Goal: Transaction & Acquisition: Purchase product/service

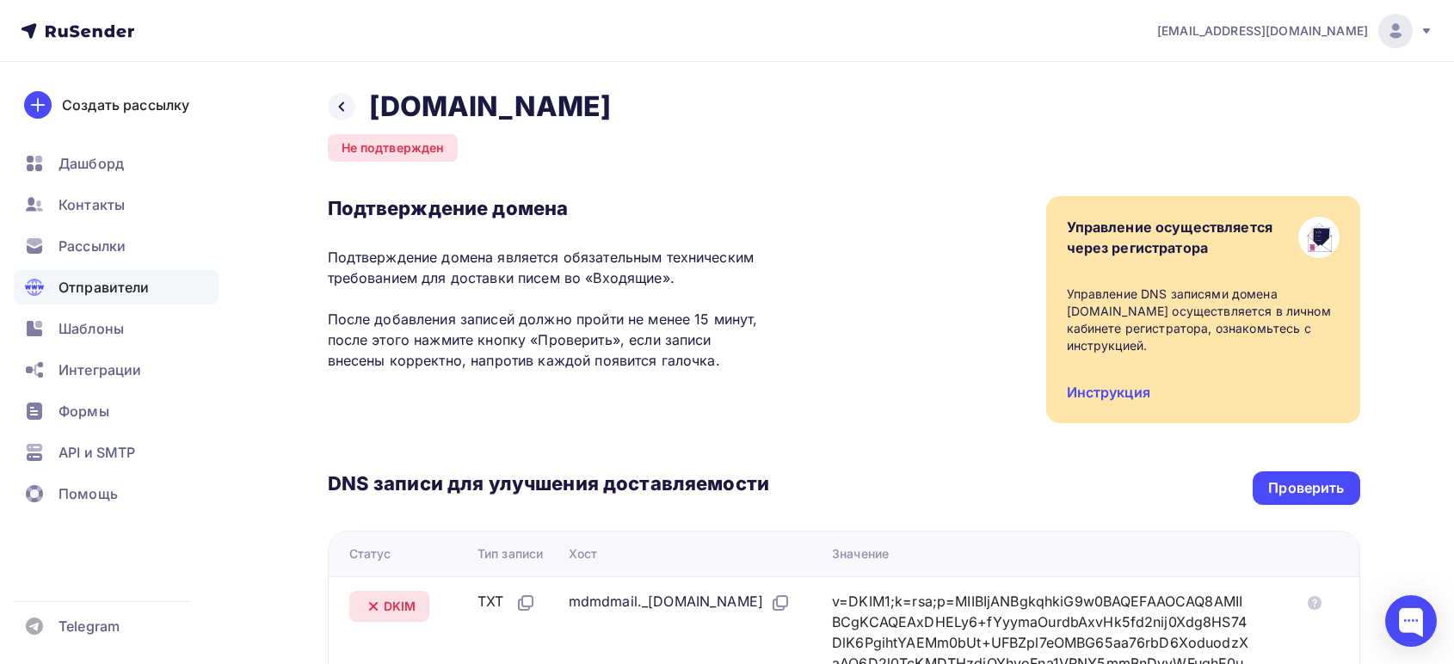
scroll to position [286, 0]
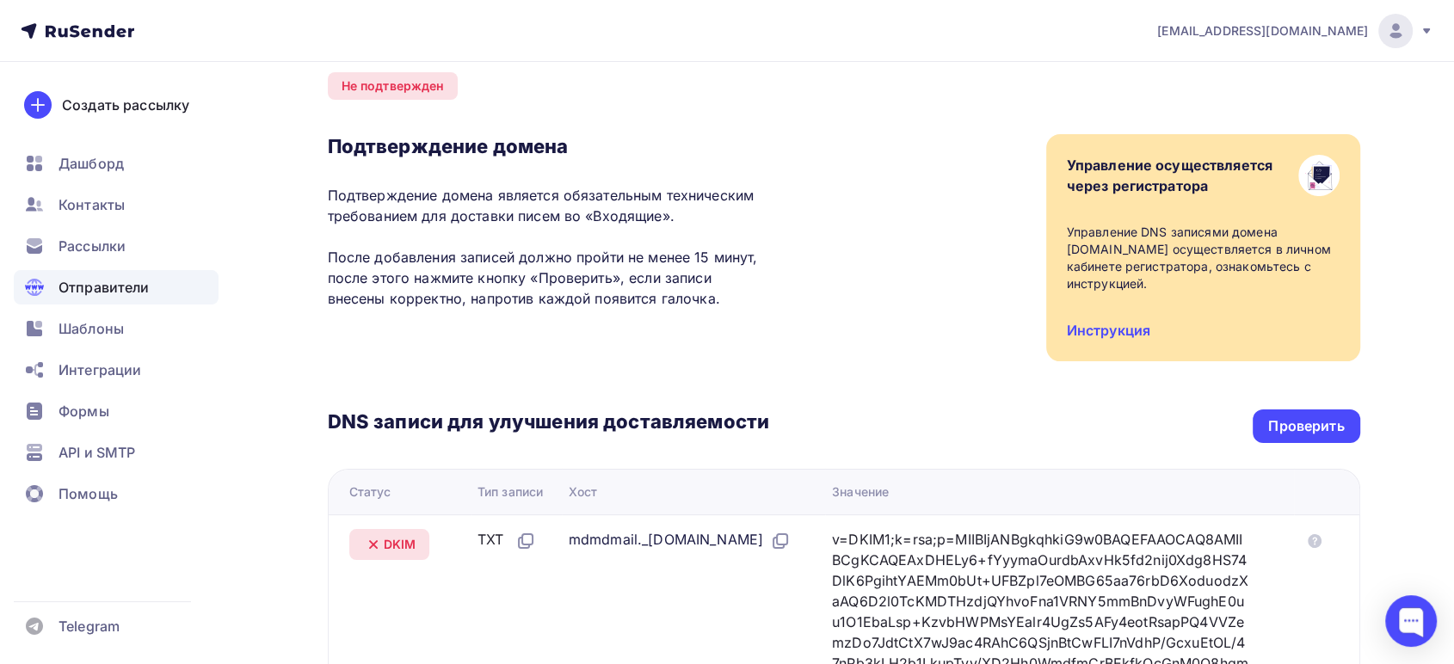
scroll to position [95, 0]
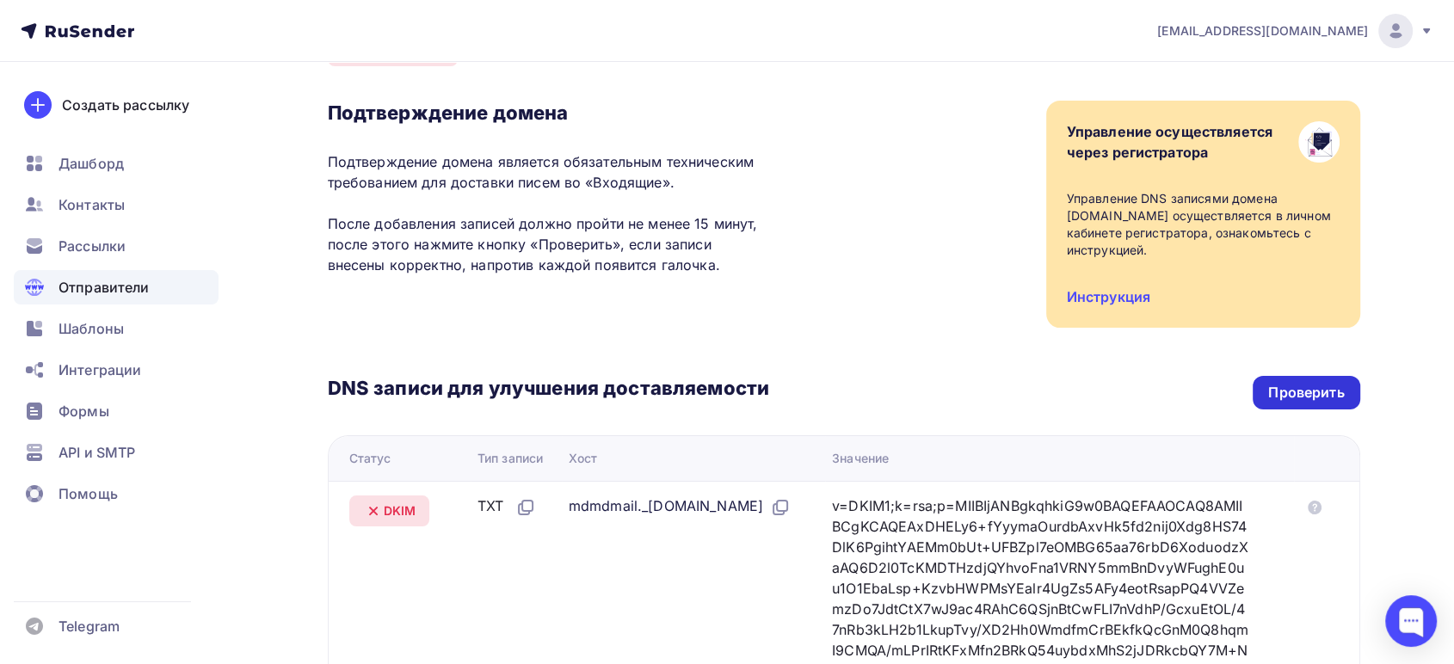
click at [1315, 386] on div "Проверить" at bounding box center [1305, 393] width 107 height 34
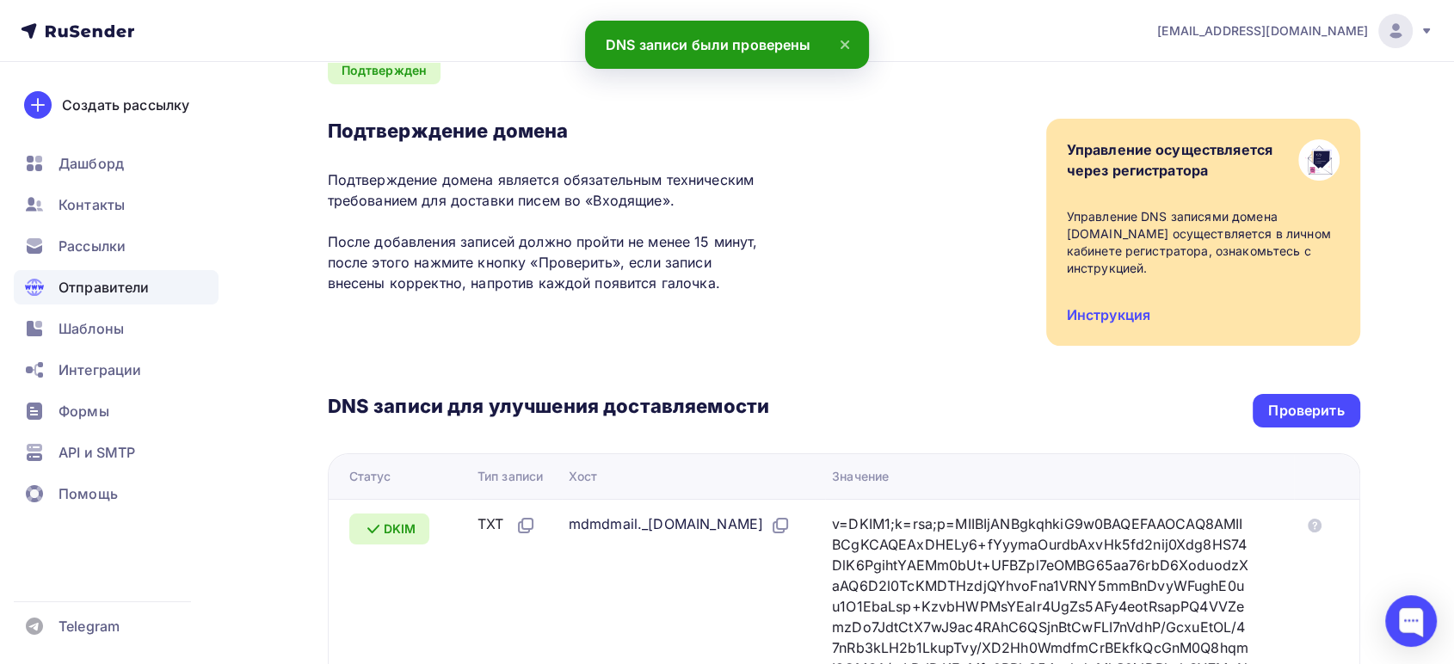
scroll to position [0, 0]
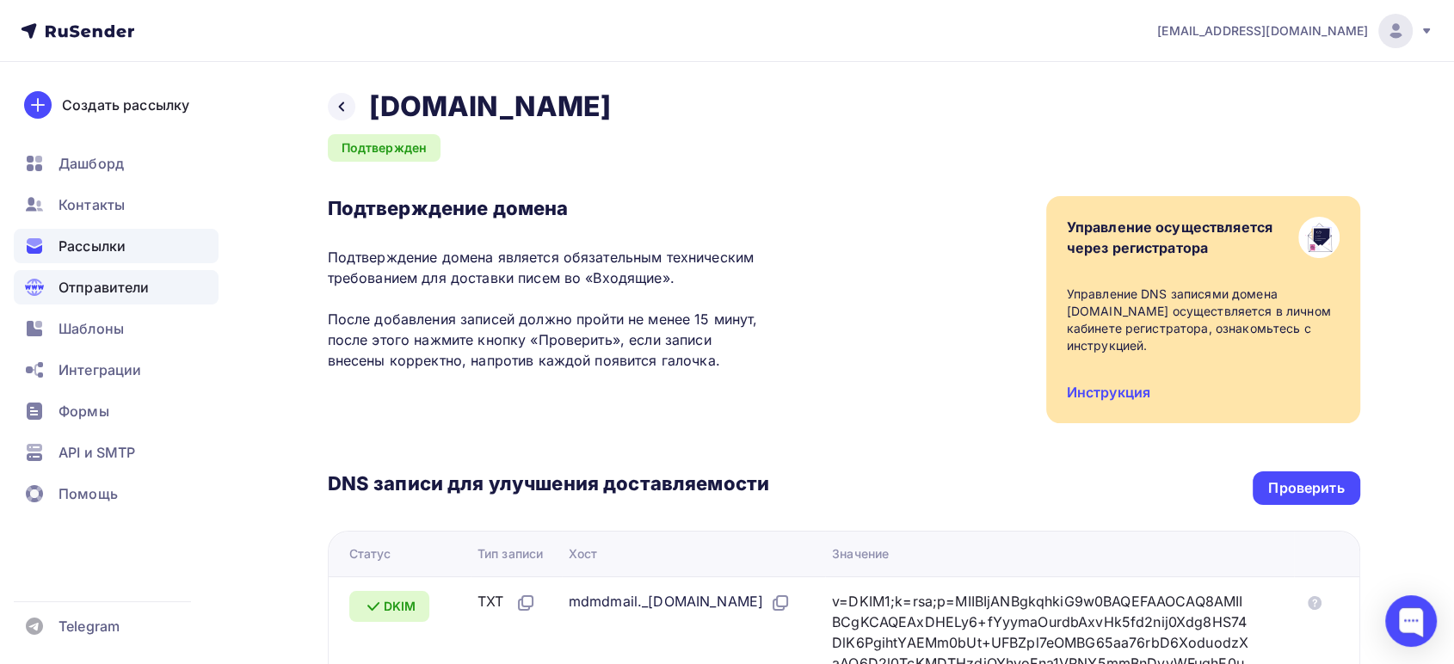
click at [76, 237] on span "Рассылки" at bounding box center [91, 246] width 67 height 21
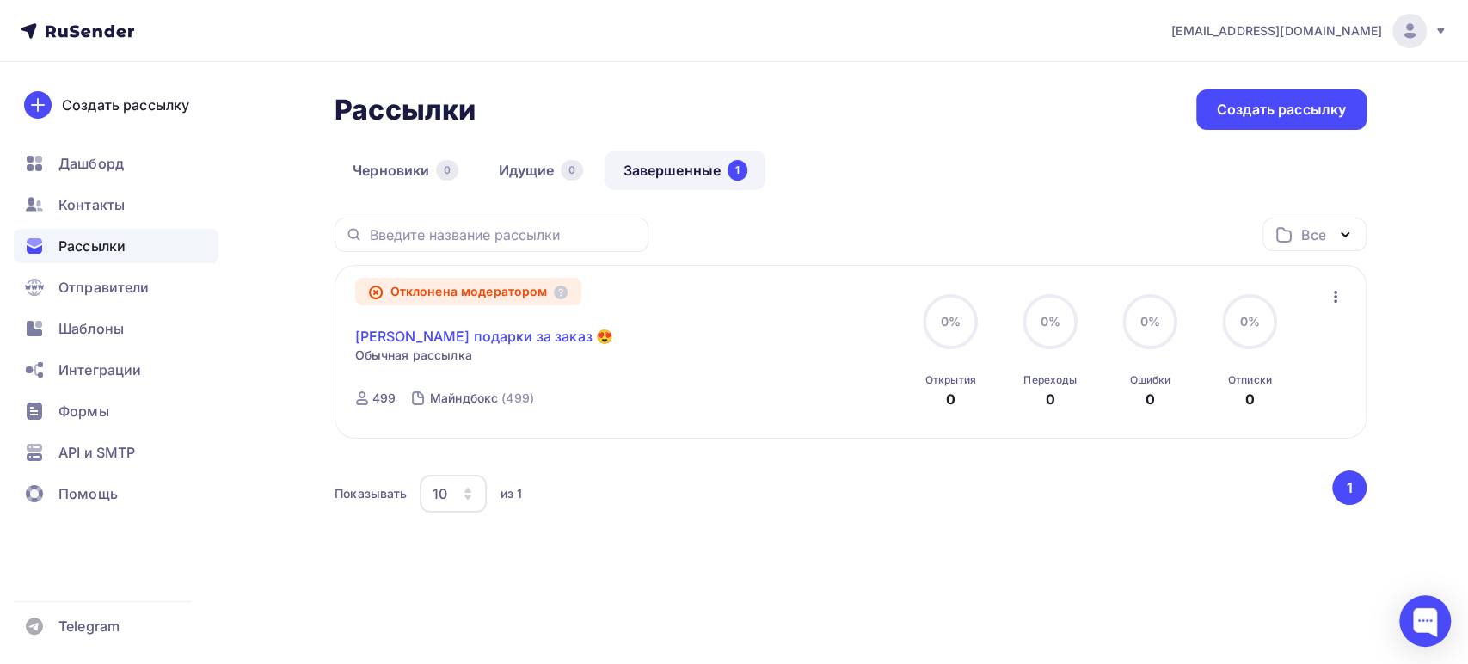
click at [432, 337] on link "[PERSON_NAME] подарки за заказ 😍" at bounding box center [484, 336] width 258 height 21
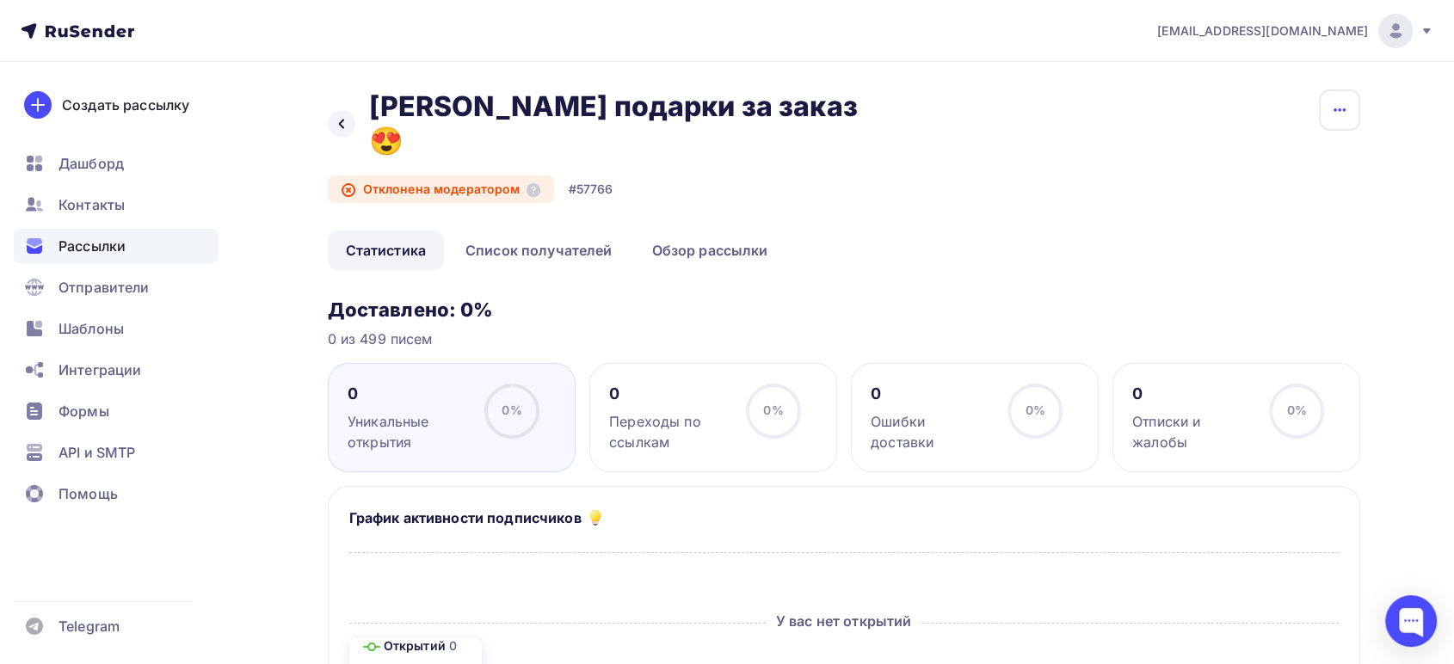
click at [1342, 115] on icon "button" at bounding box center [1339, 110] width 21 height 21
click at [925, 181] on div "Назад Дарим подарки за заказ 😍 Дарим подарки за заказ 😍 Отклонена модератором #…" at bounding box center [844, 159] width 1032 height 141
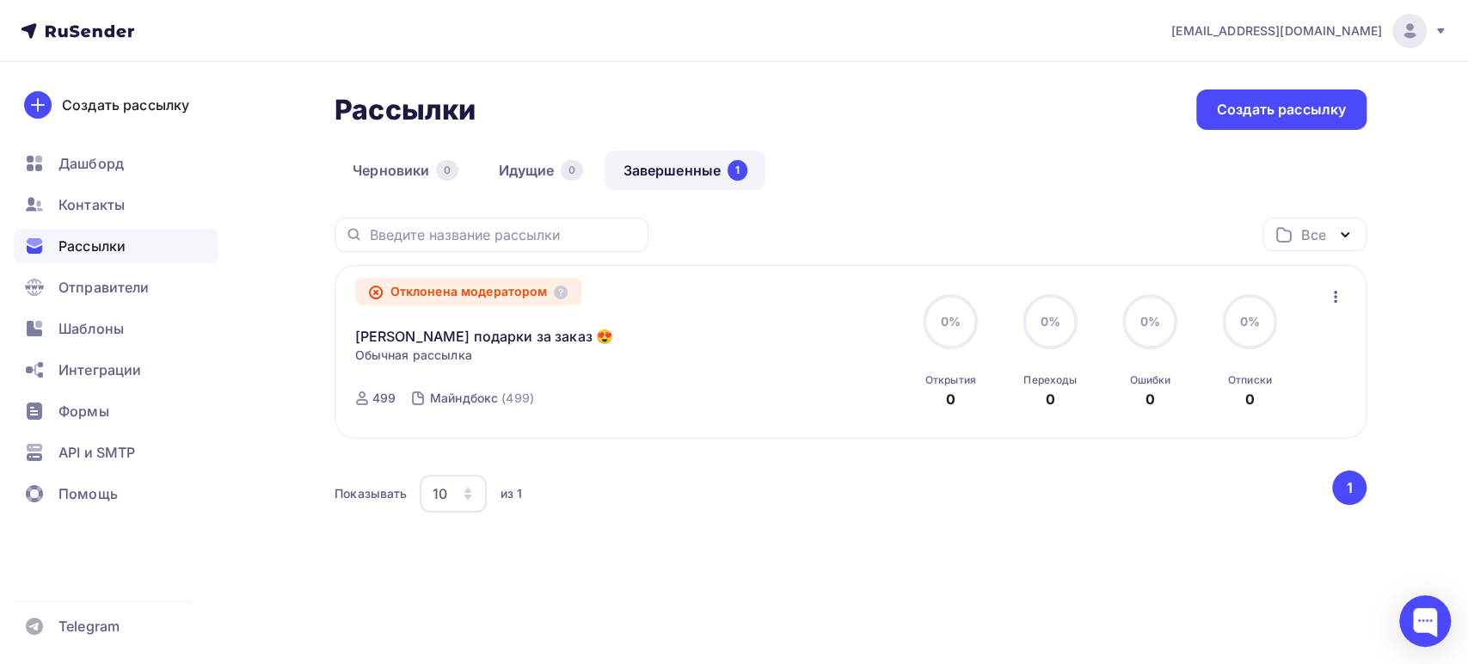
click at [1328, 301] on icon "button" at bounding box center [1335, 296] width 21 height 21
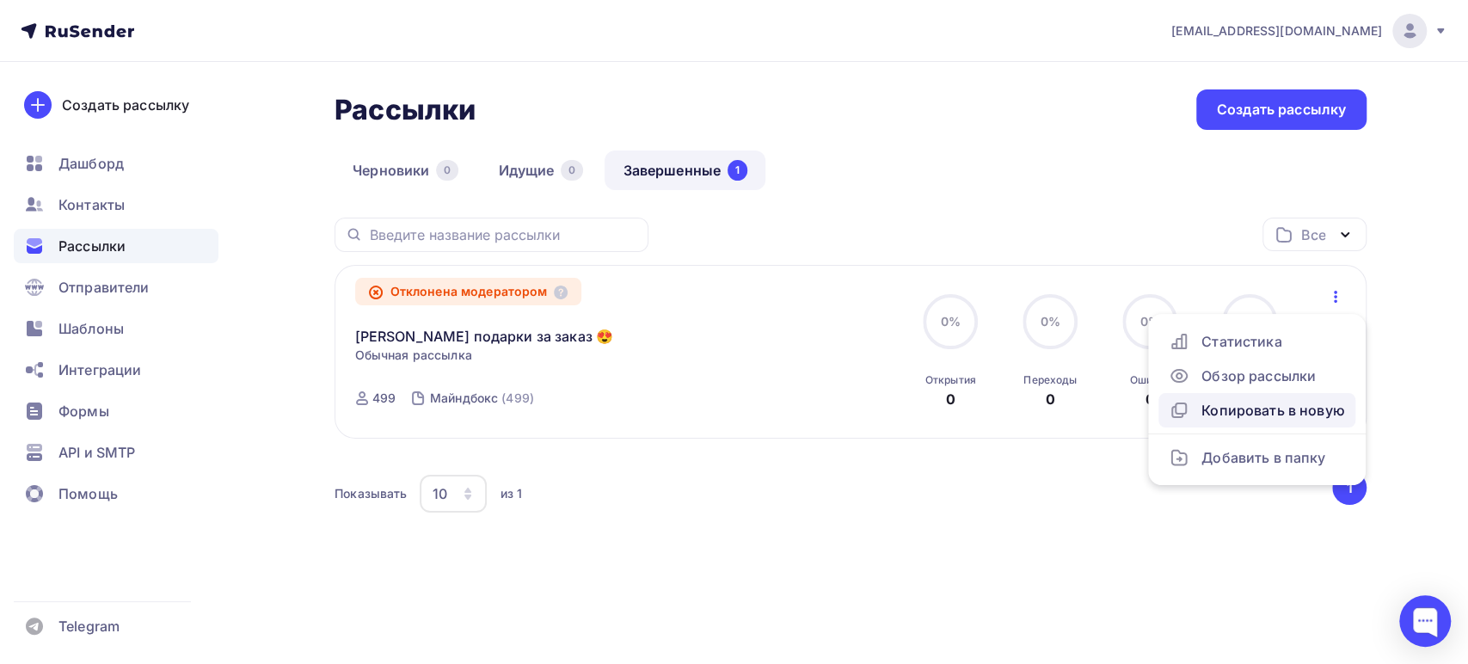
click at [1238, 404] on div "Копировать в новую" at bounding box center [1257, 410] width 176 height 21
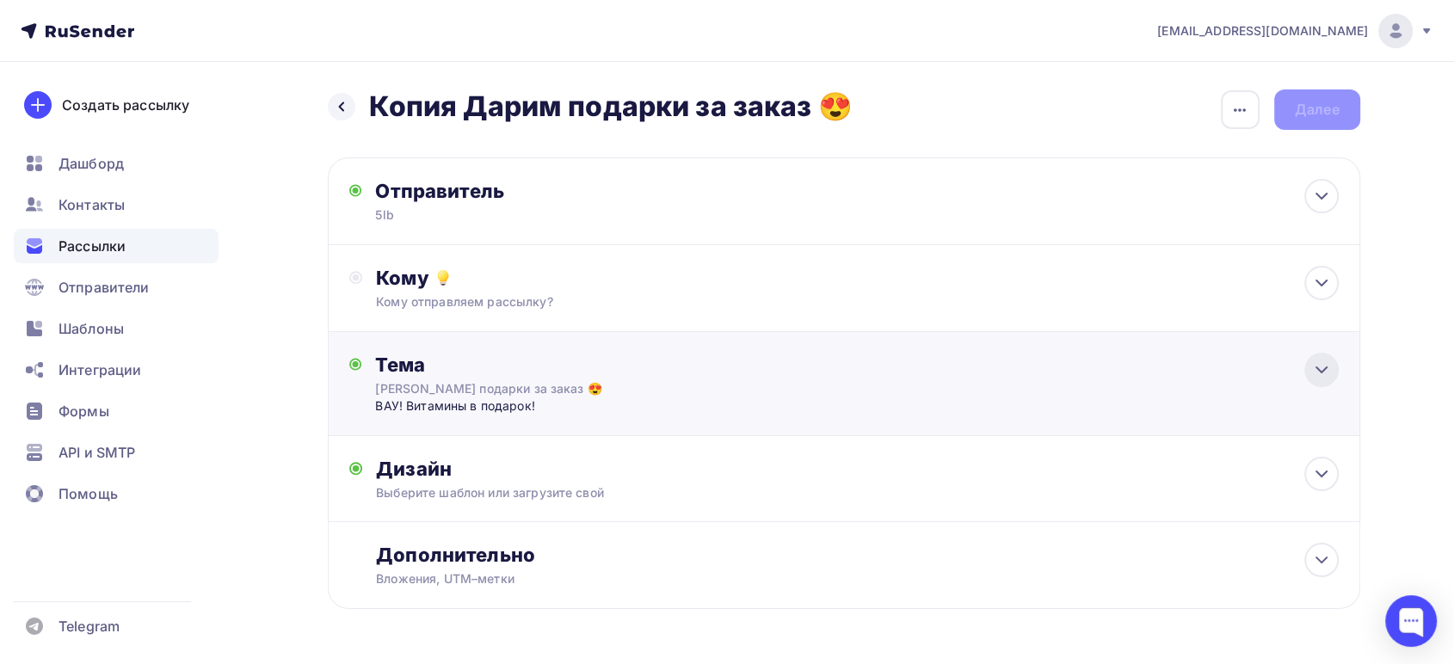
click at [1315, 362] on icon at bounding box center [1321, 370] width 21 height 21
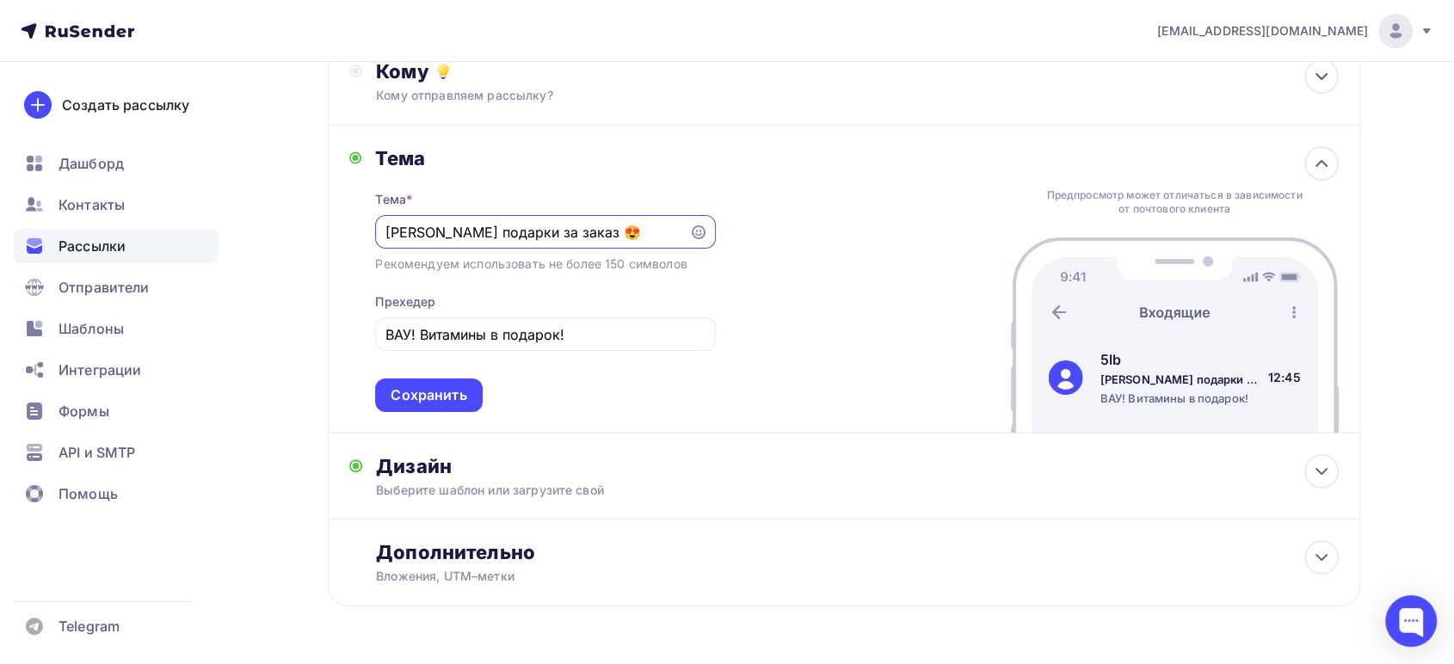
scroll to position [258, 0]
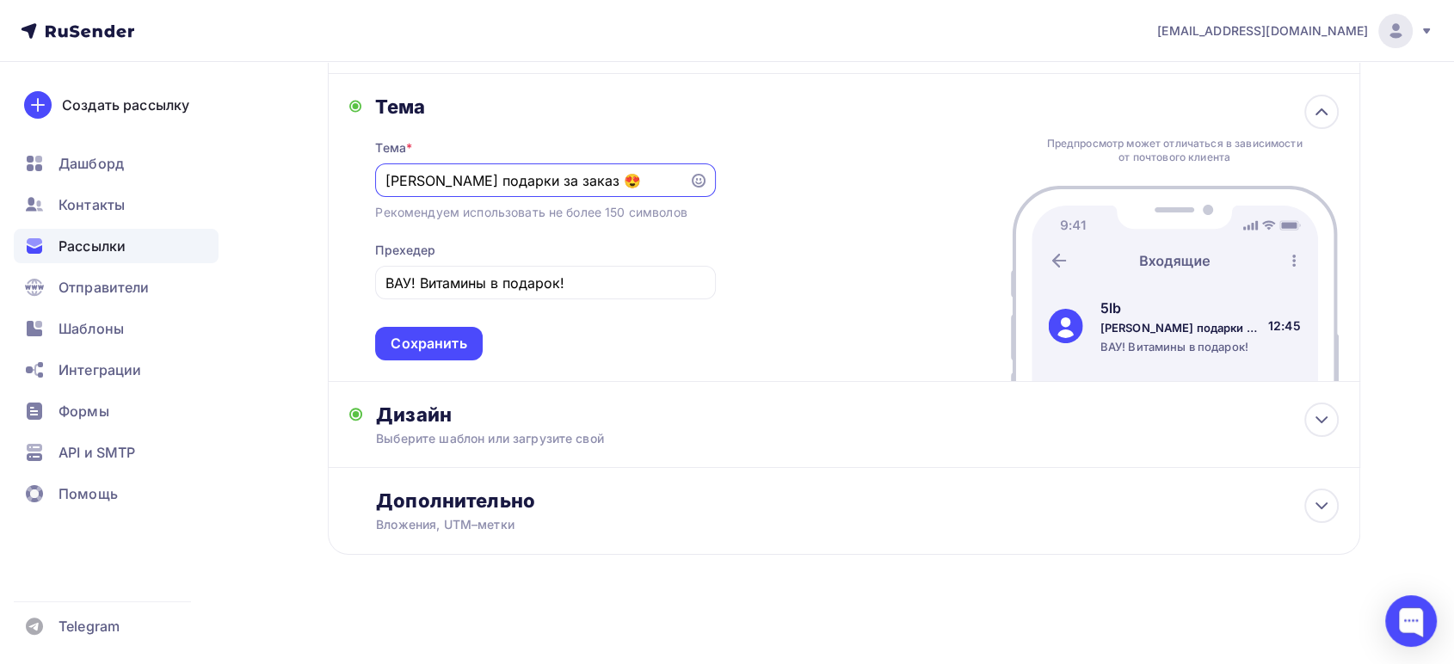
click at [1085, 235] on img at bounding box center [1175, 283] width 328 height 195
click at [1316, 409] on icon at bounding box center [1321, 419] width 21 height 21
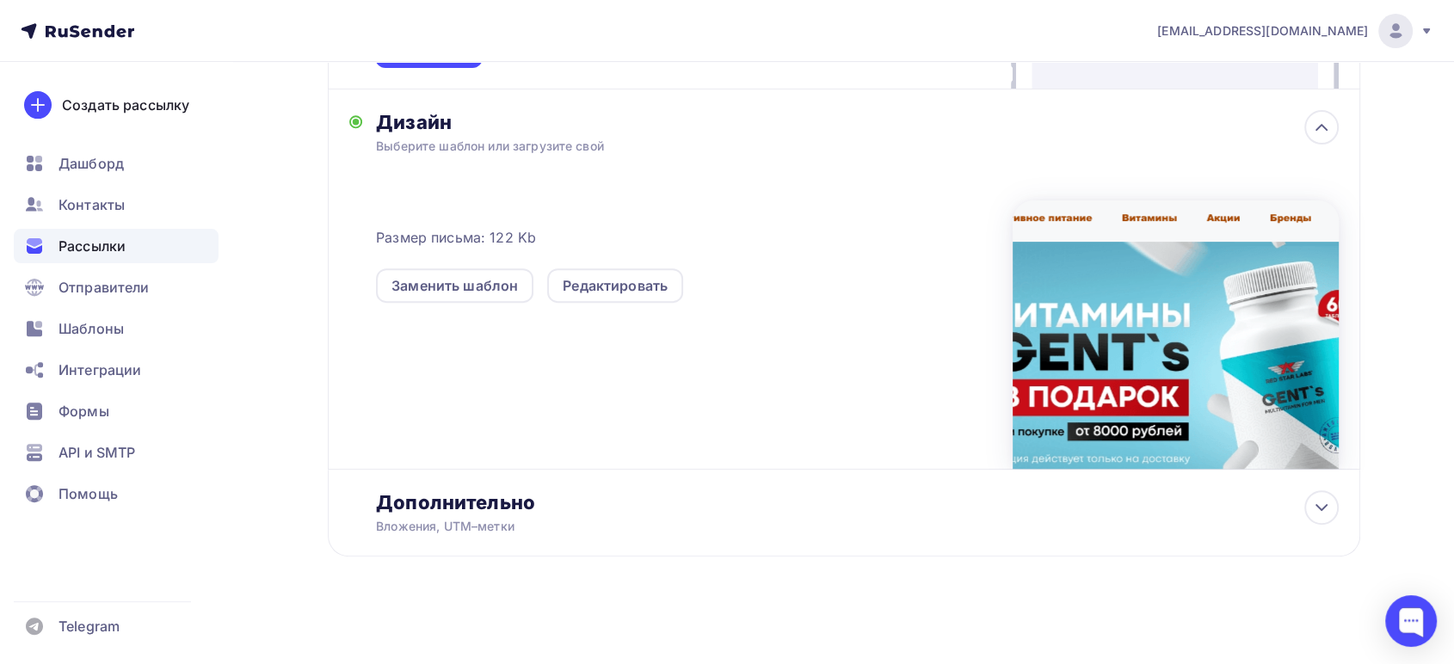
scroll to position [552, 0]
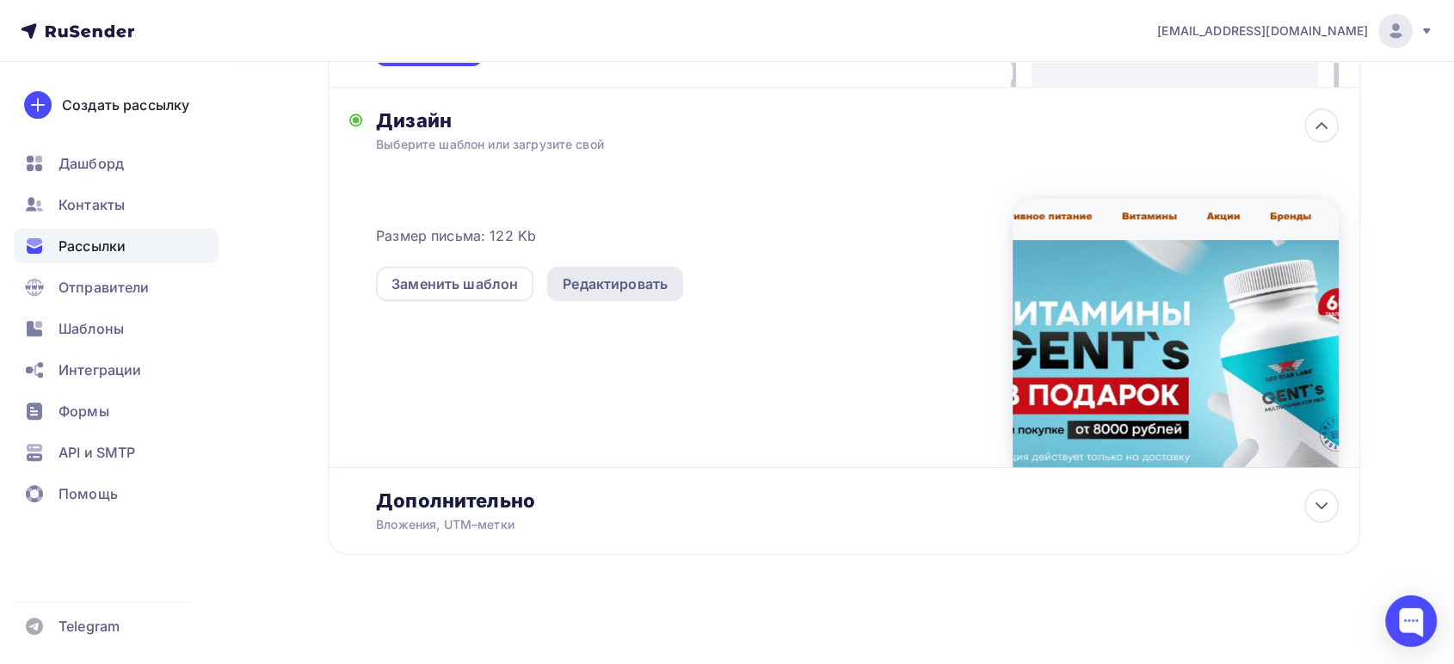
click at [619, 286] on div "Редактировать" at bounding box center [614, 284] width 105 height 21
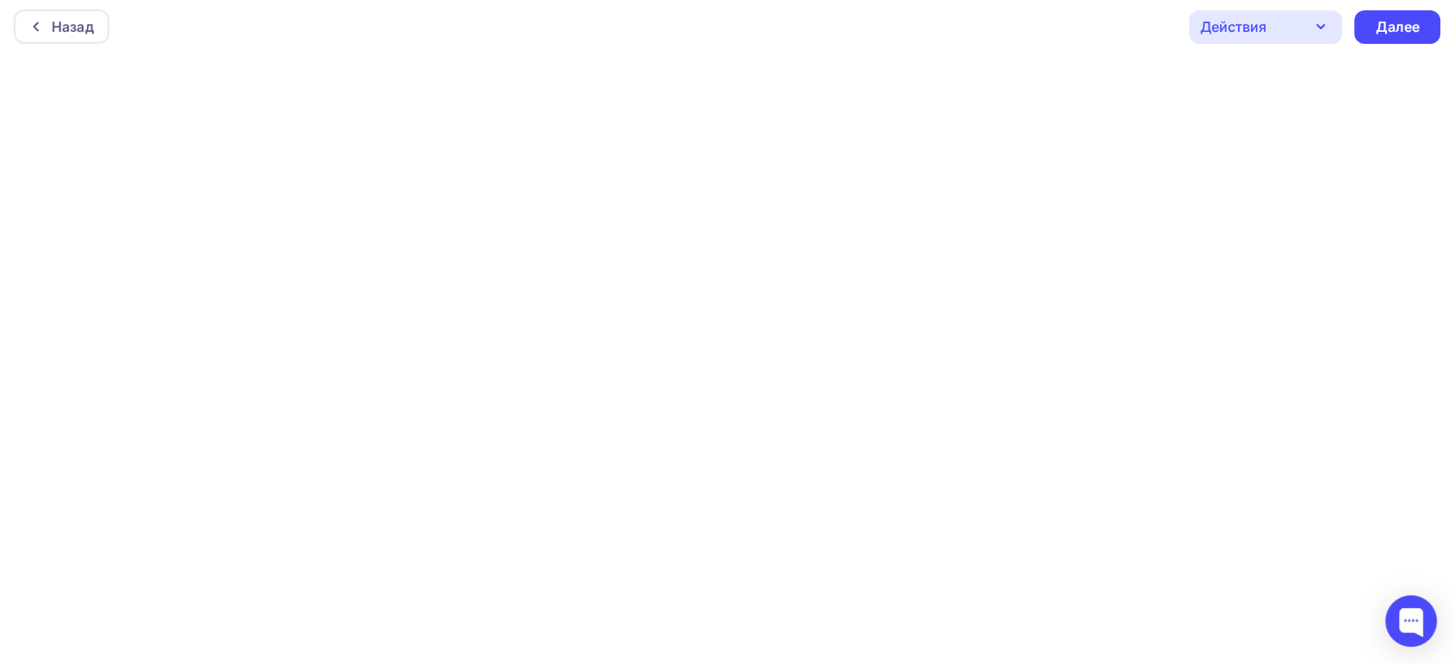
scroll to position [5, 0]
click at [1389, 33] on div "Далее" at bounding box center [1396, 27] width 45 height 20
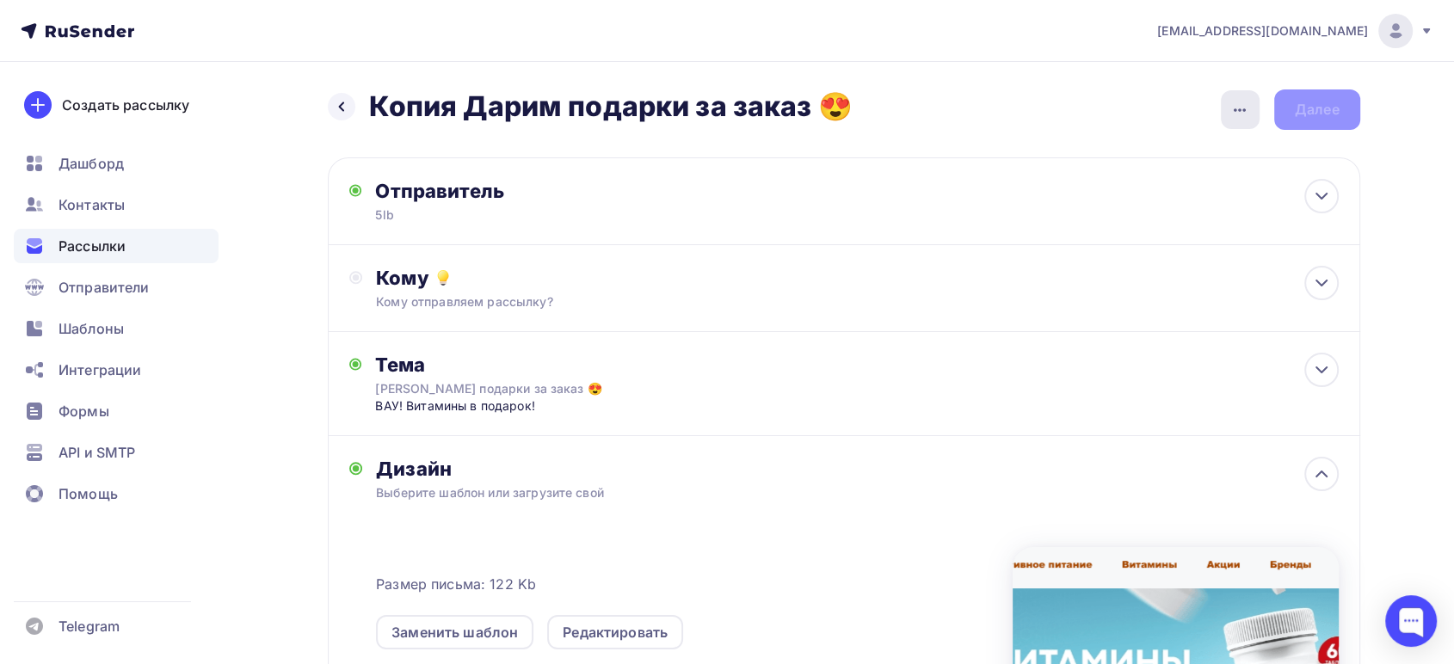
click at [1245, 108] on icon "button" at bounding box center [1239, 110] width 21 height 21
click at [1091, 205] on div "Переименовать рассылку" at bounding box center [1148, 197] width 213 height 21
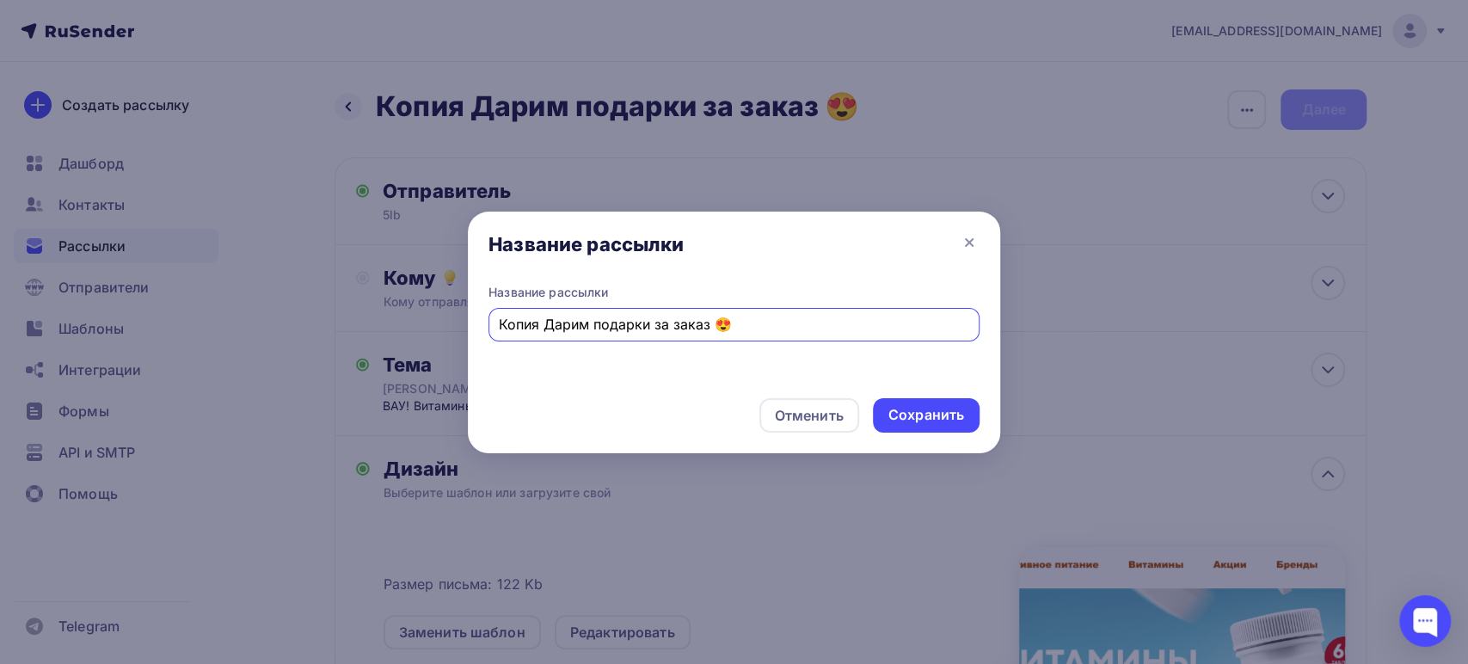
drag, startPoint x: 544, startPoint y: 320, endPoint x: 467, endPoint y: 335, distance: 77.9
click at [468, 335] on div "Название рассылки Копия Дарим подарки за заказ 😍" at bounding box center [734, 334] width 532 height 101
drag, startPoint x: 605, startPoint y: 322, endPoint x: 661, endPoint y: 317, distance: 57.0
click at [661, 317] on input "[PERSON_NAME] подарки за заказ 😍" at bounding box center [734, 324] width 471 height 21
type input "Дарим подарки 😍"
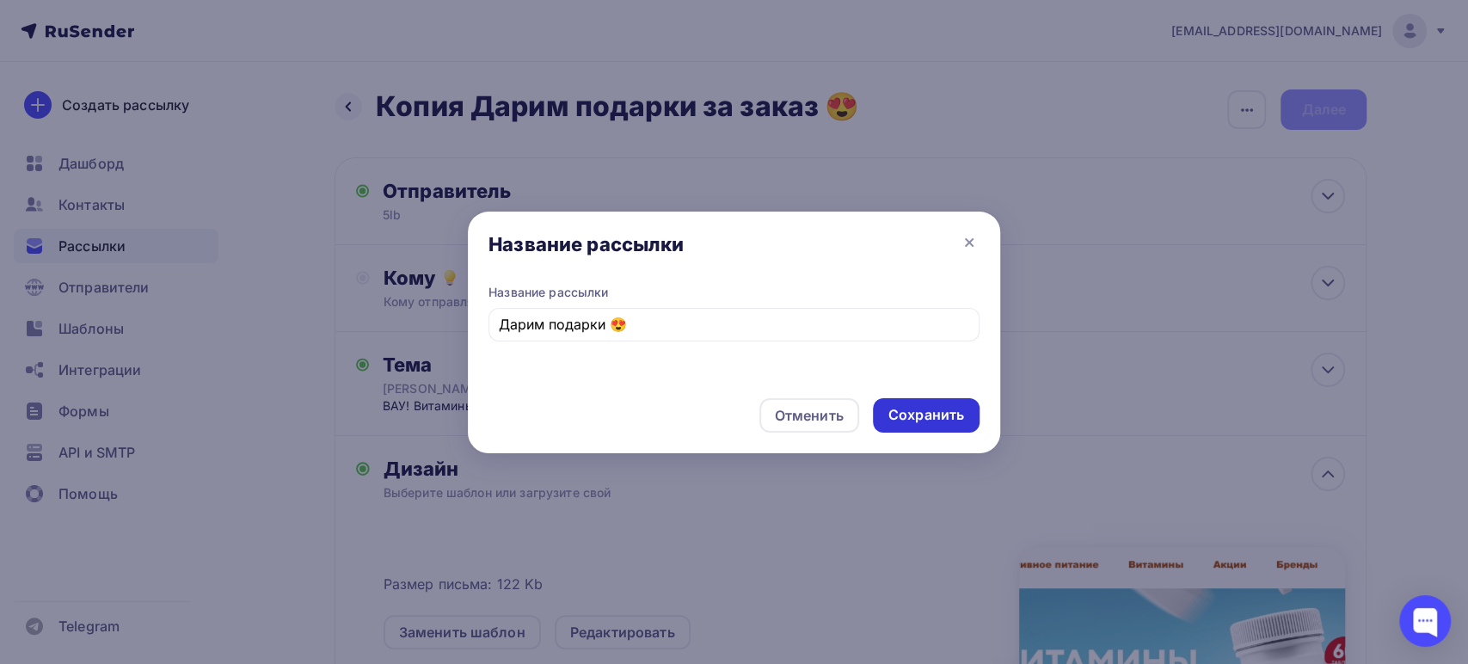
click at [908, 418] on div "Сохранить" at bounding box center [926, 415] width 76 height 20
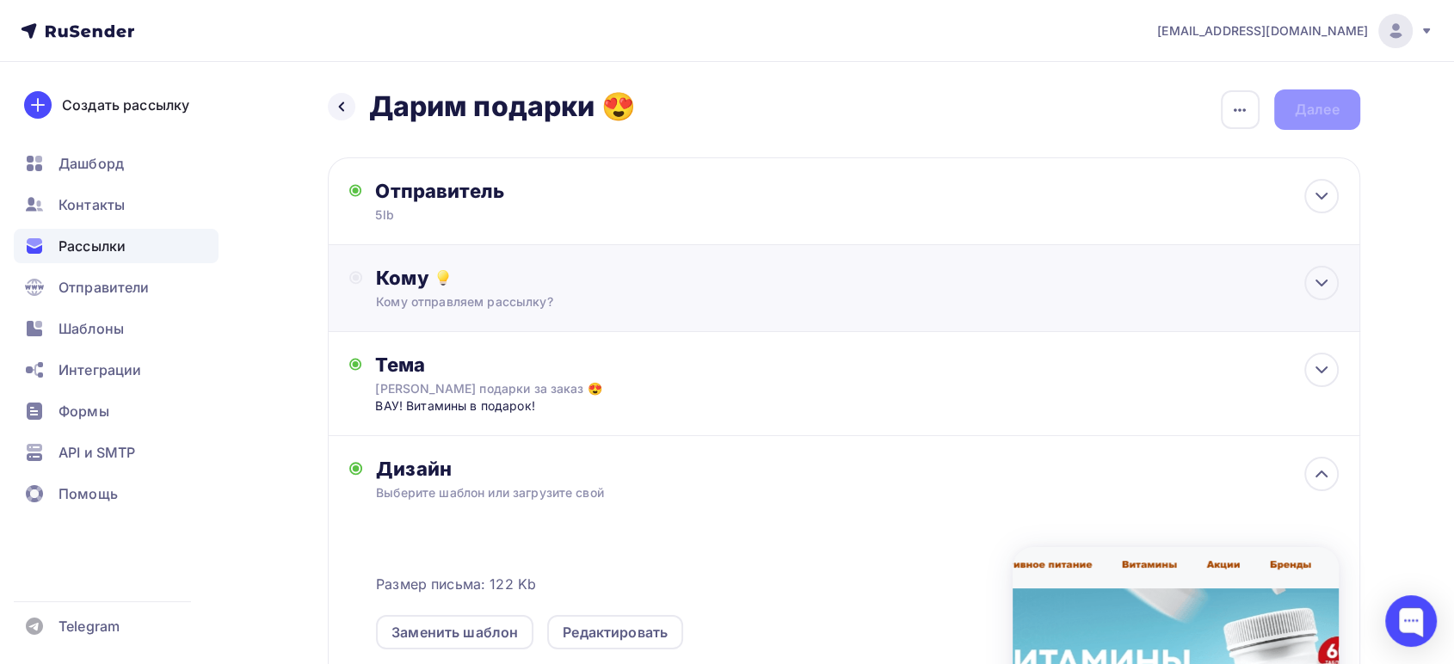
click at [607, 305] on div "Кому отправляем рассылку?" at bounding box center [809, 301] width 866 height 17
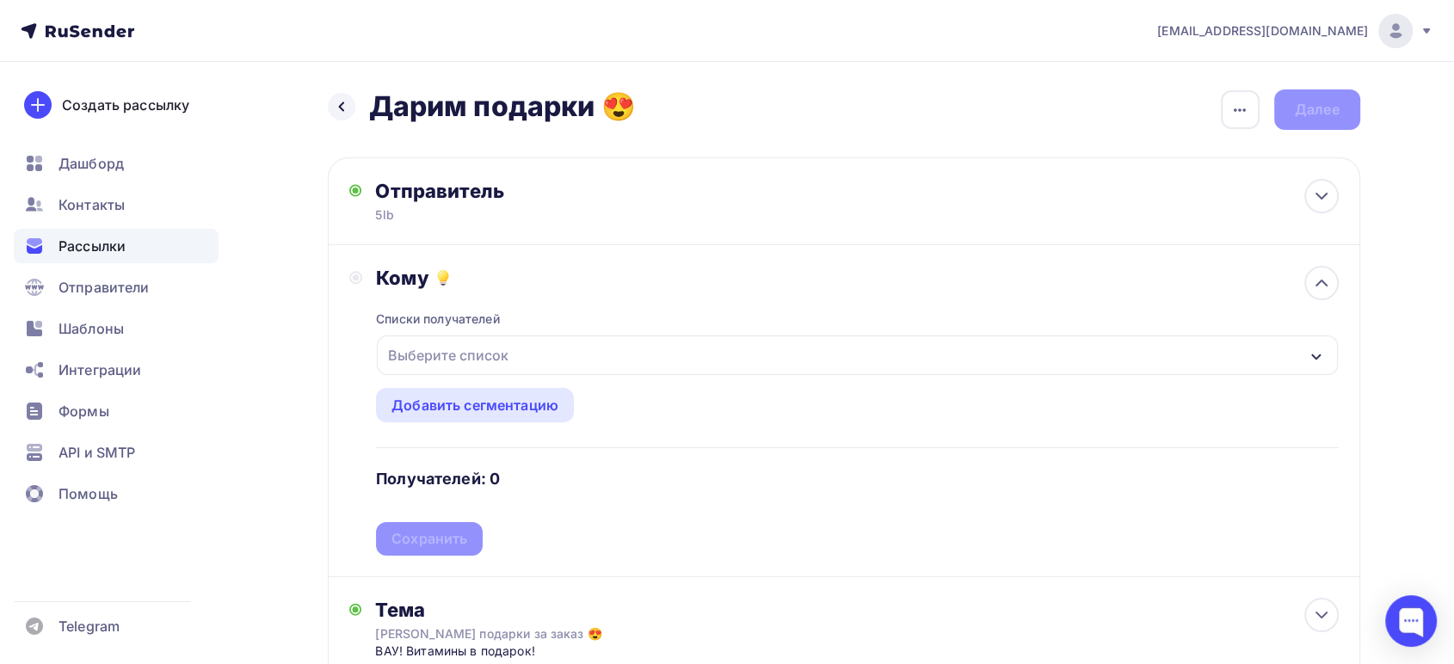
click at [509, 354] on div "Выберите список" at bounding box center [448, 355] width 134 height 31
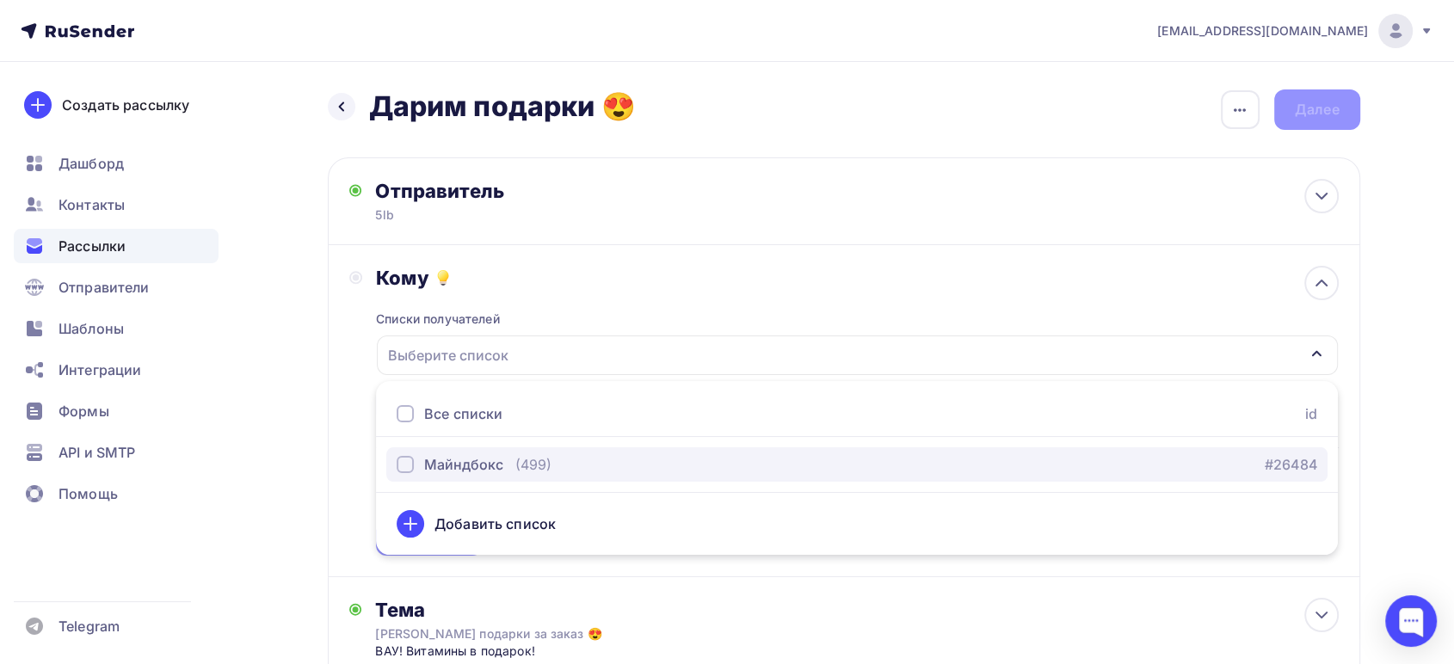
click at [447, 464] on div "Майндбокс" at bounding box center [463, 464] width 79 height 21
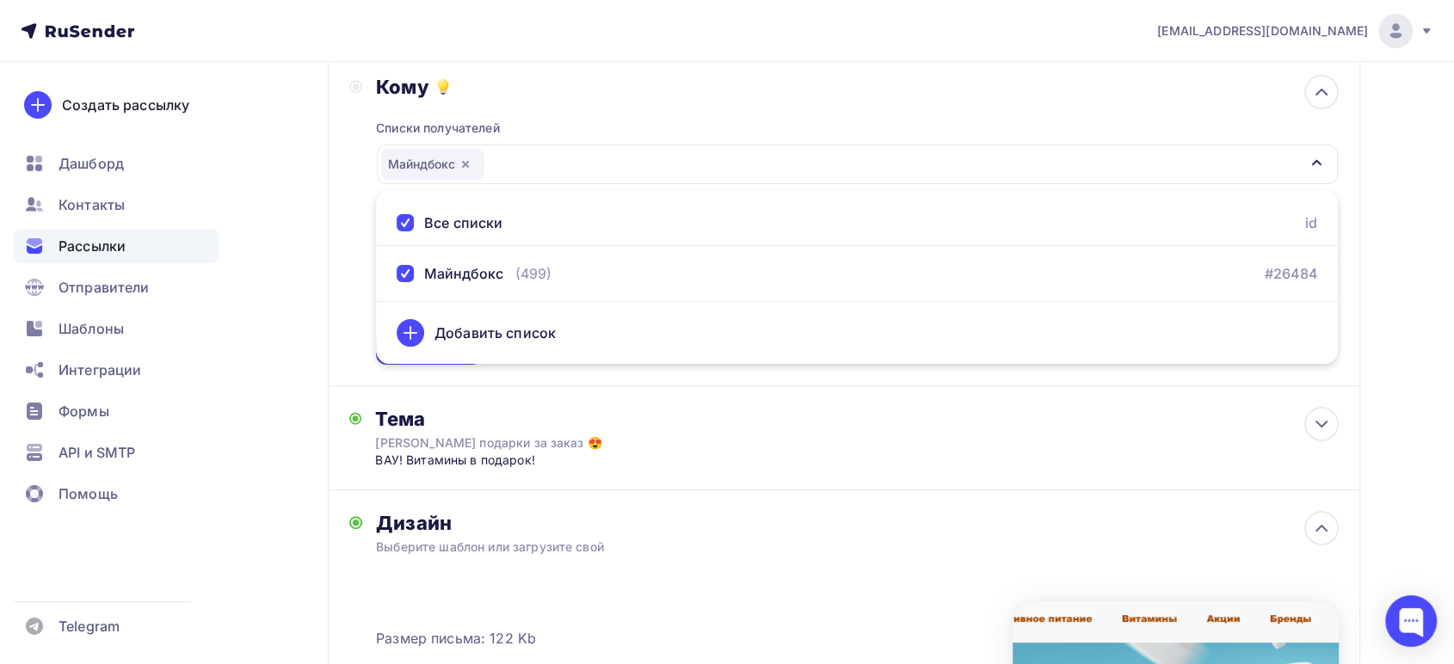
click at [328, 316] on div "Кому Списки получателей Майндбокс Все списки id Майндбокс (499) #26484 Добавить…" at bounding box center [844, 220] width 1032 height 332
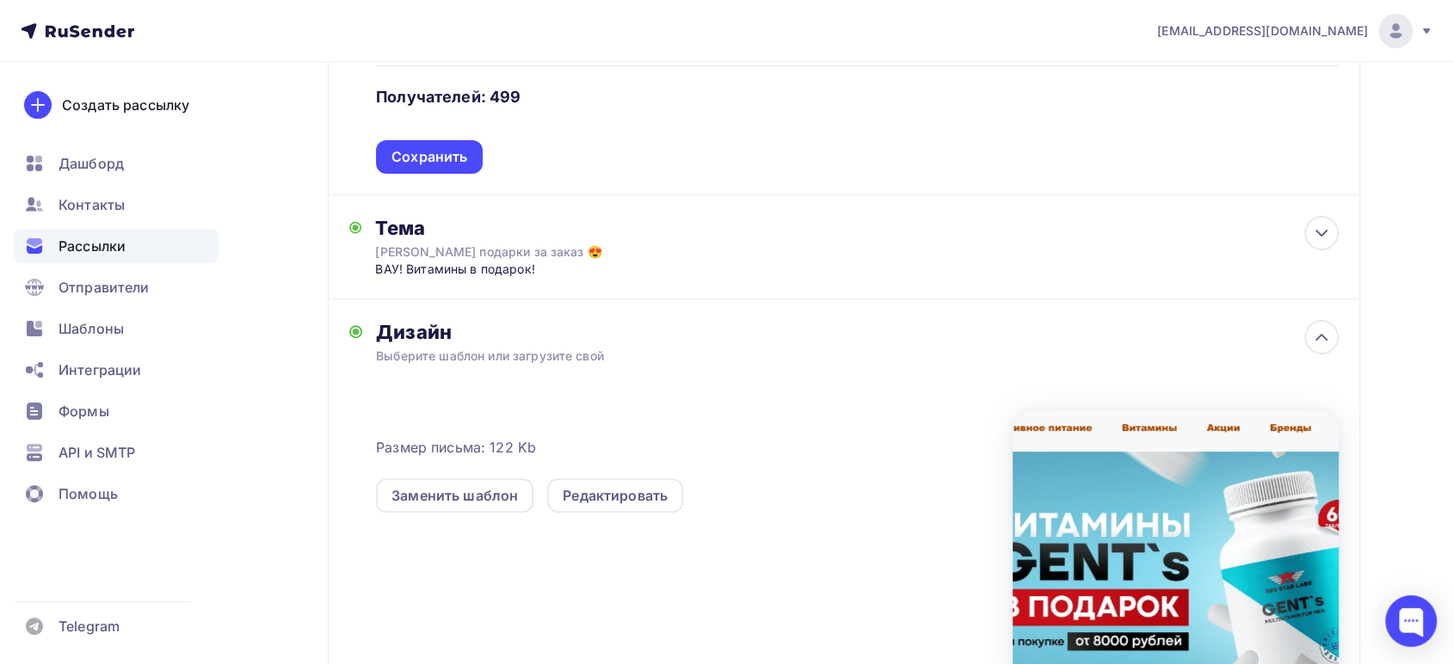
click at [401, 151] on div "Сохранить" at bounding box center [429, 157] width 76 height 20
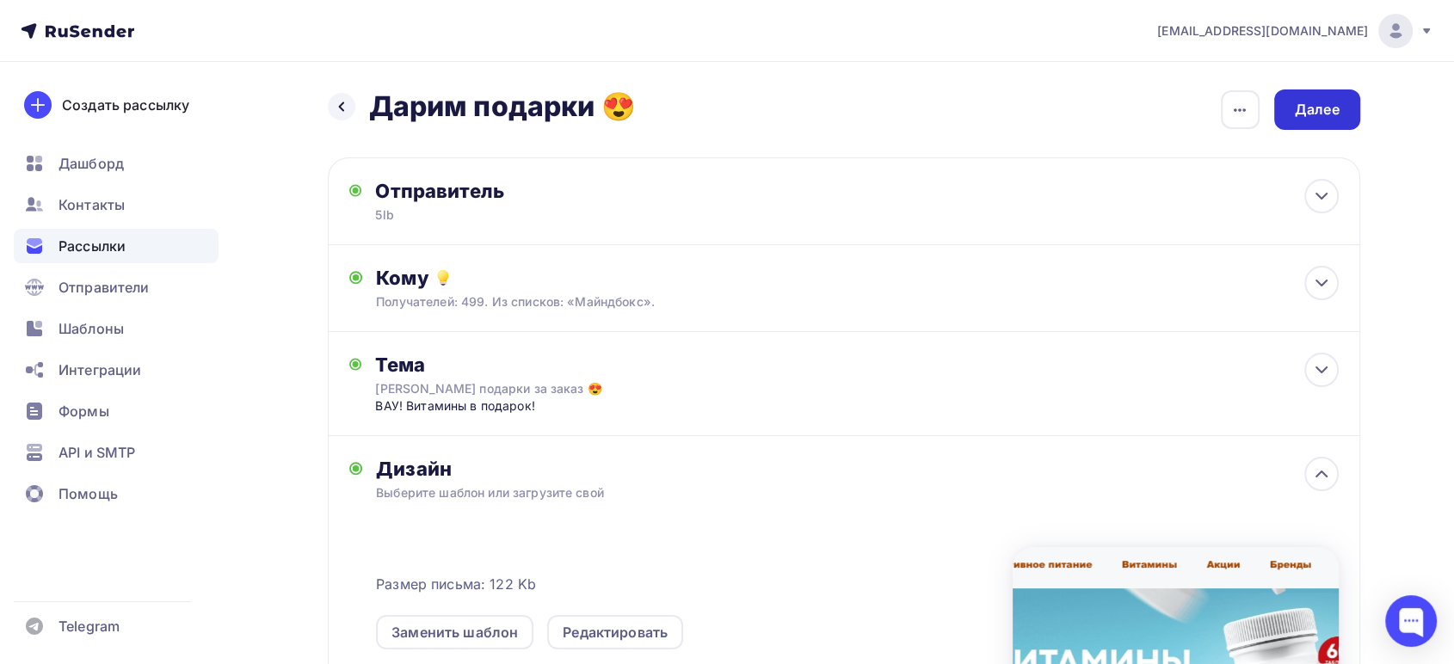
click at [1306, 98] on div "Далее" at bounding box center [1317, 109] width 86 height 40
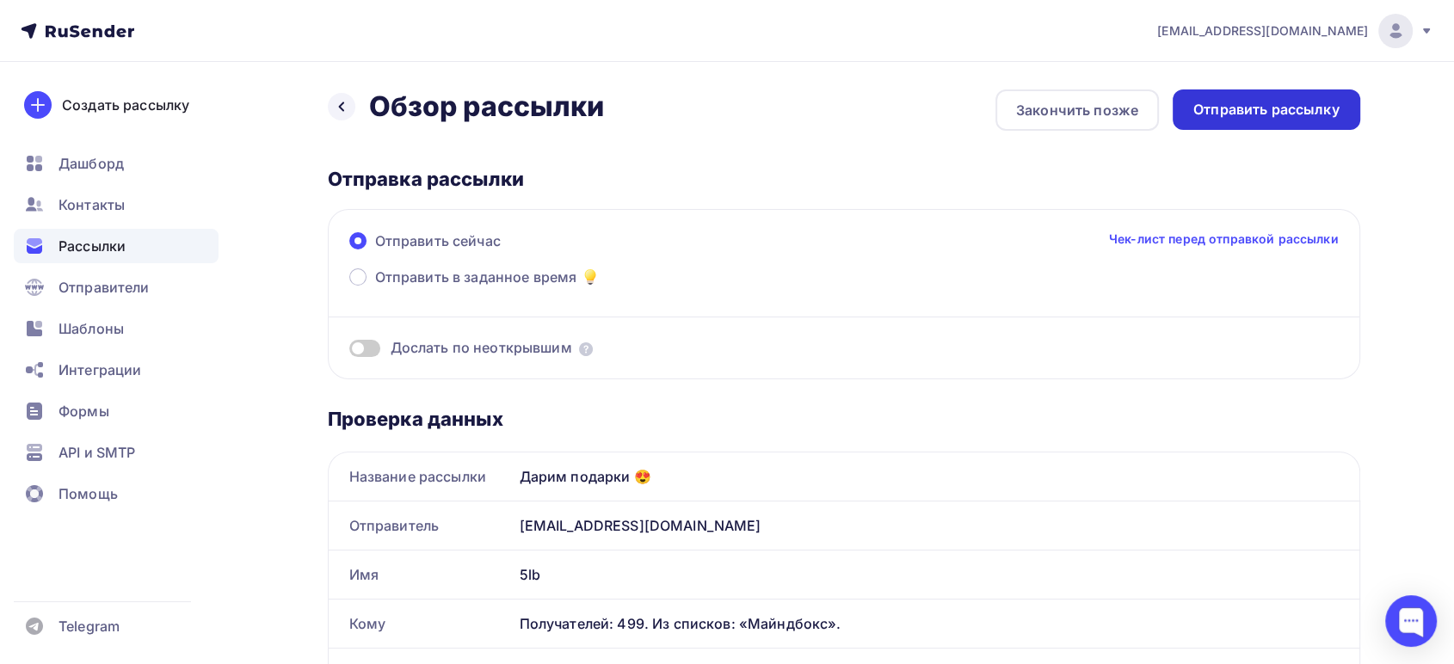
click at [1275, 105] on div "Отправить рассылку" at bounding box center [1266, 110] width 146 height 20
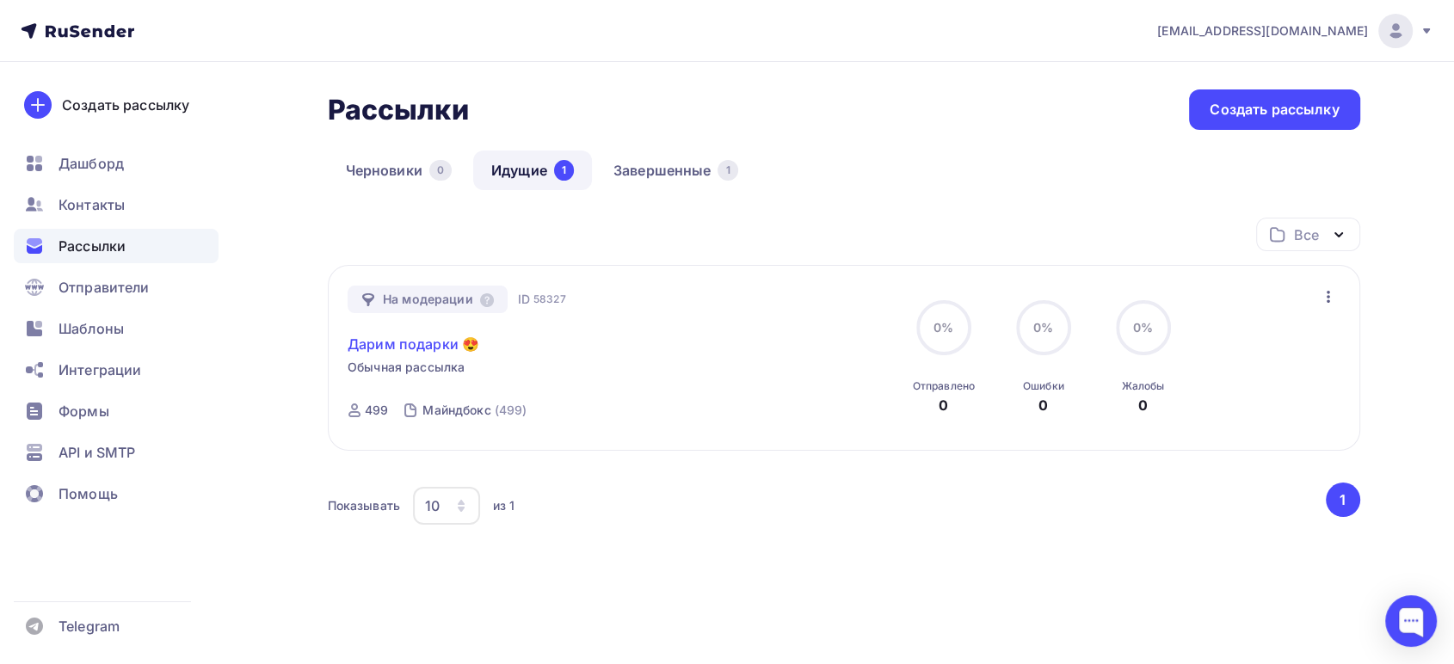
click at [408, 344] on link "Дарим подарки 😍" at bounding box center [413, 344] width 132 height 21
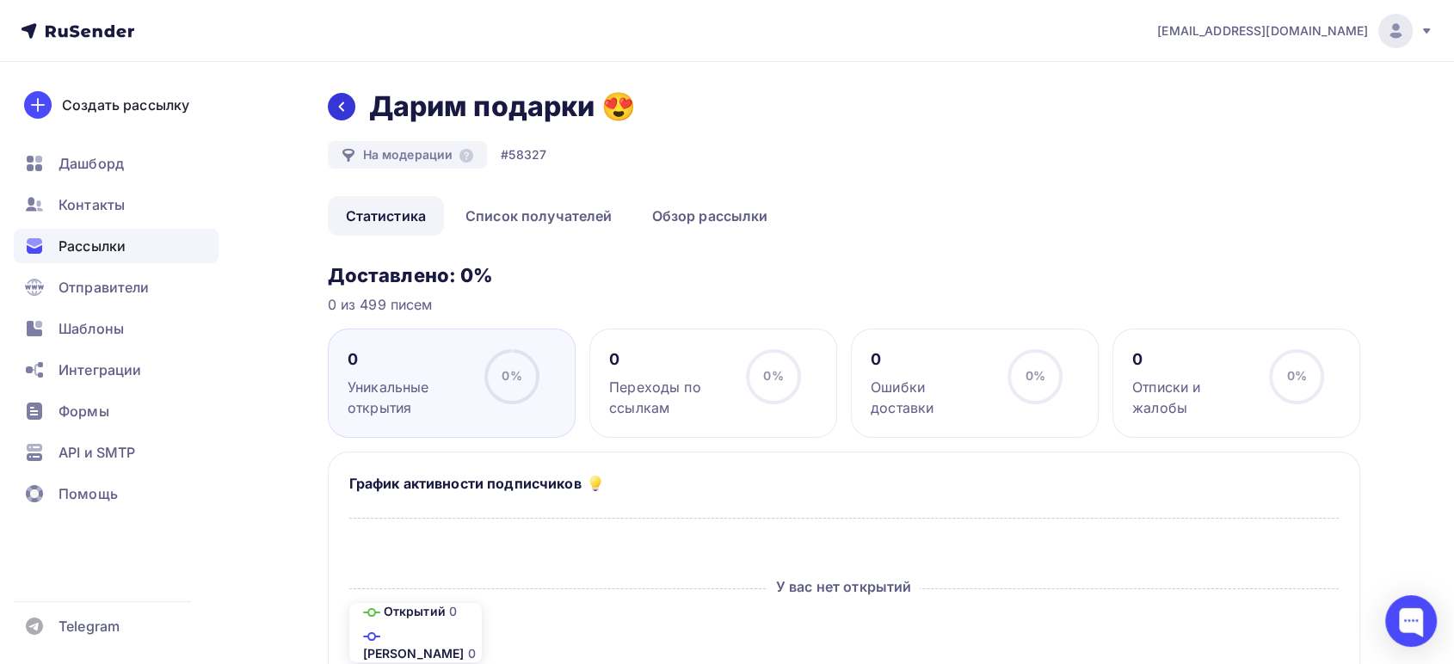
click at [335, 109] on icon at bounding box center [342, 107] width 14 height 14
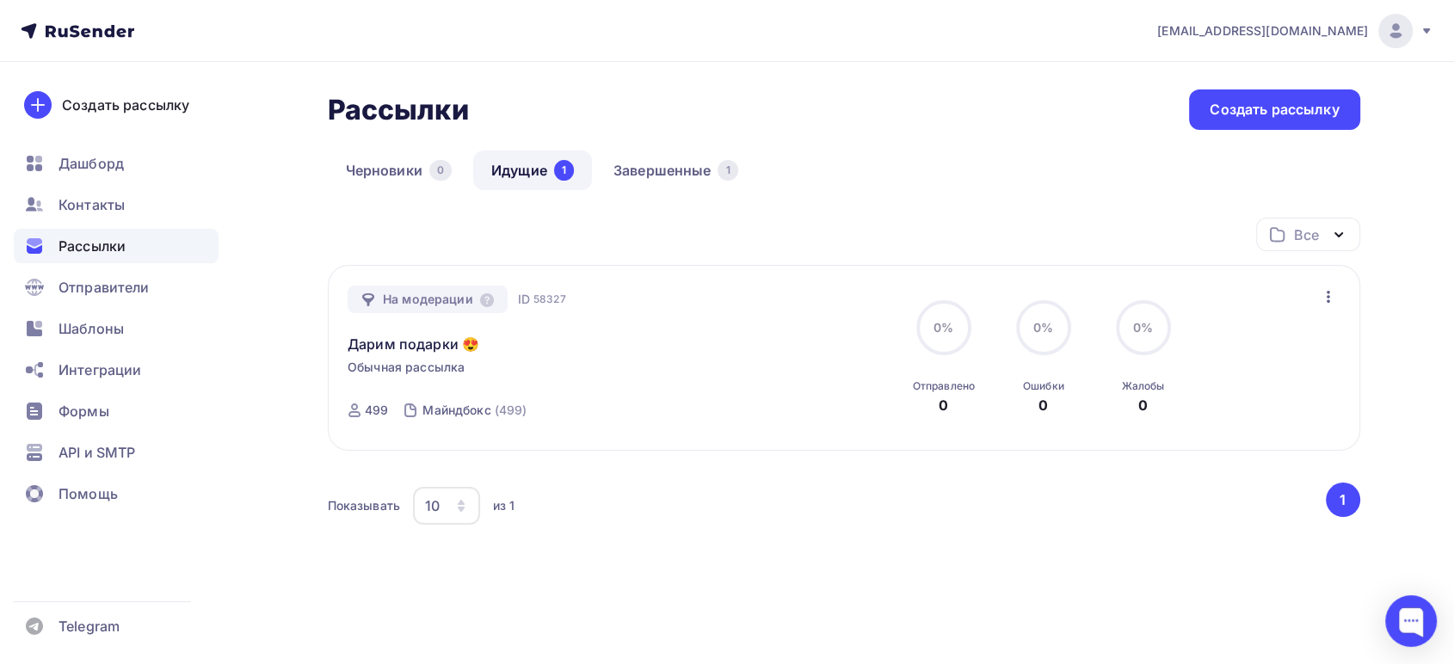
scroll to position [35, 0]
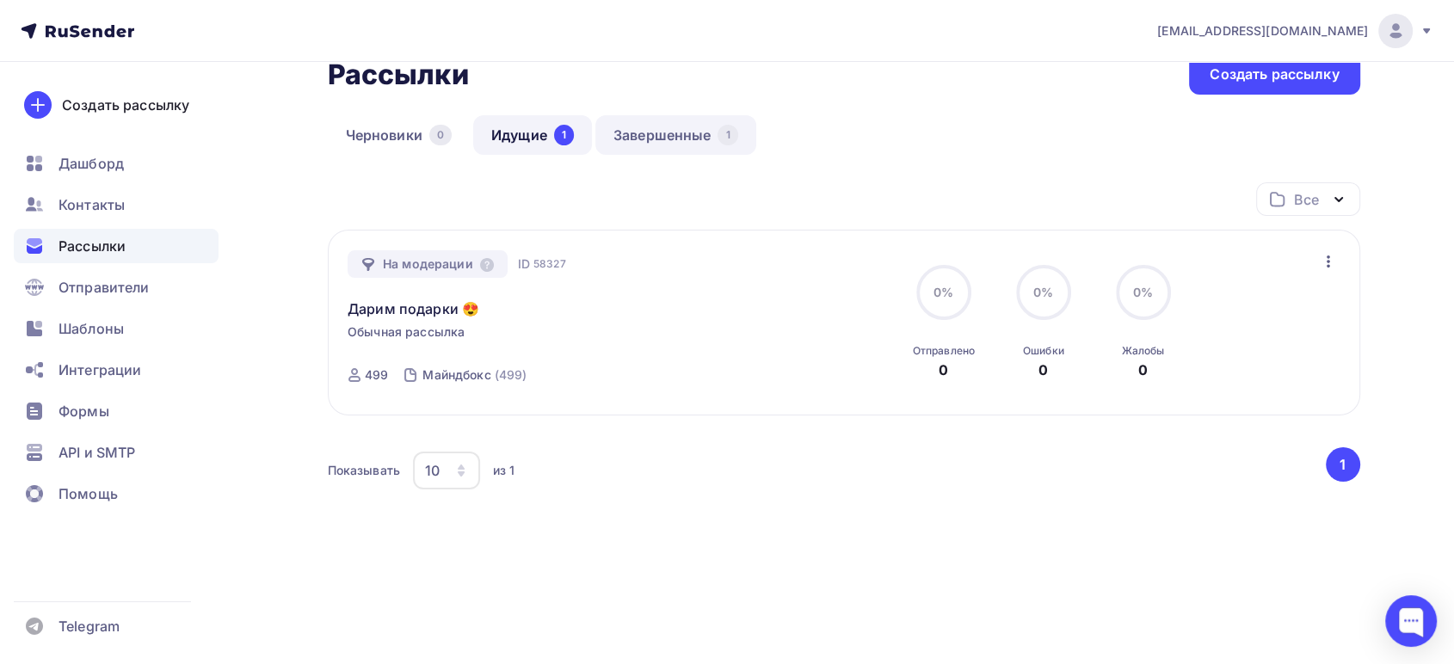
click at [667, 121] on link "Завершенные 1" at bounding box center [675, 135] width 161 height 40
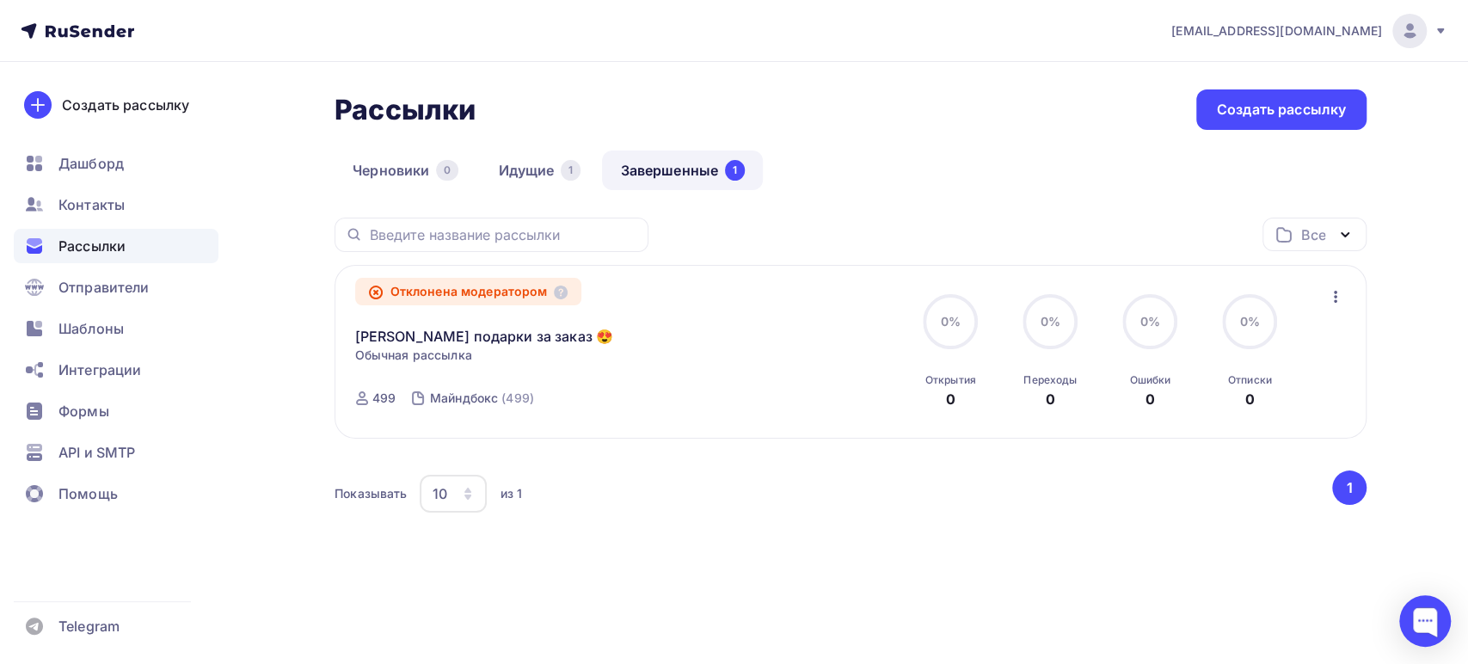
click at [1337, 299] on icon "button" at bounding box center [1335, 296] width 21 height 21
click at [775, 418] on div "Отклонена модератором Дарим подарки за заказ 😍 Статистика Обзор рассылки Копиро…" at bounding box center [851, 352] width 1032 height 174
click at [537, 175] on link "Идущие 1" at bounding box center [539, 171] width 119 height 40
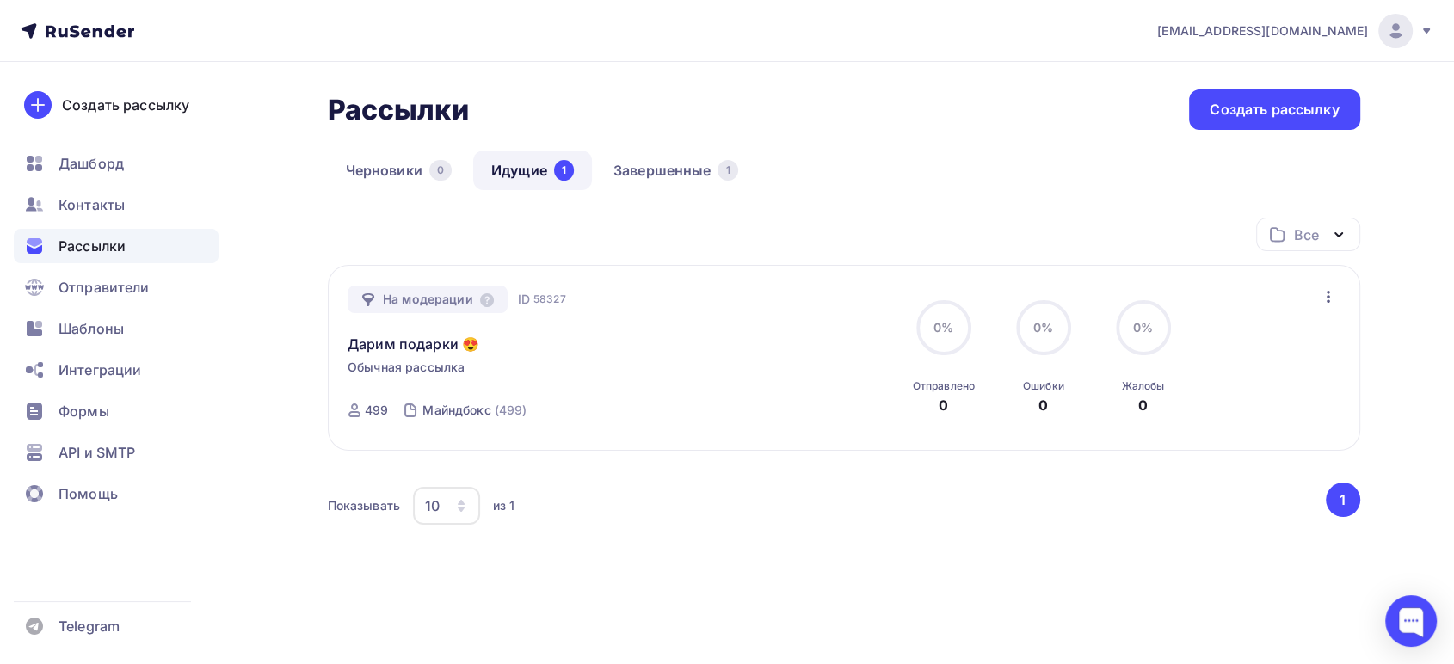
click at [518, 175] on link "Идущие 1" at bounding box center [532, 171] width 119 height 40
click at [487, 299] on icon at bounding box center [487, 300] width 14 height 14
click at [706, 245] on div "Все Все папки Создать новую папку" at bounding box center [844, 241] width 1032 height 47
click at [673, 171] on link "Завершенные 1" at bounding box center [675, 171] width 161 height 40
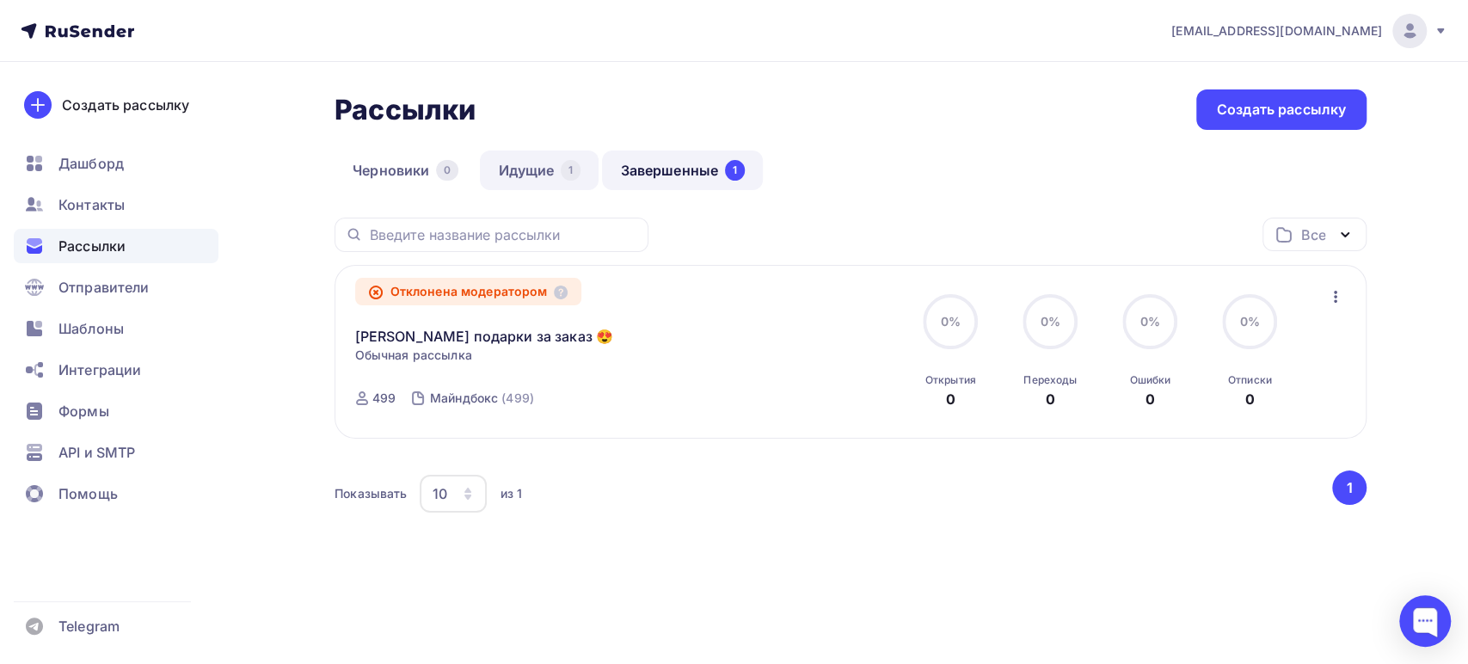
click at [548, 157] on link "Идущие 1" at bounding box center [539, 171] width 119 height 40
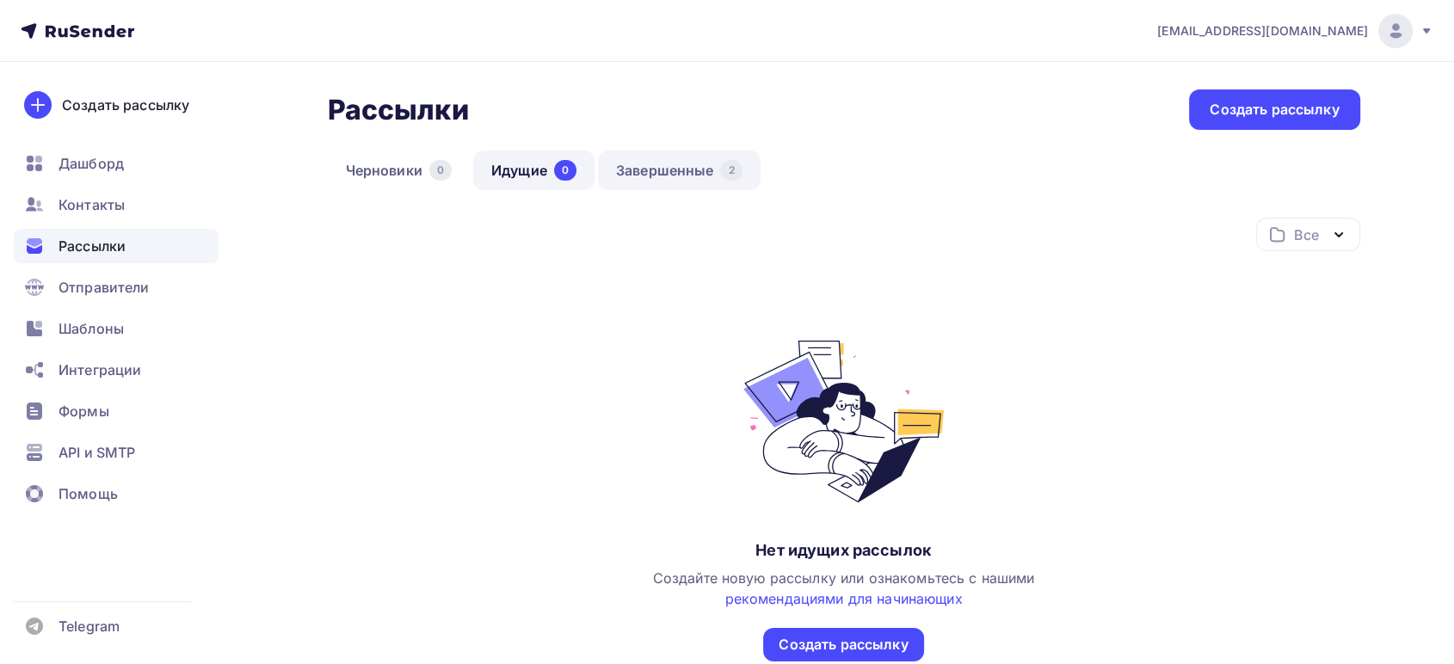
click at [673, 163] on link "Завершенные 2" at bounding box center [679, 171] width 163 height 40
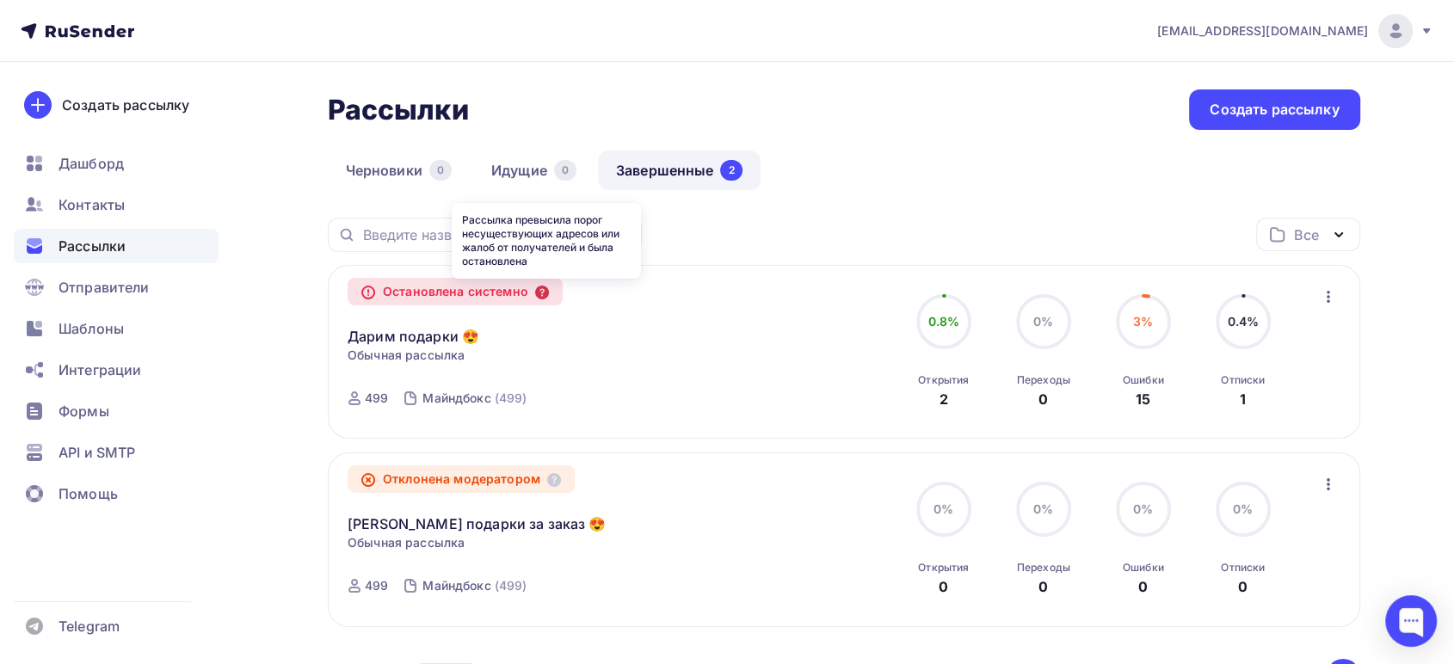
click at [547, 294] on icon at bounding box center [542, 293] width 14 height 14
click at [1325, 291] on icon "button" at bounding box center [1328, 296] width 21 height 21
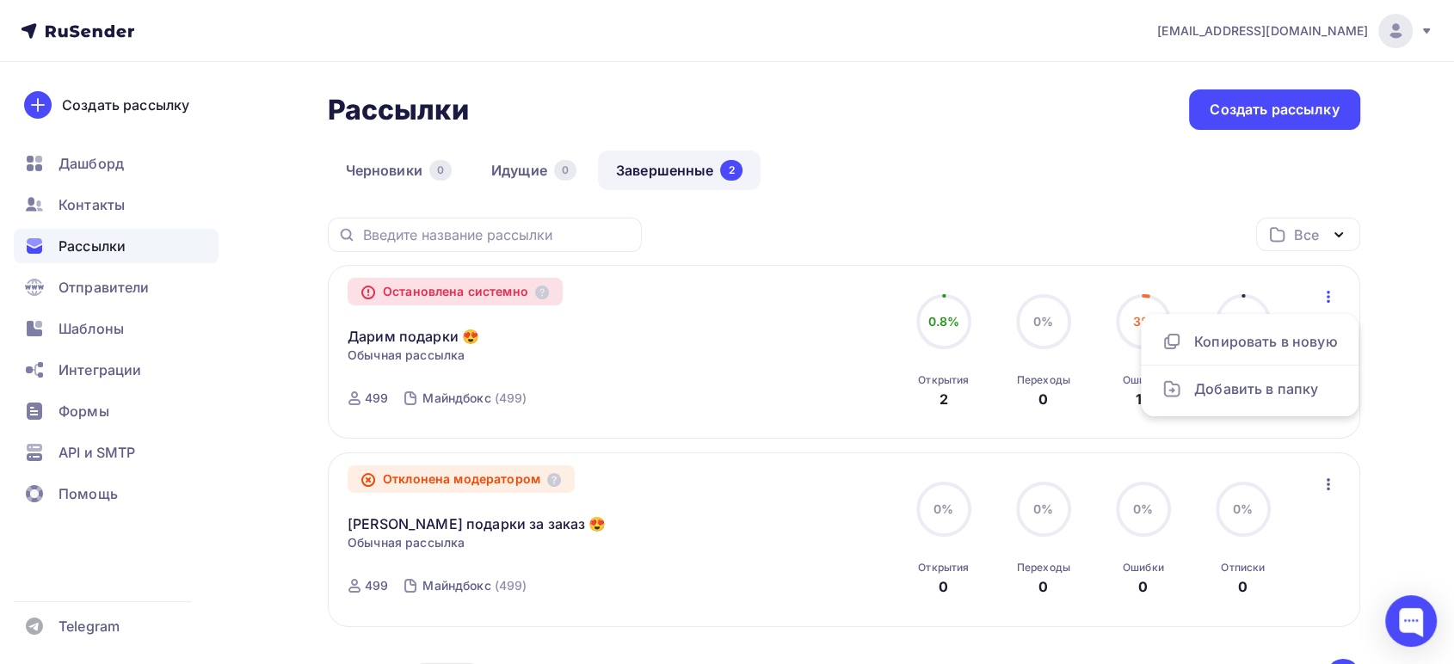
click at [399, 306] on div "Дарим подарки 😍 Копировать в новую" at bounding box center [543, 325] width 392 height 41
click at [407, 293] on div "Остановлена системно" at bounding box center [454, 292] width 215 height 28
click at [1320, 294] on icon "button" at bounding box center [1328, 296] width 21 height 21
click at [482, 287] on div "Остановлена системно" at bounding box center [454, 292] width 215 height 28
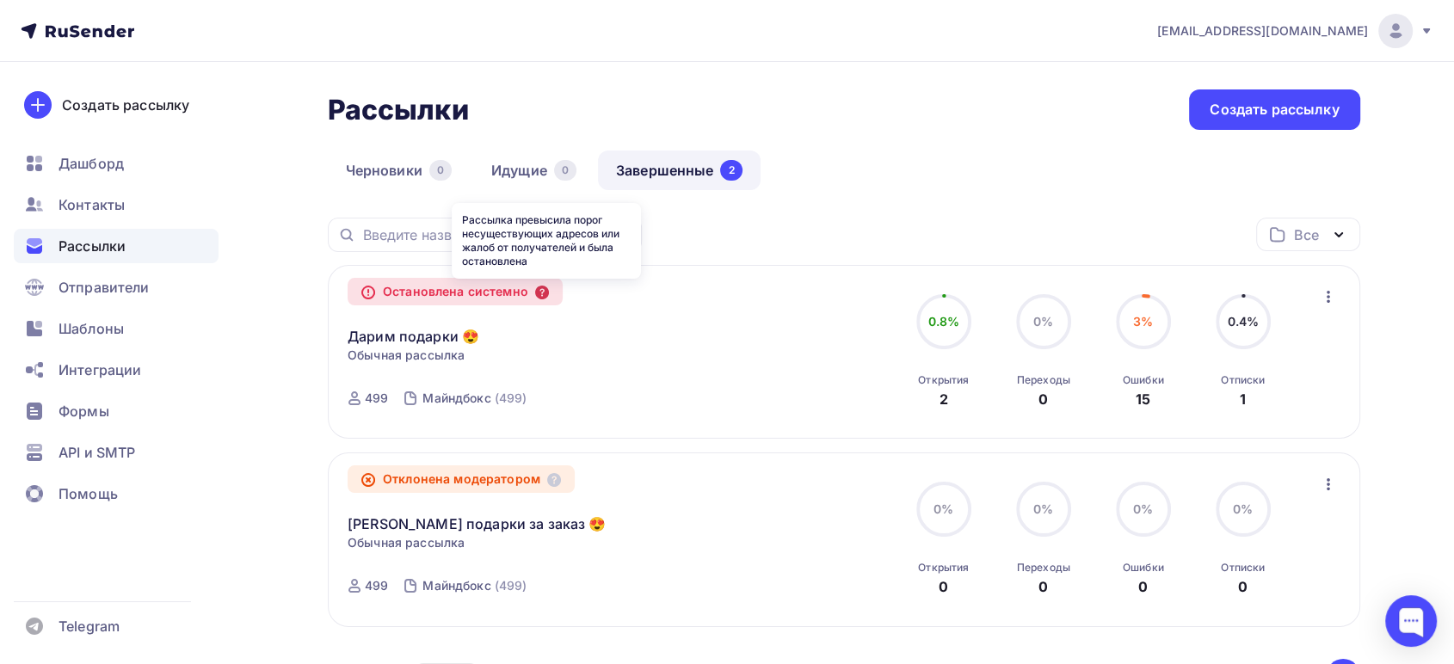
click at [542, 295] on icon at bounding box center [542, 293] width 14 height 14
click at [368, 398] on div "499" at bounding box center [376, 398] width 23 height 17
click at [943, 324] on span "0.8%" at bounding box center [943, 321] width 32 height 15
click at [1421, 32] on div "[EMAIL_ADDRESS][DOMAIN_NAME]" at bounding box center [1295, 31] width 276 height 34
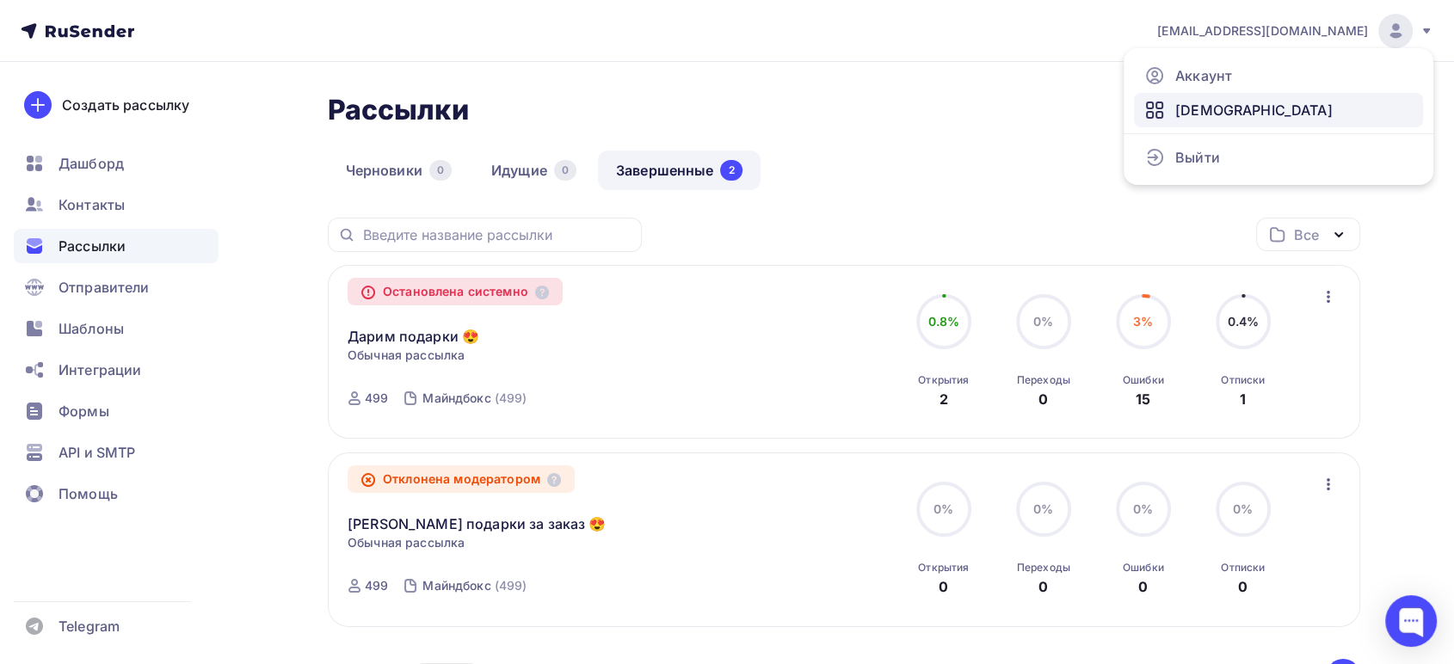
click at [1207, 108] on span "[DEMOGRAPHIC_DATA]" at bounding box center [1253, 110] width 157 height 21
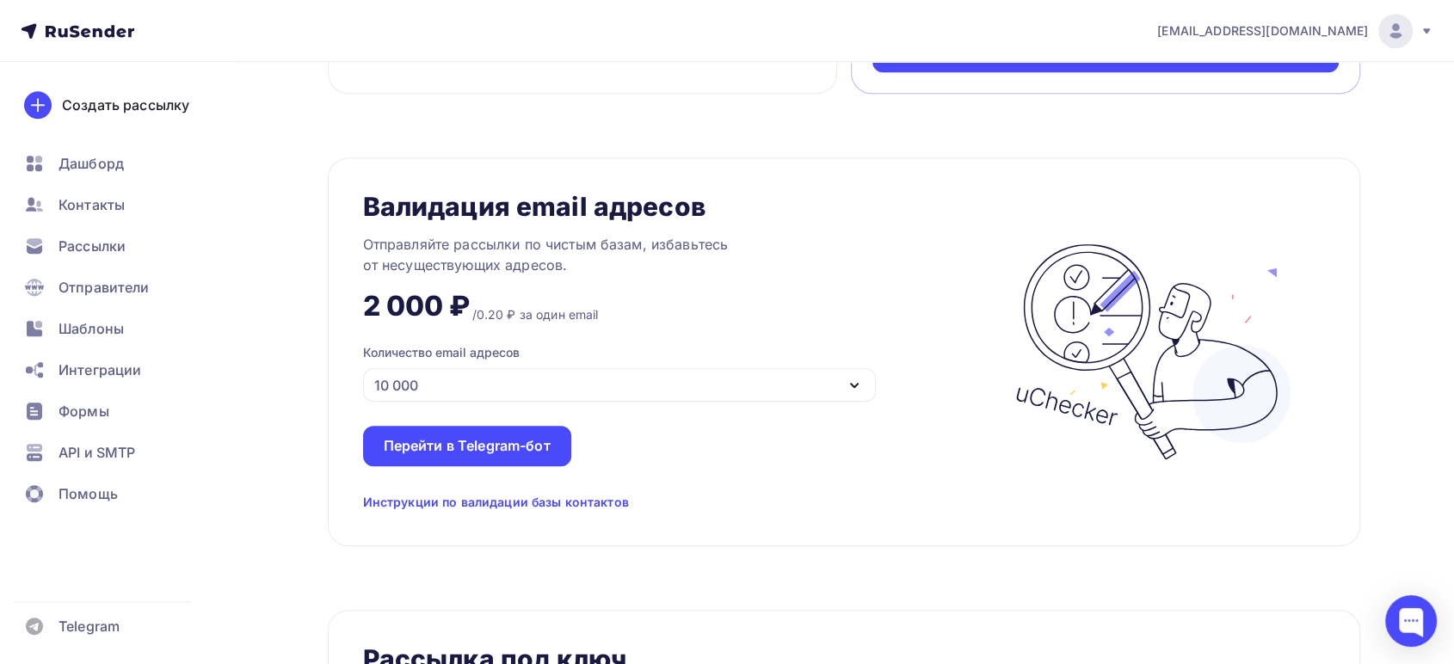
scroll to position [1146, 0]
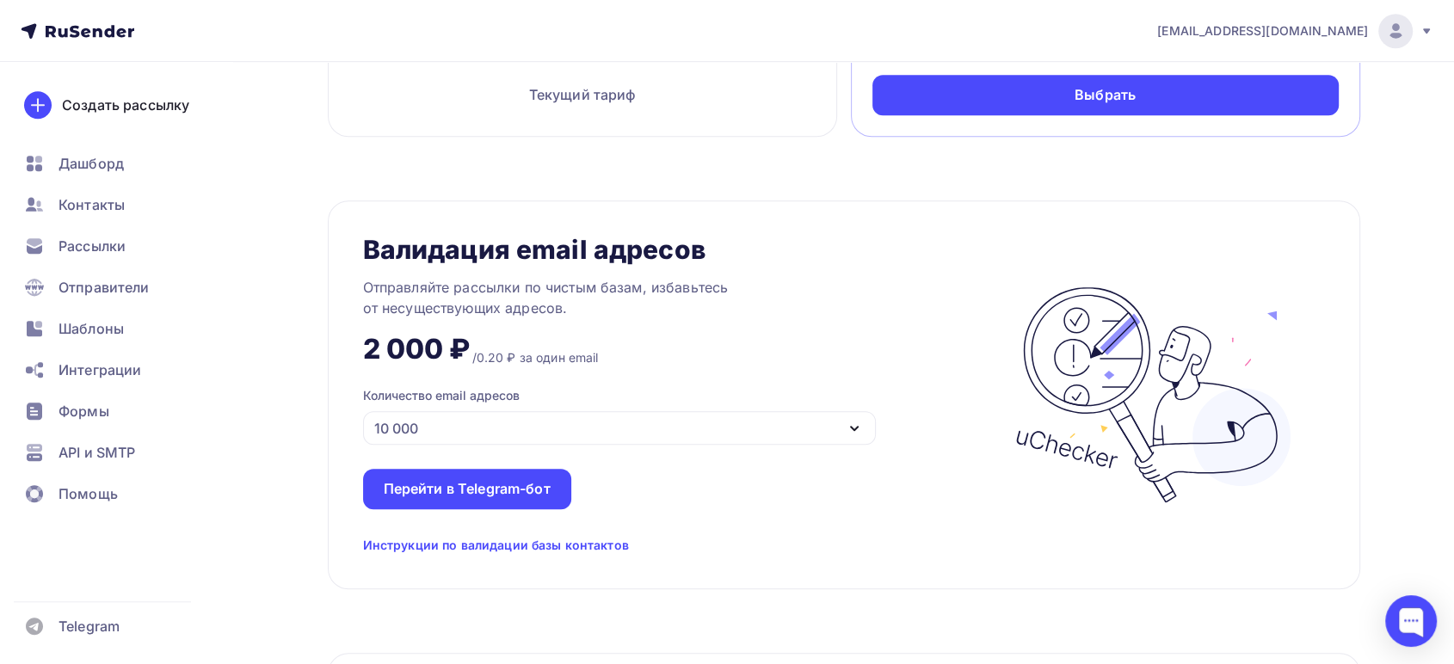
click at [857, 427] on icon "button" at bounding box center [854, 428] width 7 height 3
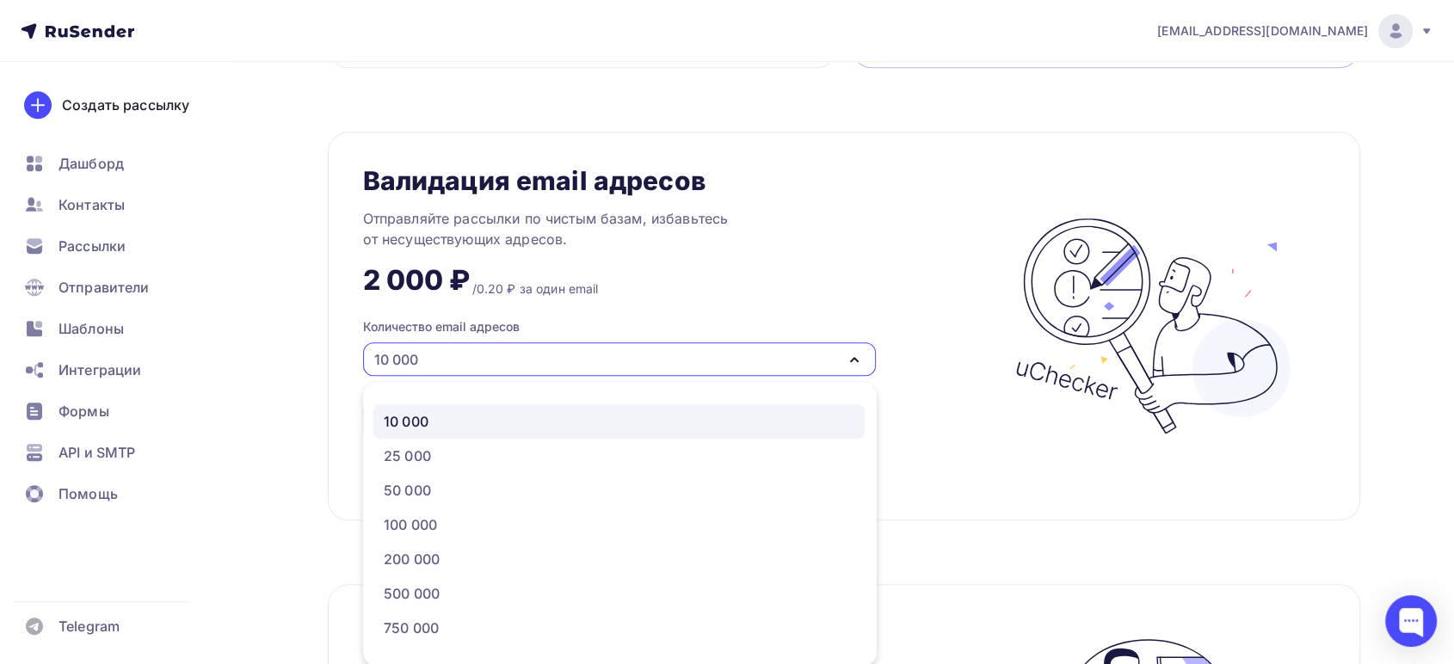
scroll to position [88, 0]
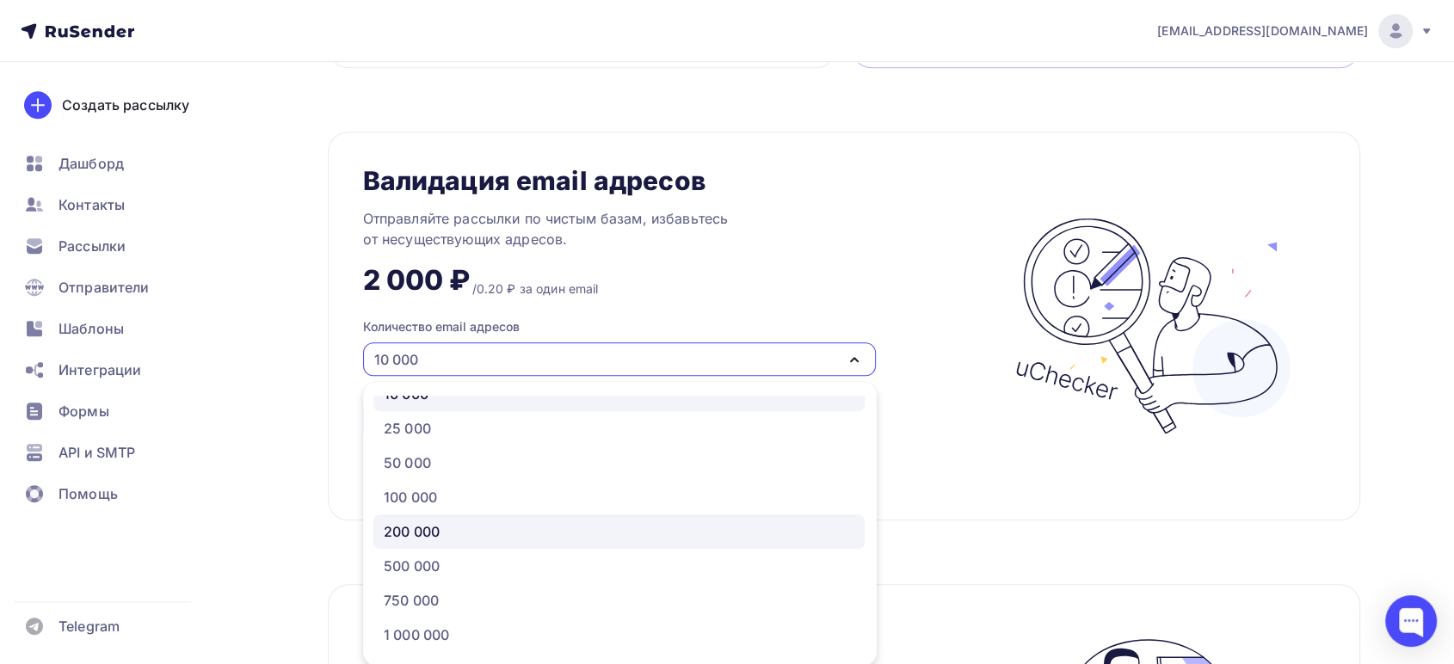
click at [414, 529] on div "200 000" at bounding box center [412, 531] width 56 height 21
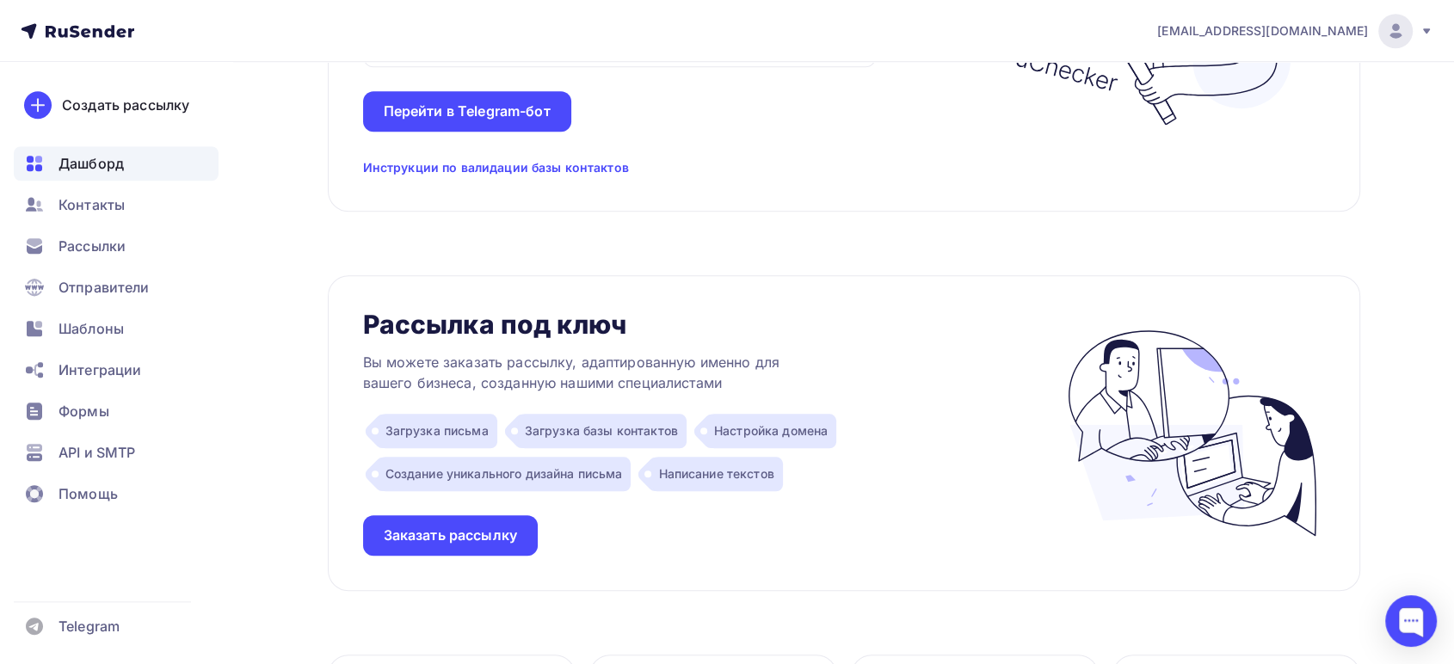
scroll to position [1417, 0]
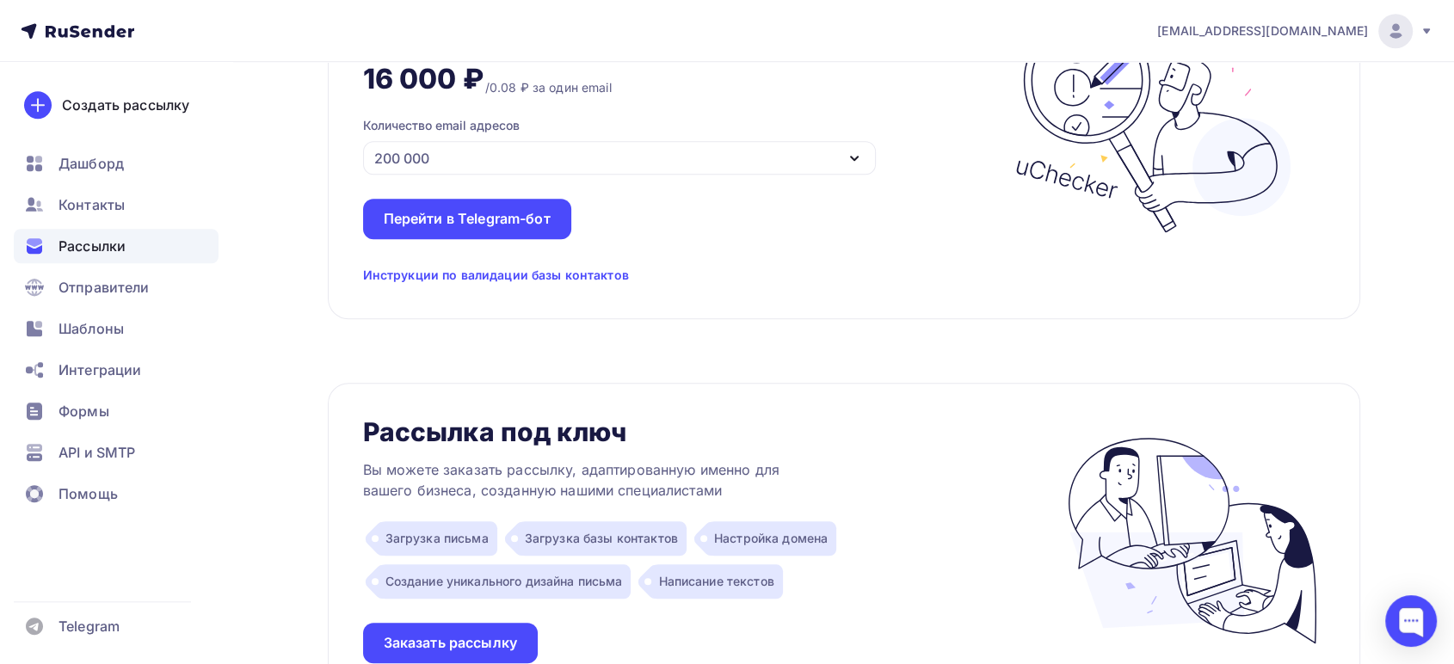
click at [83, 238] on span "Рассылки" at bounding box center [91, 246] width 67 height 21
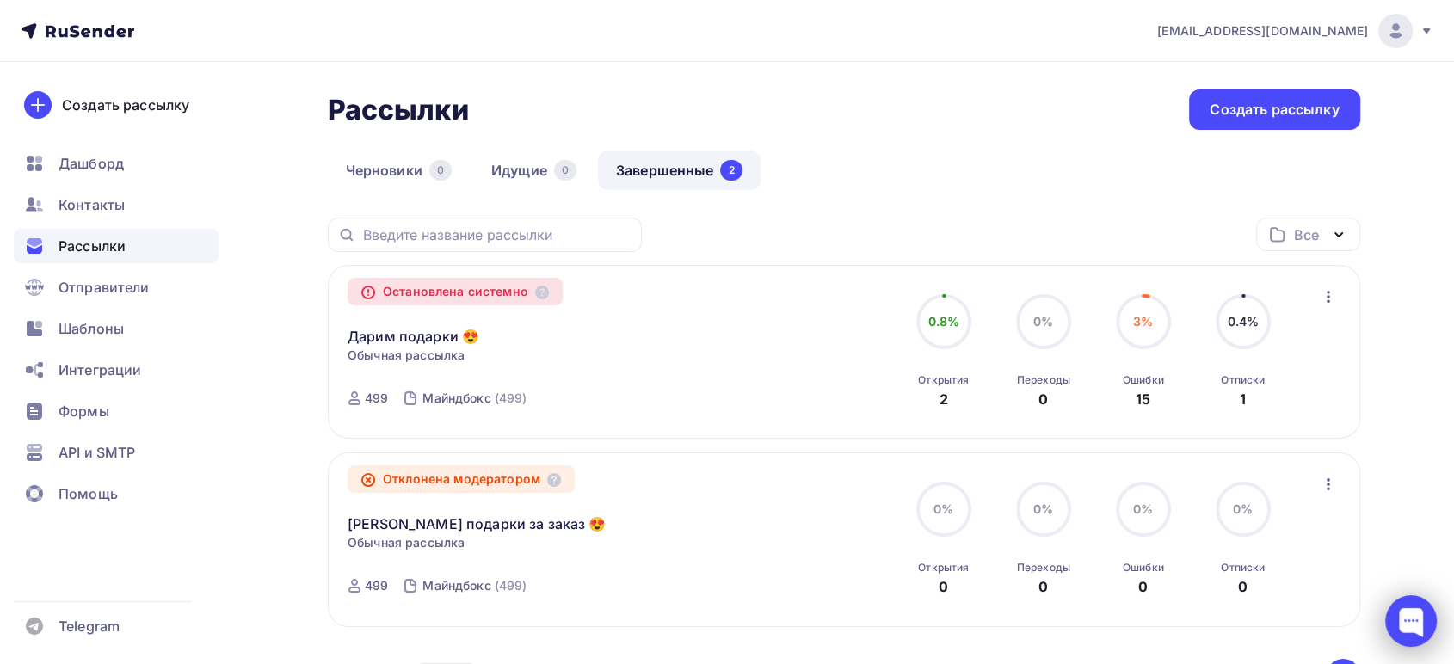
click at [1424, 627] on div at bounding box center [1411, 621] width 52 height 52
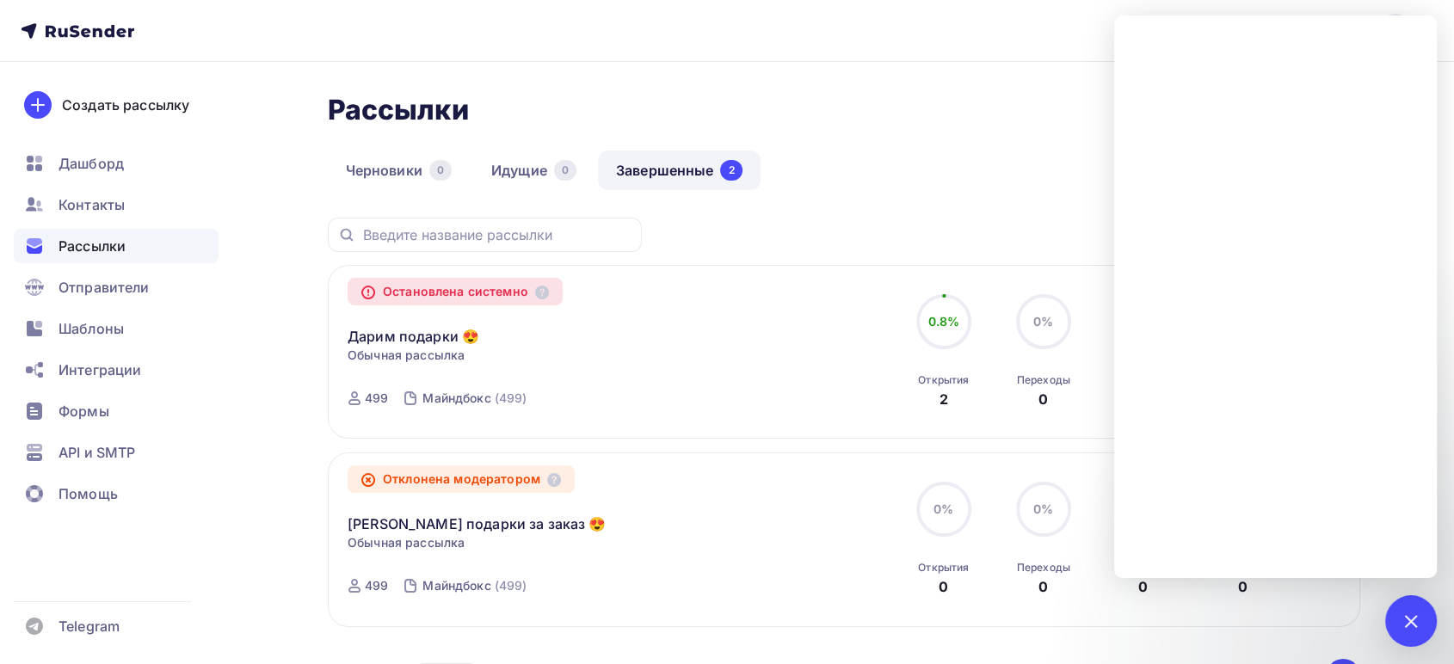
click at [973, 72] on div "Рассылки Рассылки Создать рассылку [GEOGRAPHIC_DATA] 0 Идущие 0 Завершенные 2 З…" at bounding box center [727, 448] width 1410 height 772
click at [1412, 630] on div at bounding box center [1409, 620] width 23 height 23
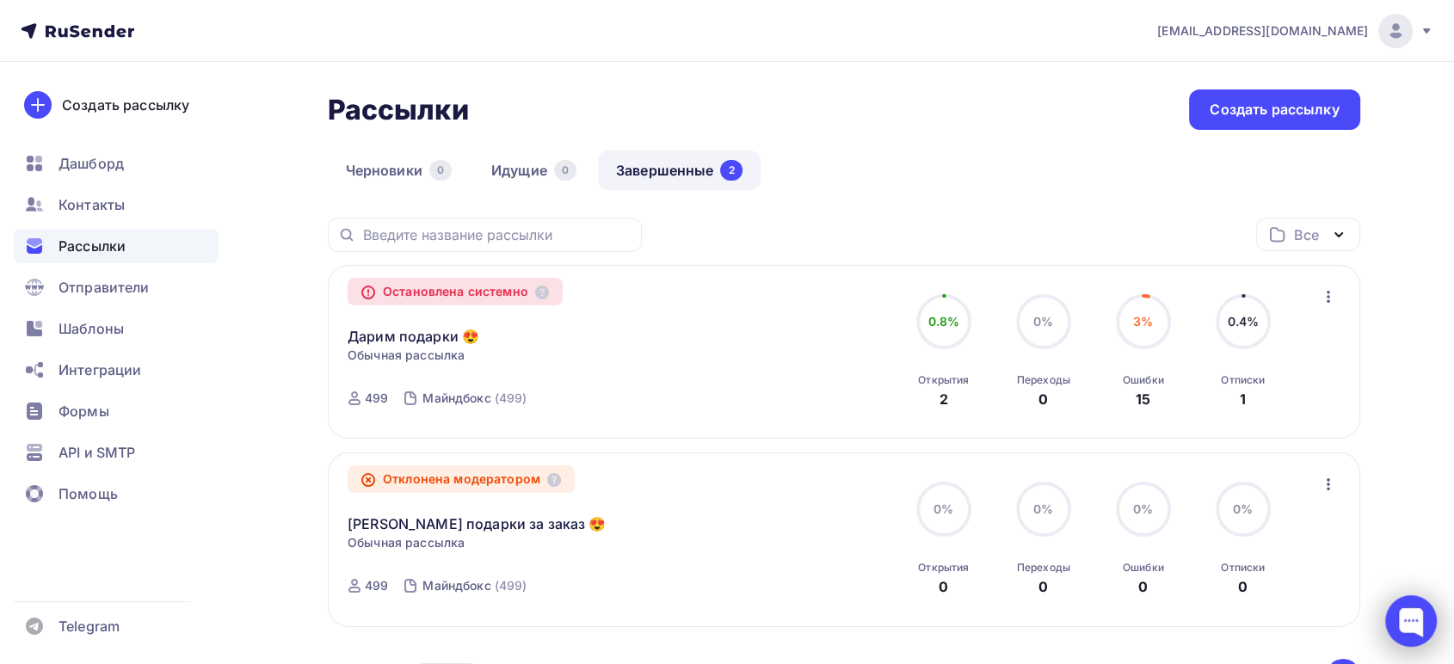
click at [1414, 629] on div at bounding box center [1411, 621] width 52 height 52
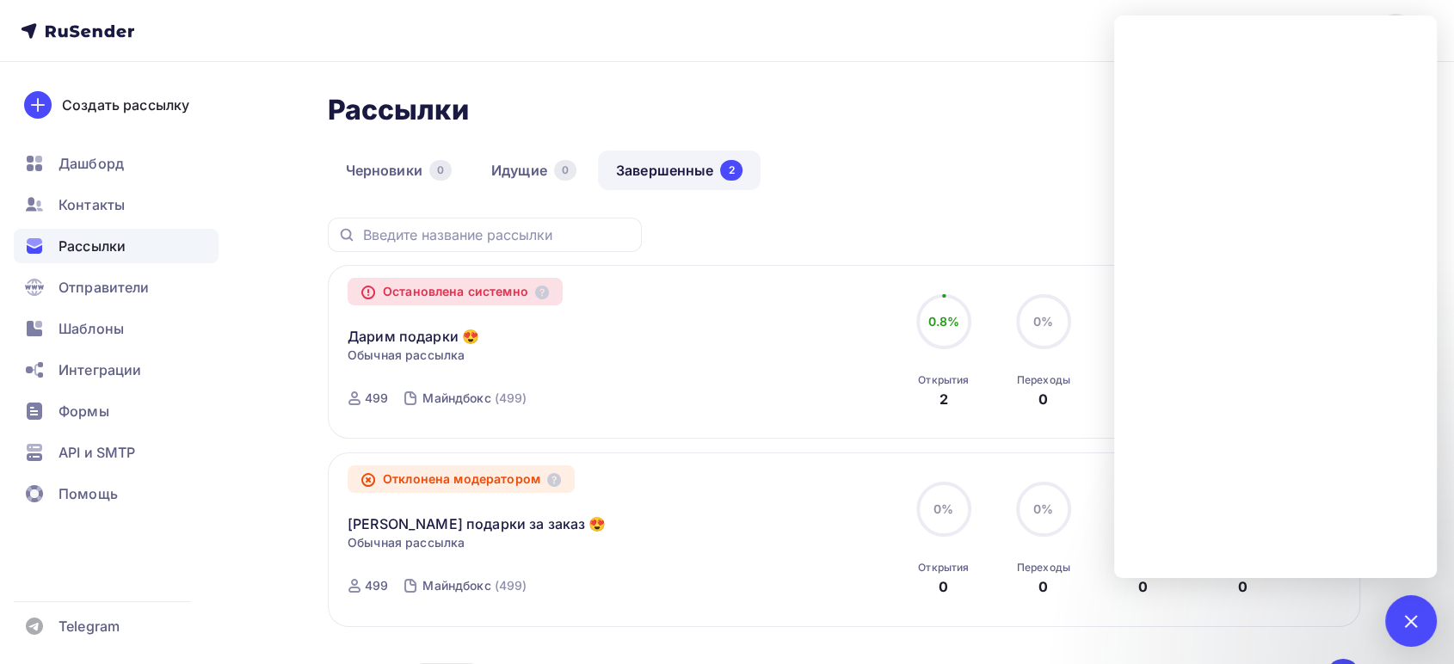
click at [945, 77] on div "Рассылки Рассылки Создать рассылку [GEOGRAPHIC_DATA] 0 Идущие 0 Завершенные 2 З…" at bounding box center [727, 448] width 1410 height 772
click at [549, 286] on icon at bounding box center [542, 293] width 14 height 14
click at [801, 90] on div "Рассылки Рассылки Создать рассылку" at bounding box center [844, 109] width 1032 height 40
click at [1413, 612] on div at bounding box center [1409, 620] width 23 height 23
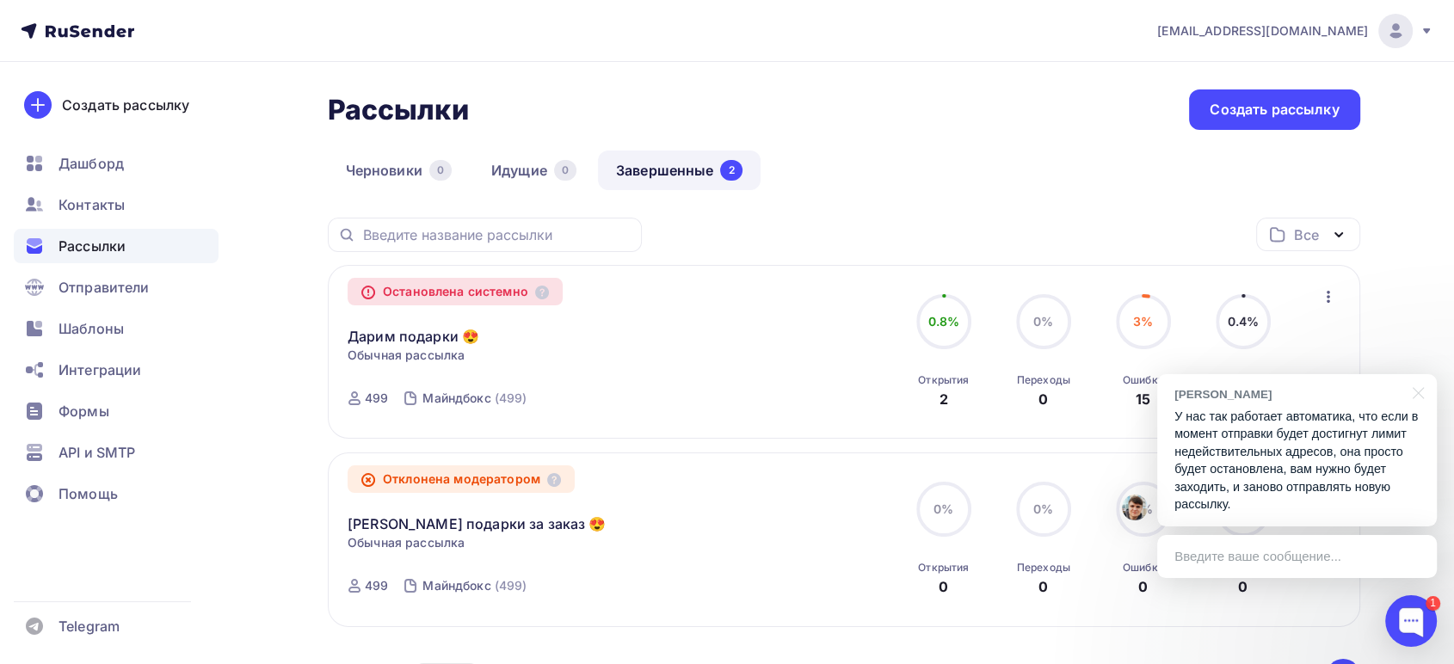
click at [1257, 556] on div "Введите ваше сообщение..." at bounding box center [1297, 556] width 280 height 43
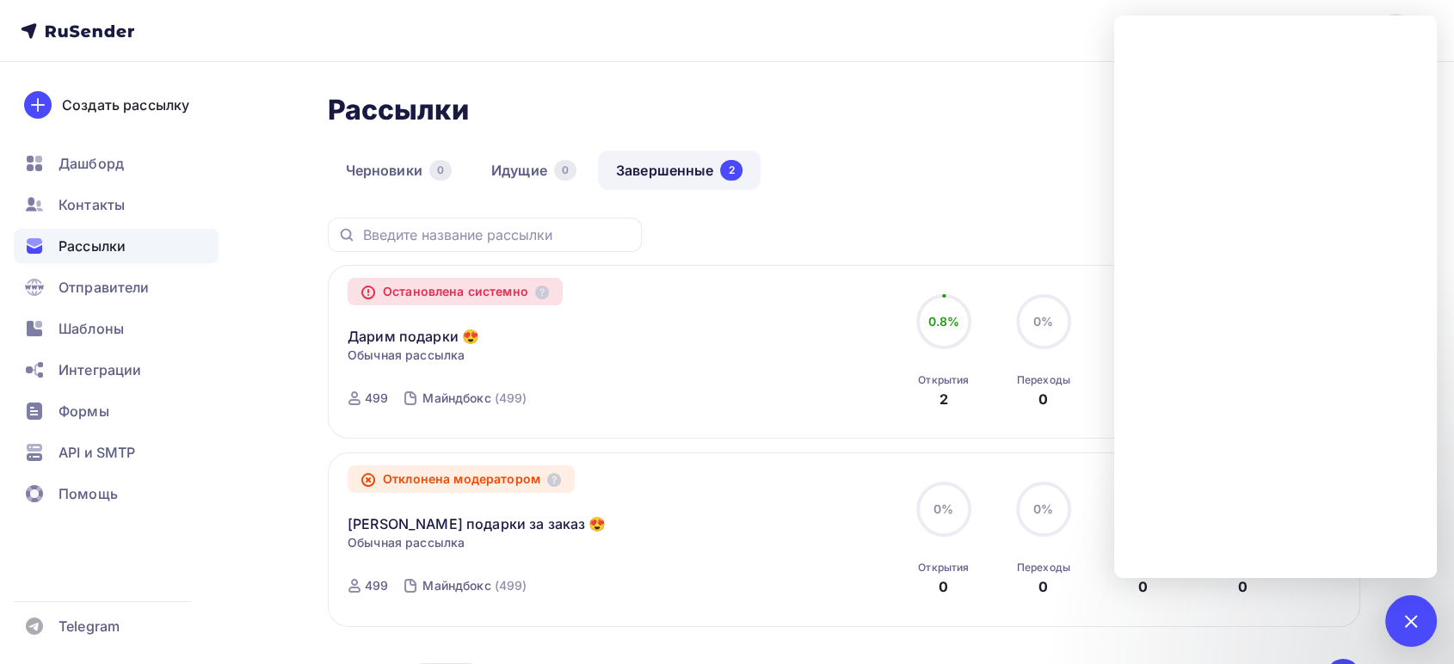
click at [965, 120] on div "Рассылки Рассылки Создать рассылку" at bounding box center [844, 109] width 1032 height 40
click at [1419, 627] on div "1" at bounding box center [1411, 621] width 52 height 52
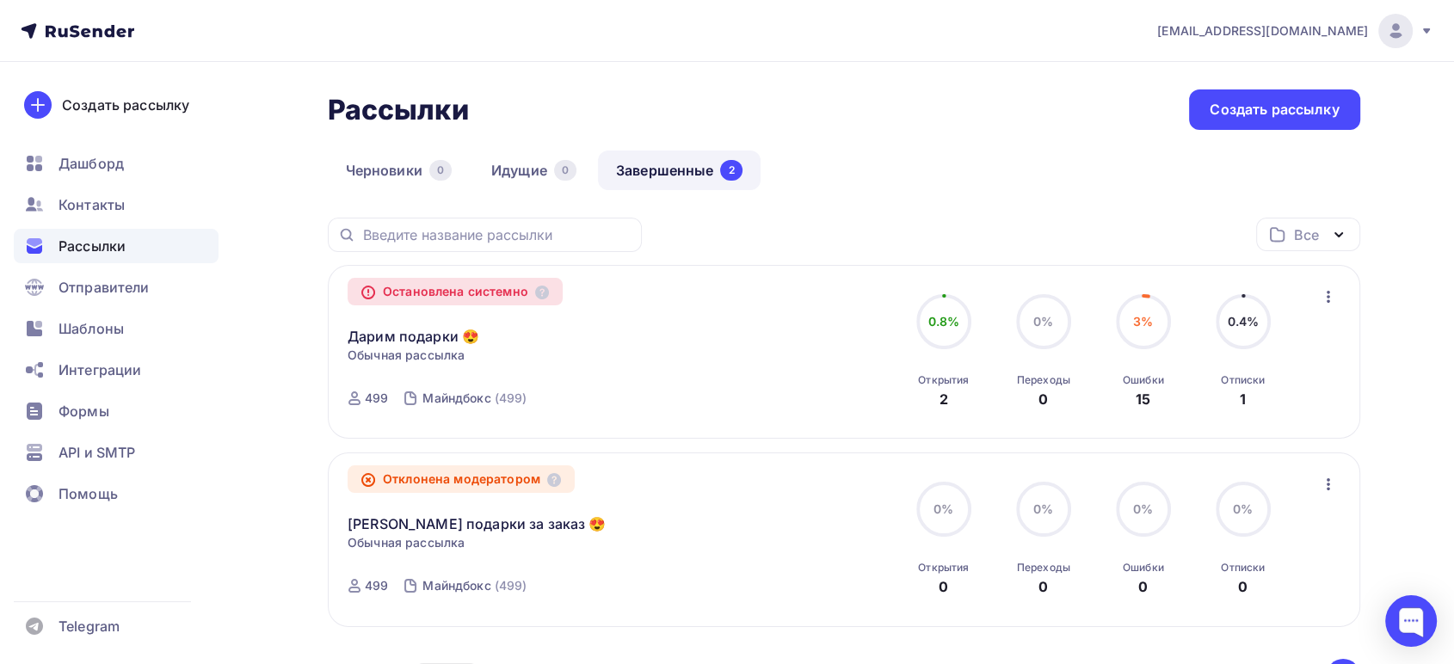
click at [1016, 181] on div "Черновики 0 Идущие 0 Завершенные 2" at bounding box center [844, 184] width 1032 height 67
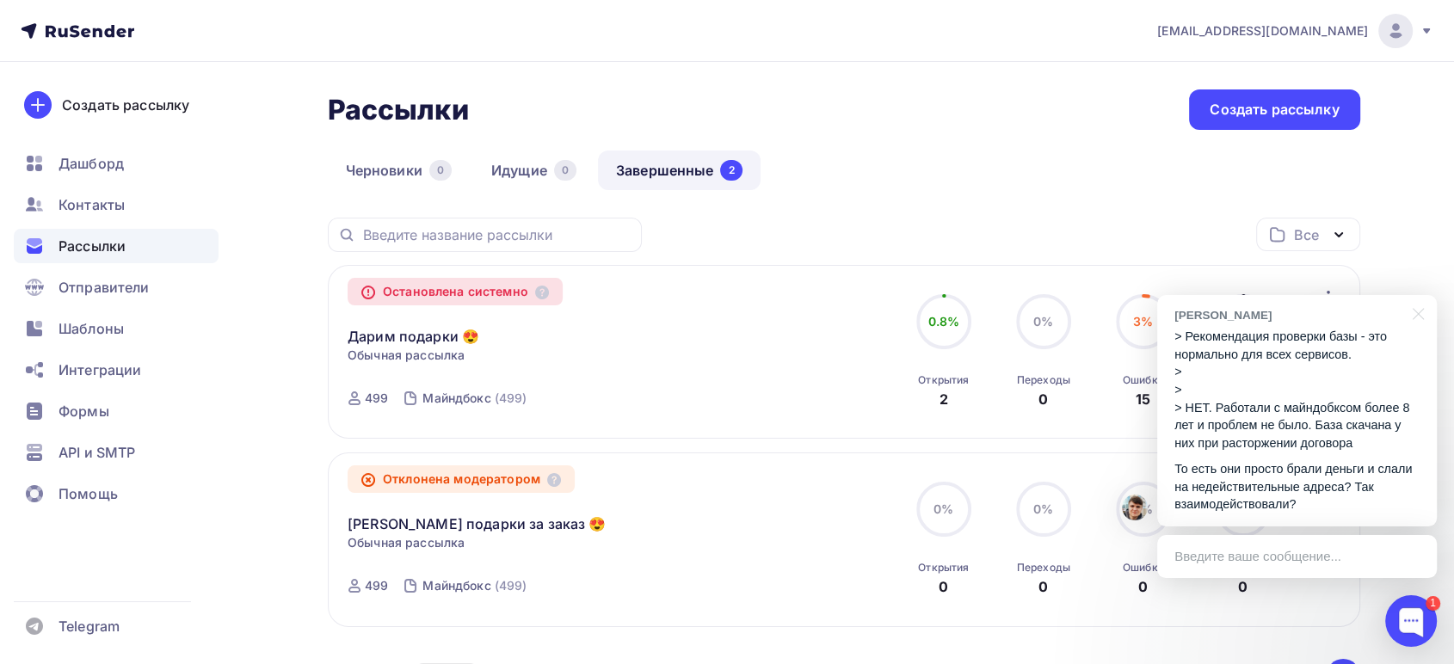
click at [1287, 551] on div "Введите ваше сообщение..." at bounding box center [1297, 556] width 280 height 43
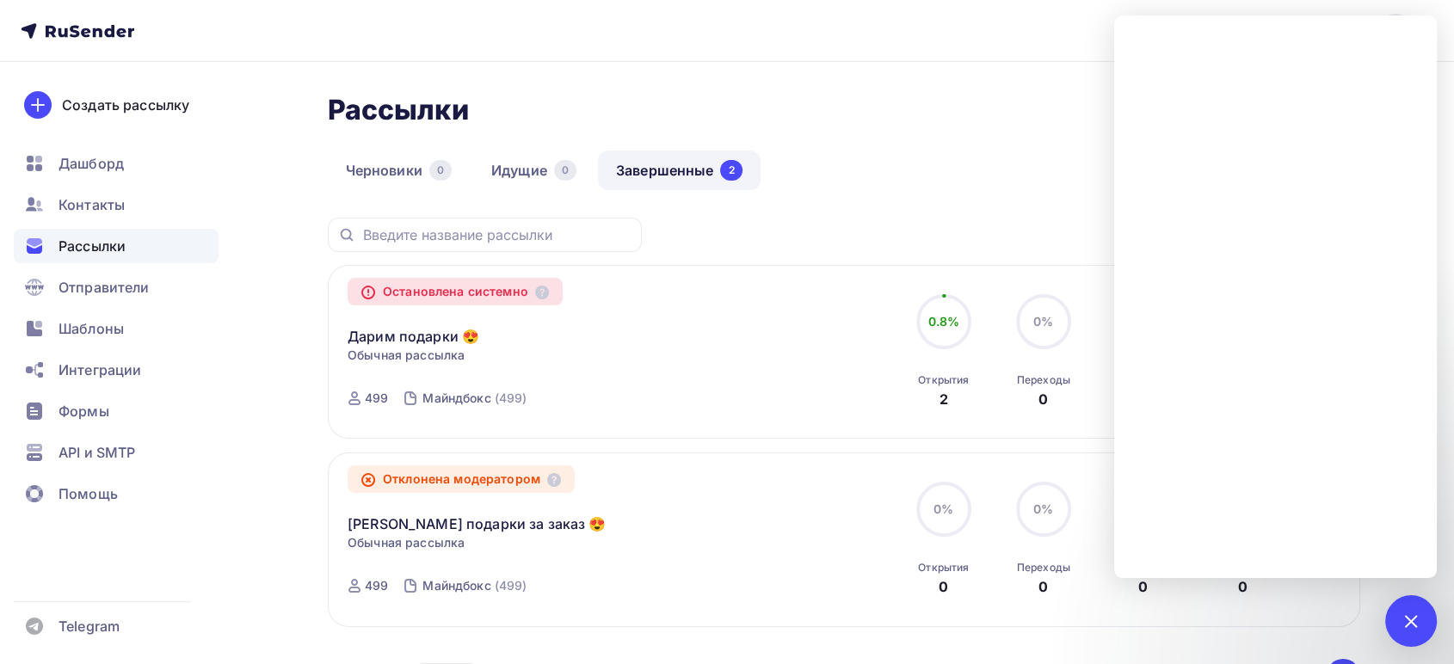
click at [1022, 83] on div "Рассылки Рассылки Создать рассылку [GEOGRAPHIC_DATA] 0 Идущие 0 Завершенные 2 З…" at bounding box center [727, 448] width 1410 height 772
click at [1427, 631] on div "1" at bounding box center [1411, 621] width 52 height 52
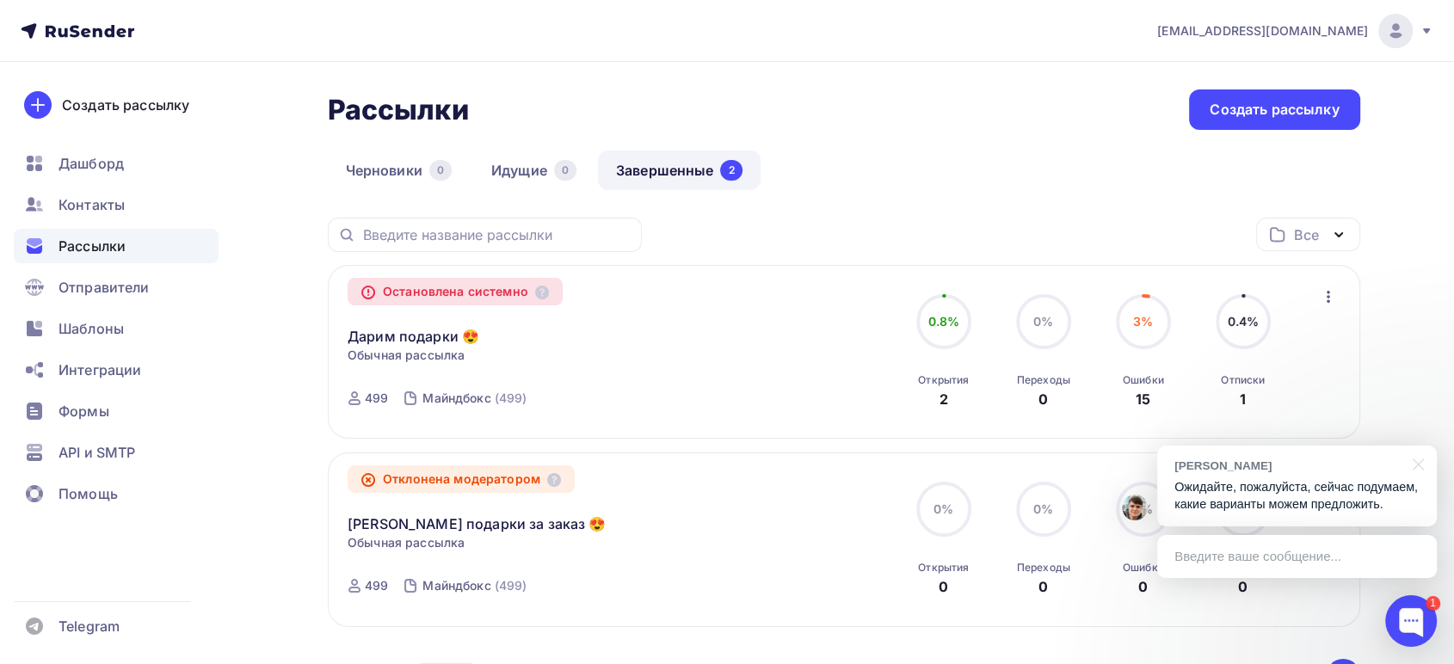
click at [1207, 550] on div "Введите ваше сообщение..." at bounding box center [1297, 556] width 280 height 43
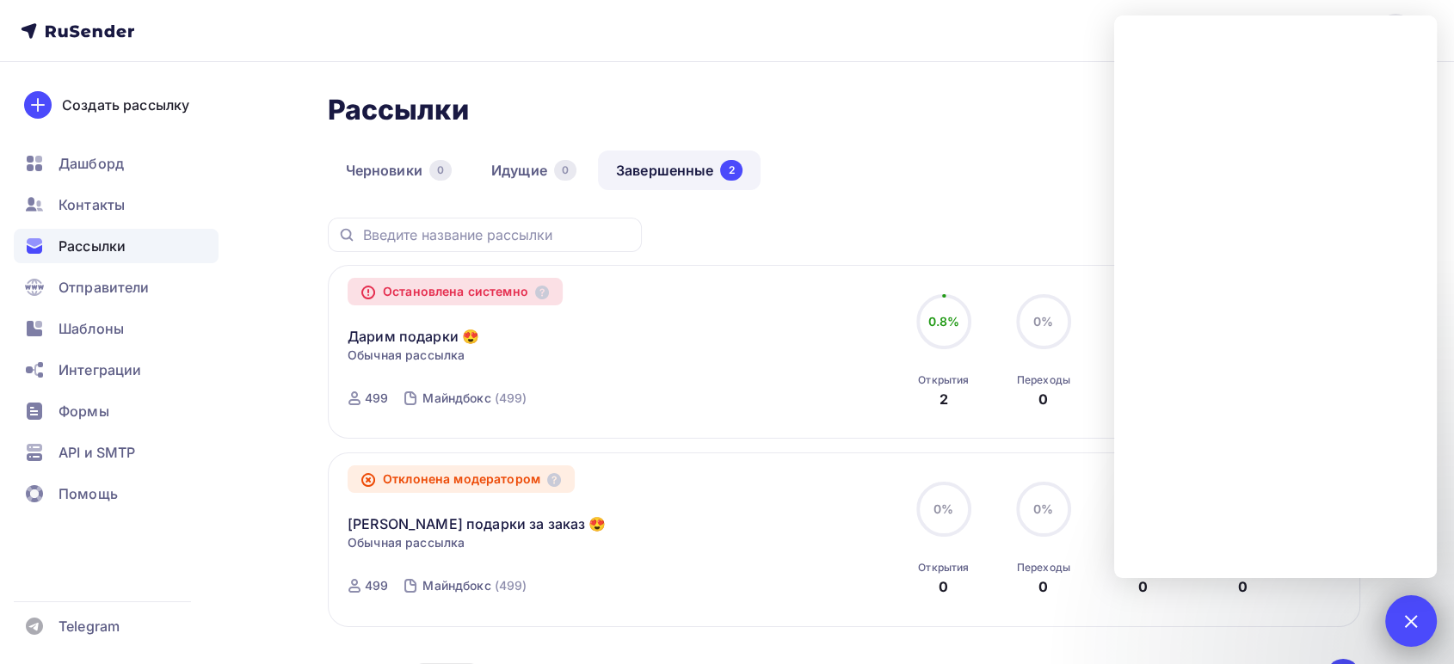
click at [1405, 618] on div at bounding box center [1409, 620] width 23 height 23
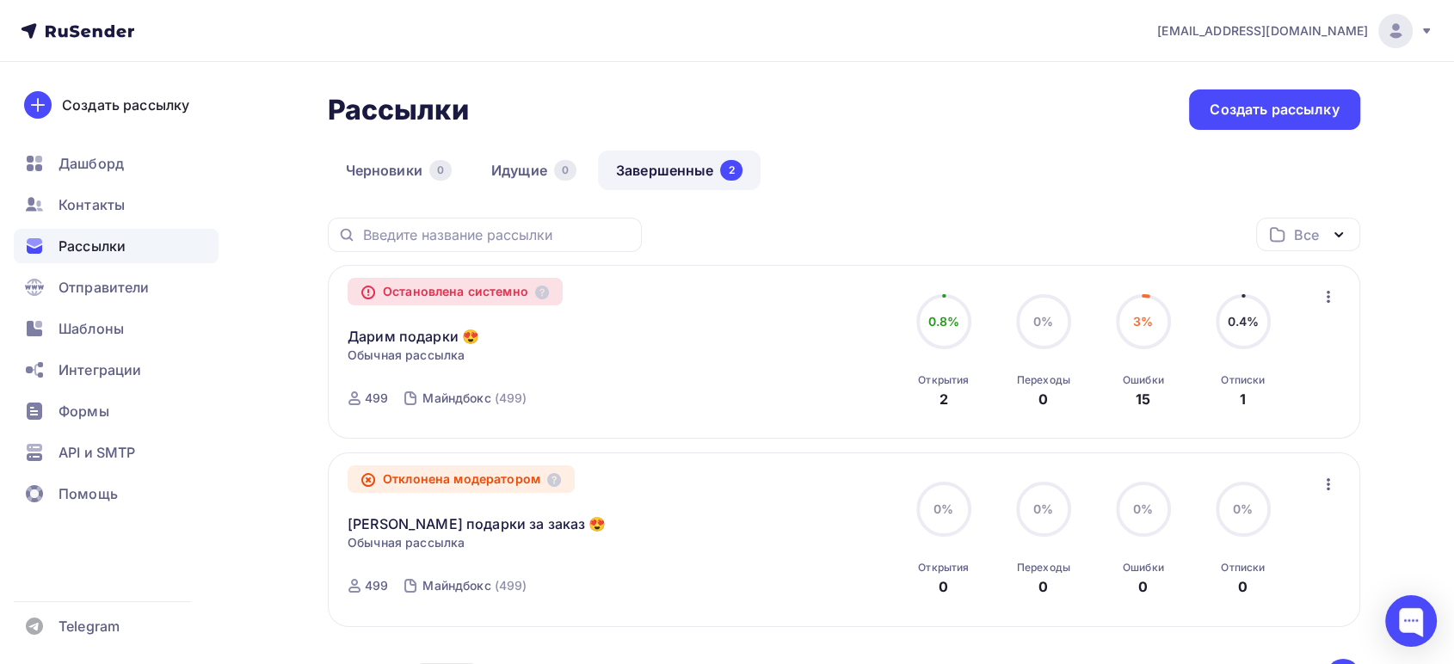
click at [891, 146] on div "Рассылки Рассылки Создать рассылку [GEOGRAPHIC_DATA] 0 Идущие 0 Завершенные 2 З…" at bounding box center [844, 427] width 1032 height 676
click at [1418, 611] on div at bounding box center [1411, 621] width 52 height 52
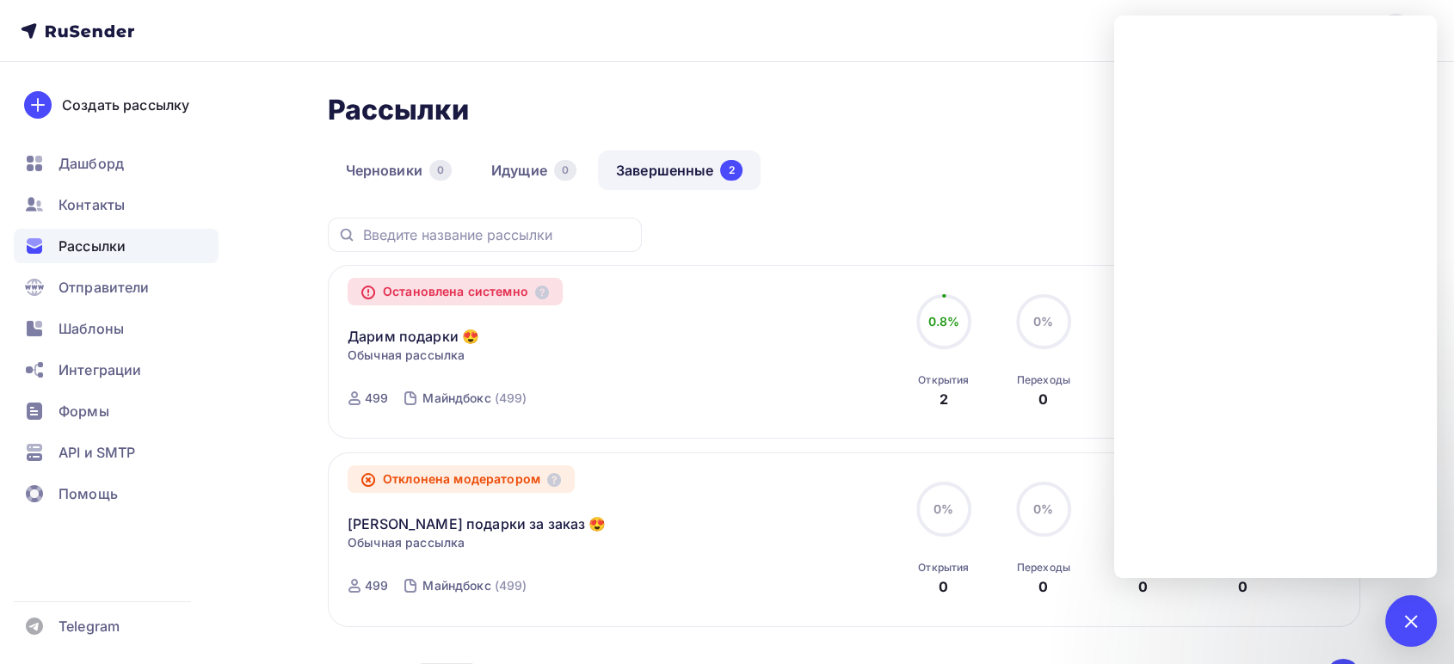
click at [956, 144] on div "Рассылки Рассылки Создать рассылку [GEOGRAPHIC_DATA] 0 Идущие 0 Завершенные 2 З…" at bounding box center [844, 427] width 1032 height 676
click at [1404, 630] on div "1" at bounding box center [1411, 621] width 52 height 52
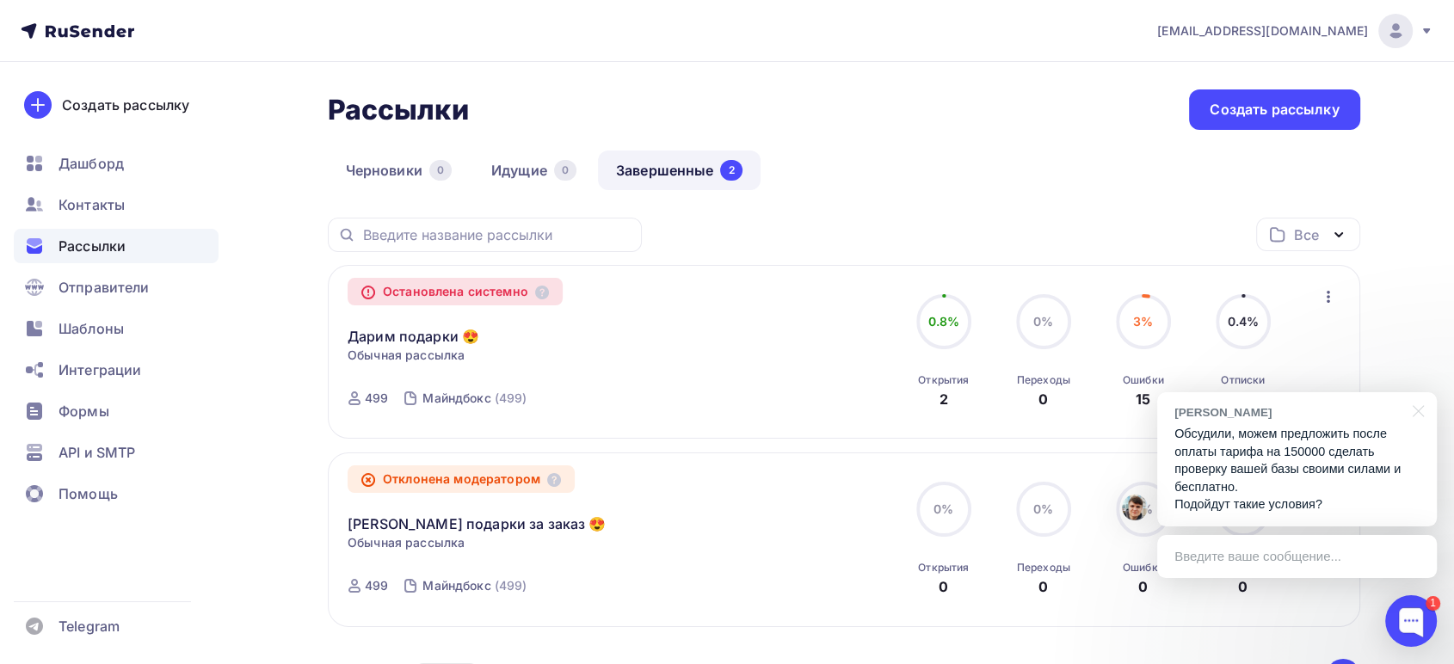
click at [1245, 557] on div "Введите ваше сообщение..." at bounding box center [1297, 556] width 280 height 43
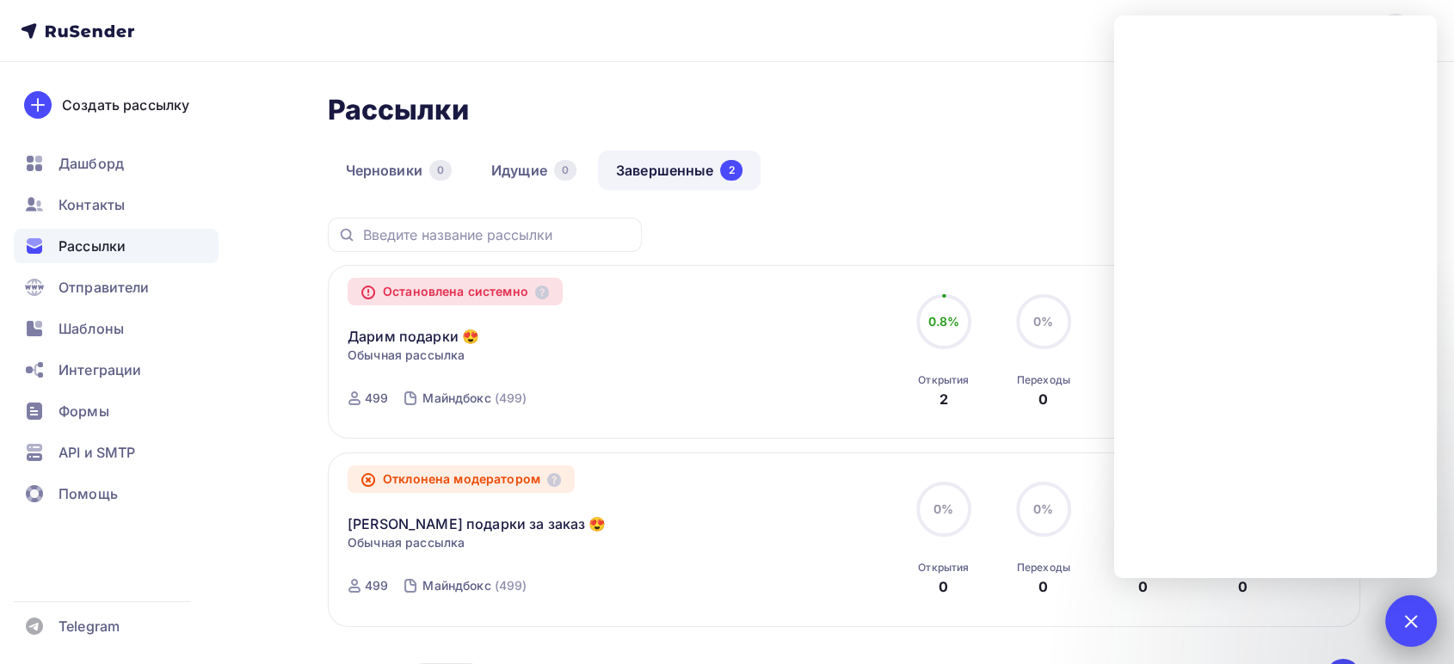
click at [1409, 624] on div at bounding box center [1409, 620] width 23 height 23
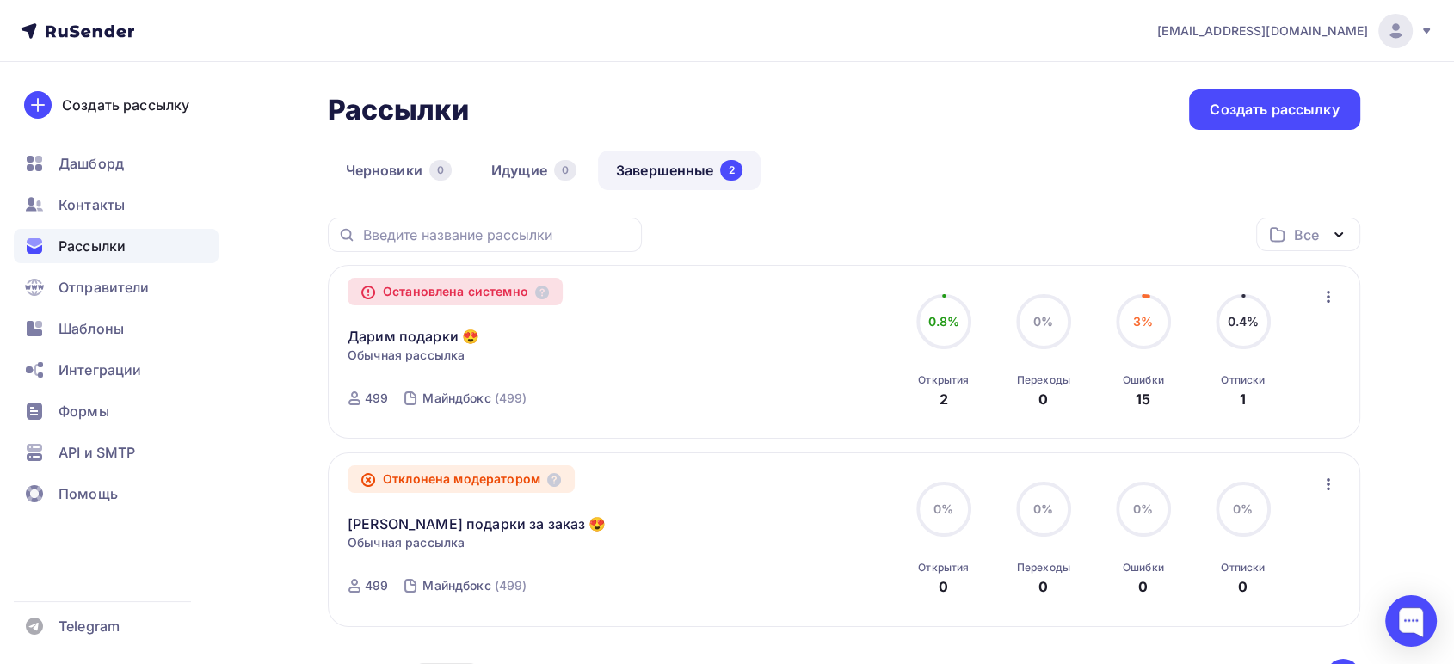
click at [1406, 32] on div at bounding box center [1395, 31] width 34 height 34
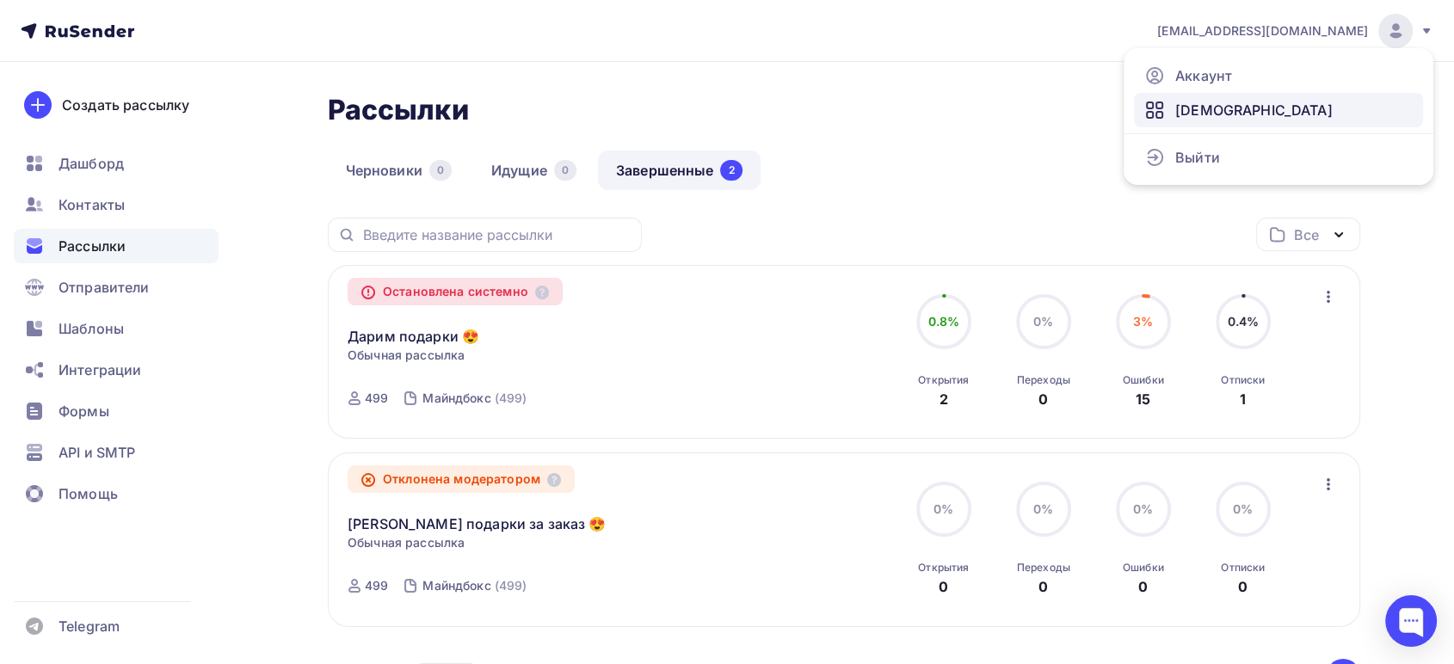
click at [1196, 113] on span "[DEMOGRAPHIC_DATA]" at bounding box center [1253, 110] width 157 height 21
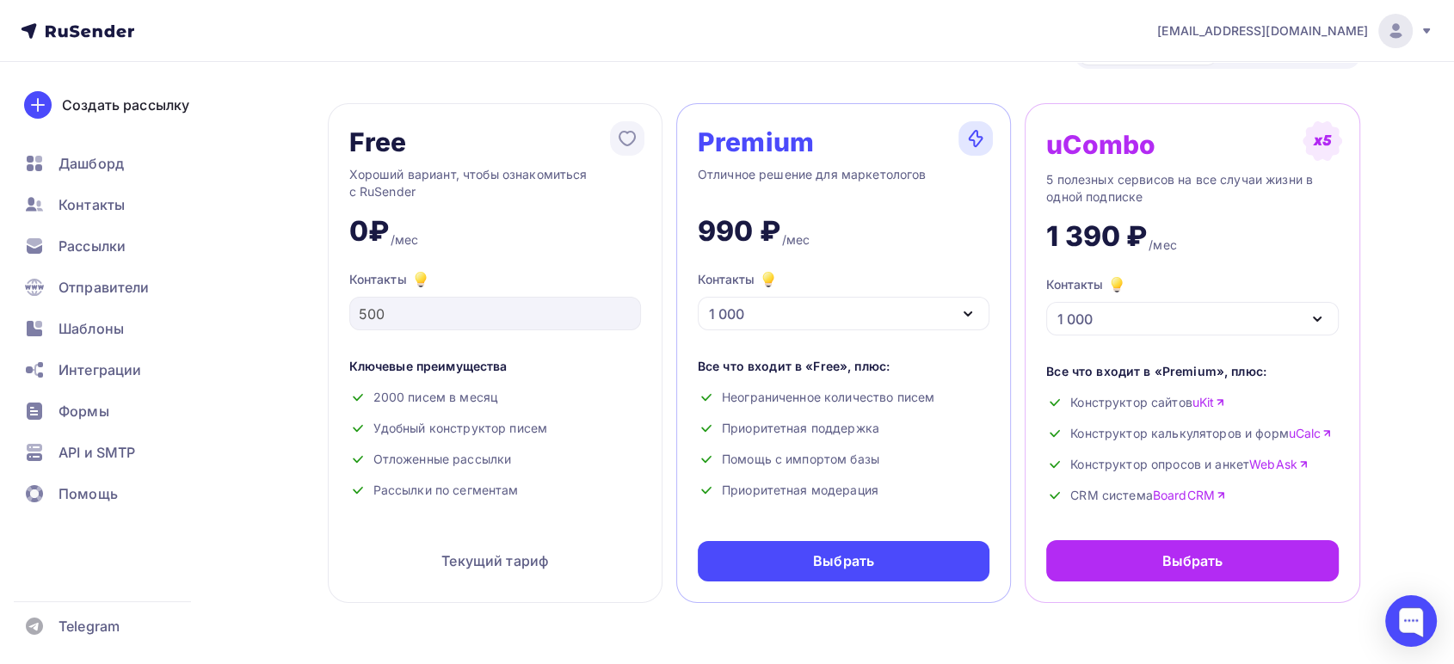
scroll to position [95, 0]
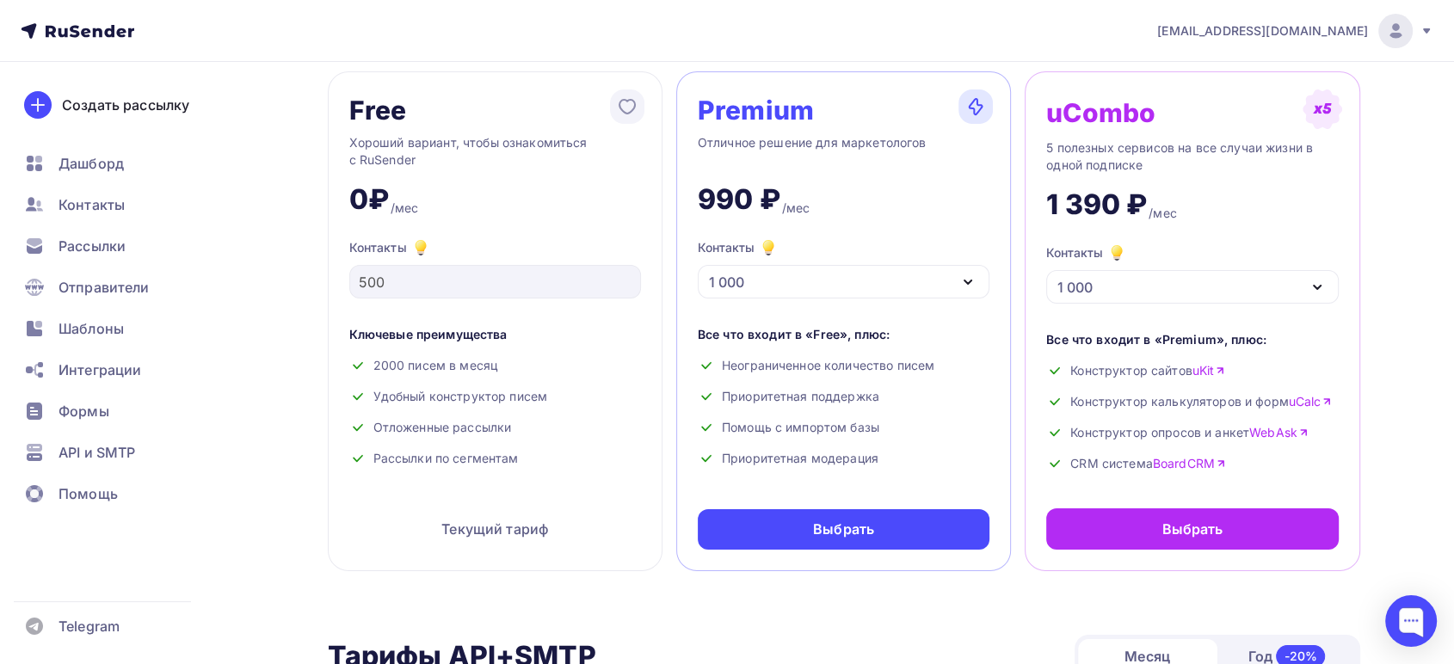
click at [872, 281] on div "1 000" at bounding box center [844, 282] width 292 height 34
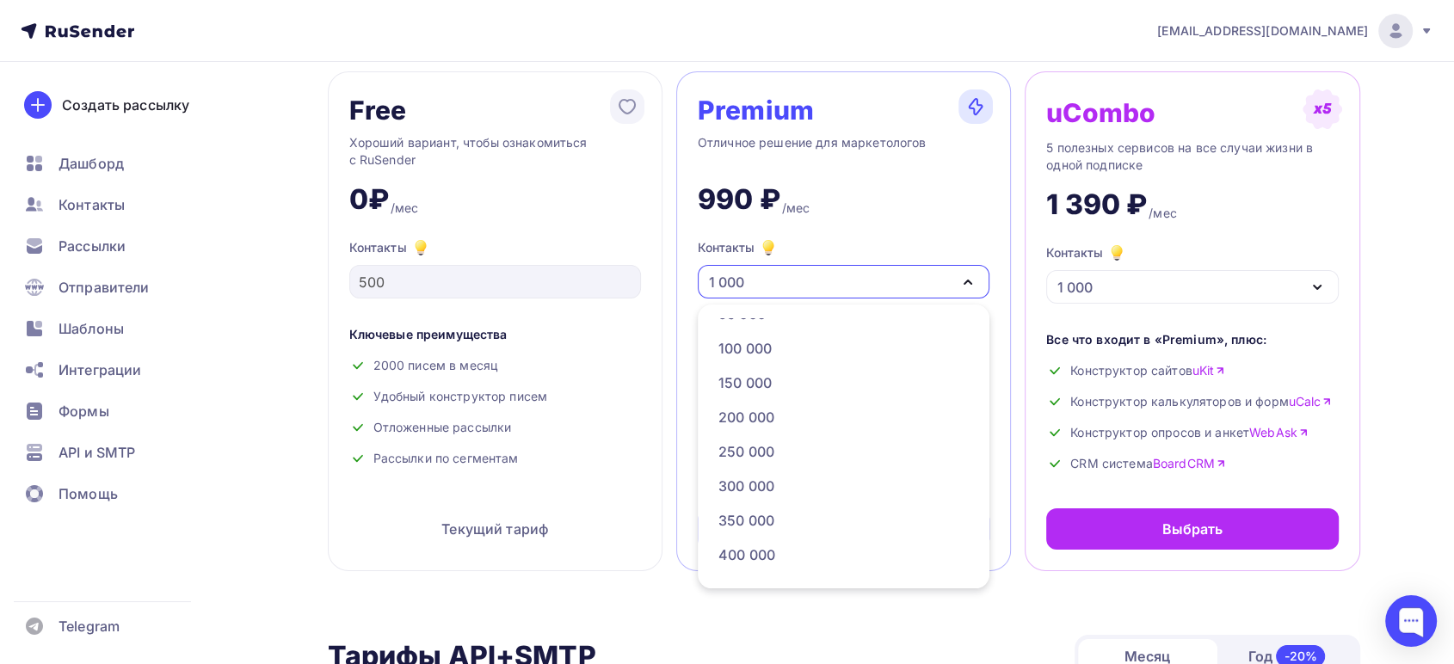
scroll to position [860, 0]
click at [764, 370] on div "150 000" at bounding box center [744, 370] width 53 height 21
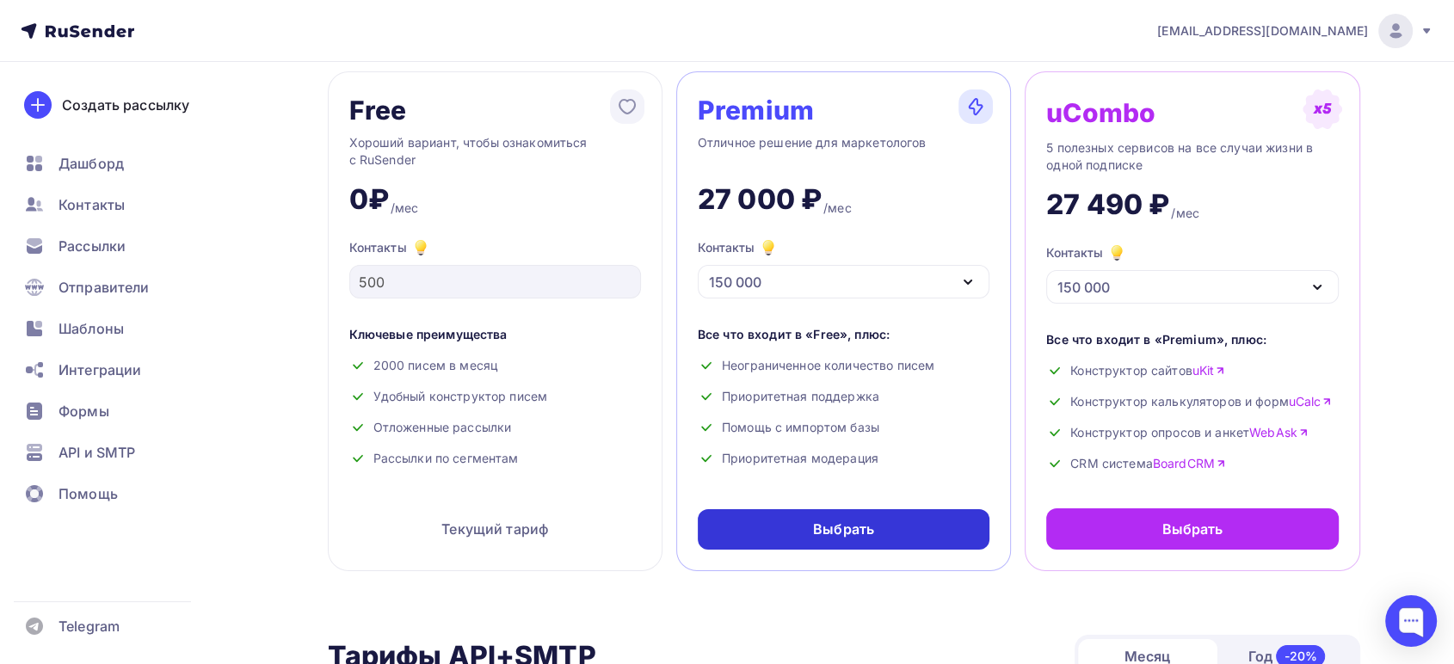
click at [832, 523] on div "Выбрать" at bounding box center [843, 529] width 61 height 20
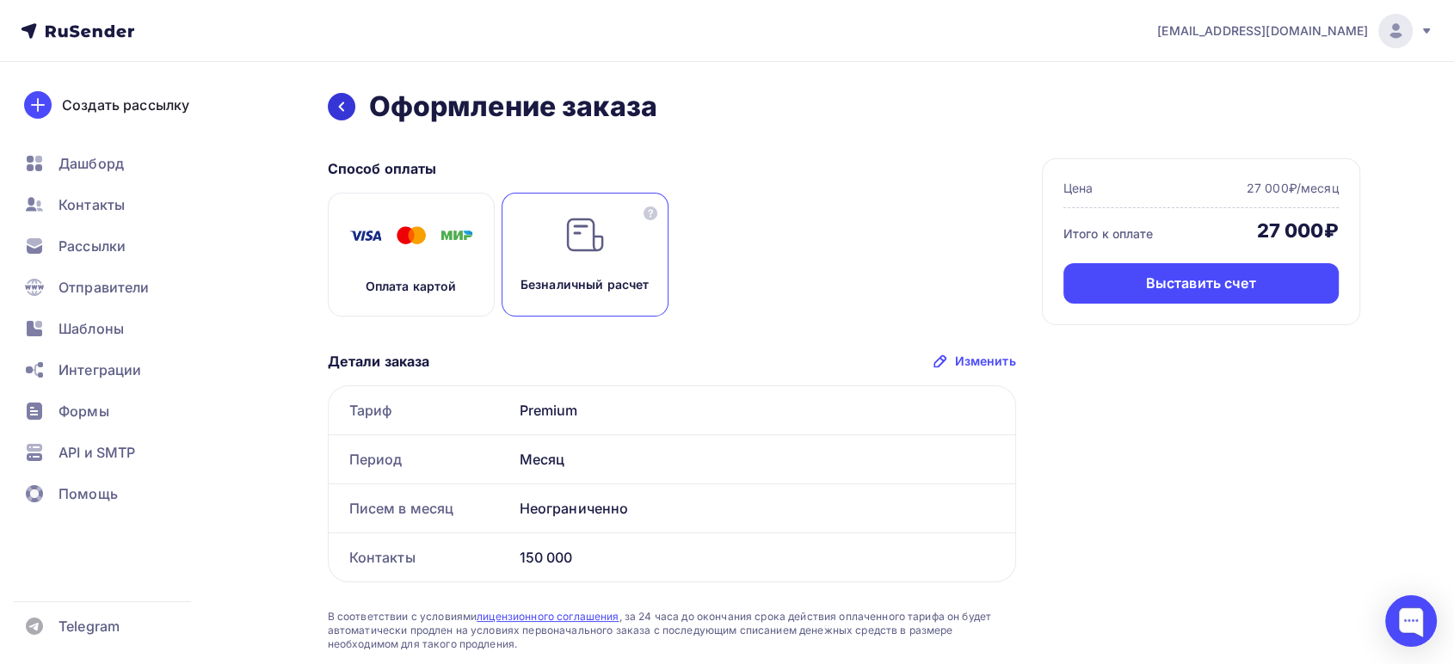
click at [335, 97] on div at bounding box center [342, 107] width 28 height 28
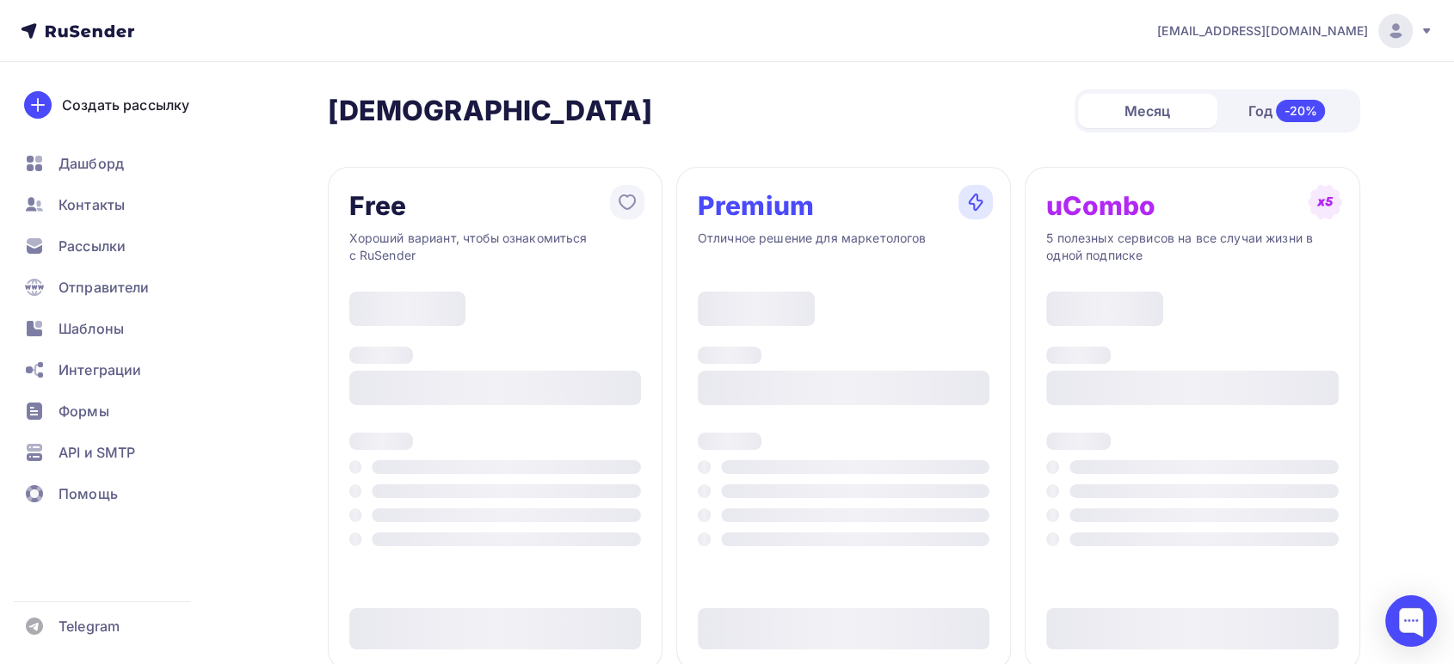
scroll to position [95, 0]
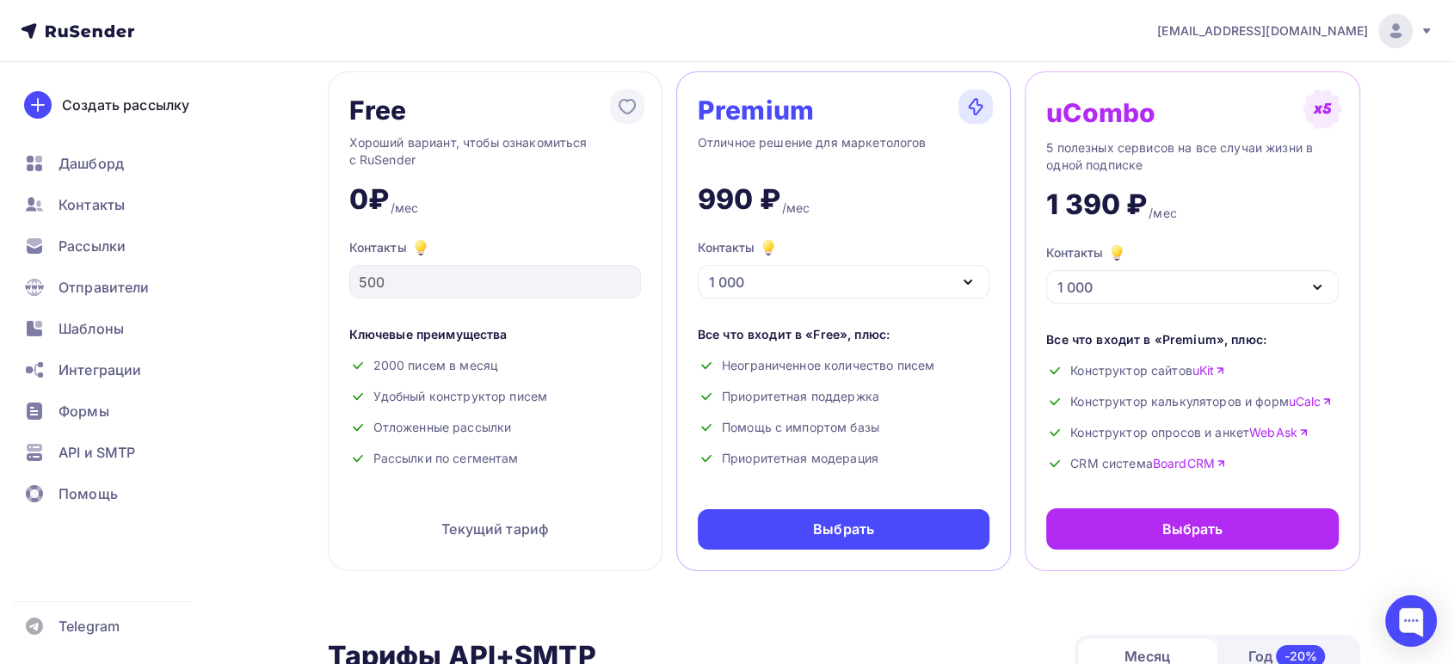
click at [783, 283] on div "1 000" at bounding box center [844, 282] width 292 height 34
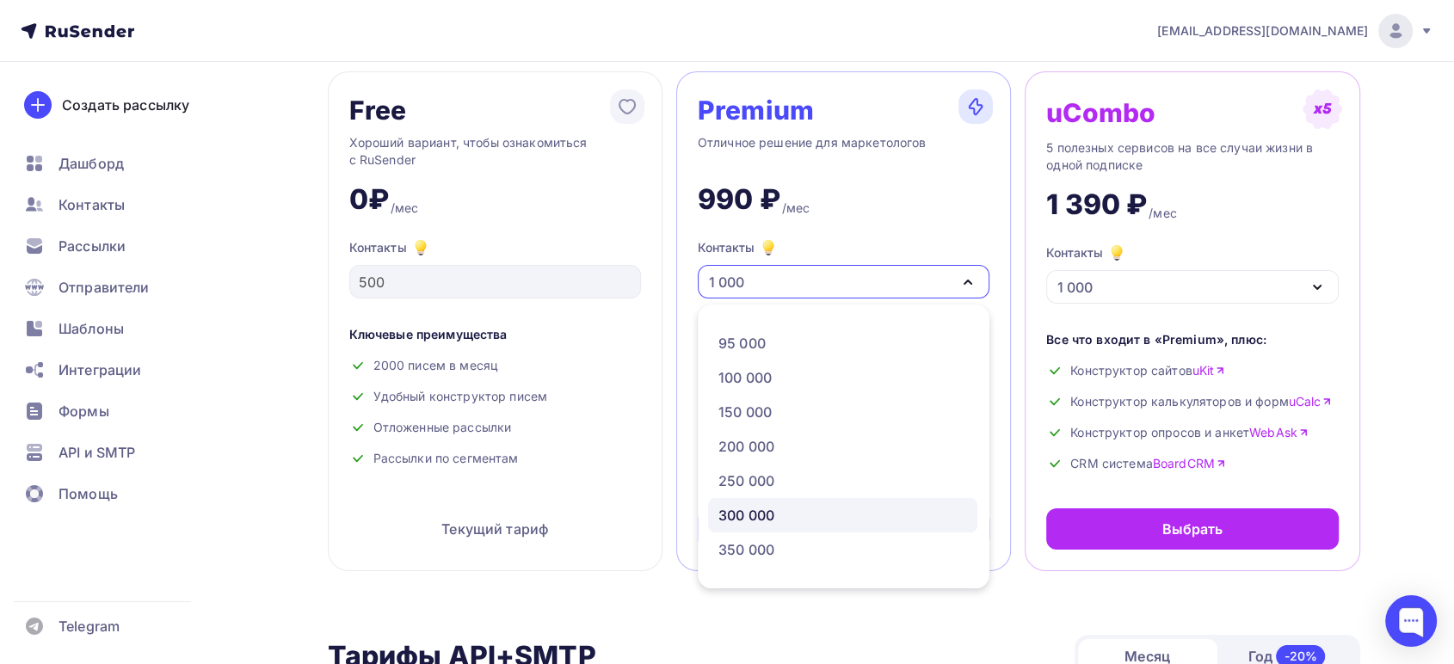
scroll to position [860, 0]
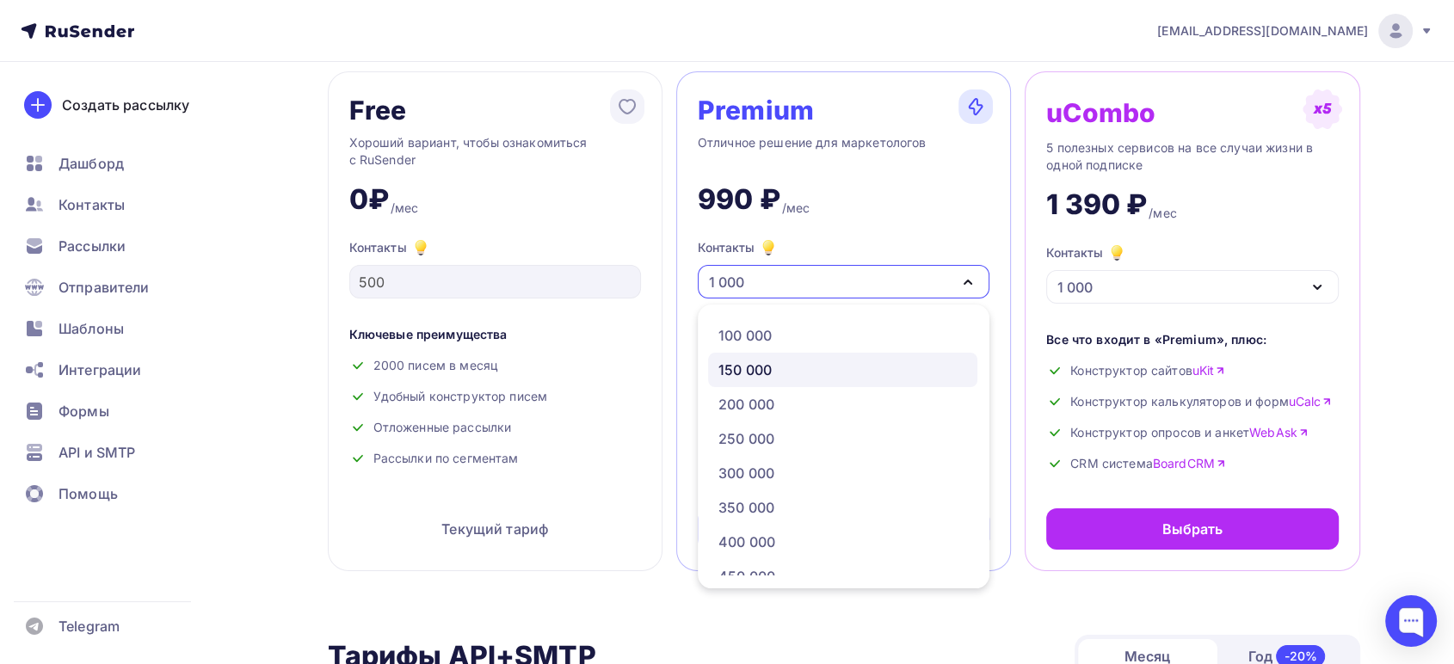
click at [743, 369] on div "150 000" at bounding box center [744, 370] width 53 height 21
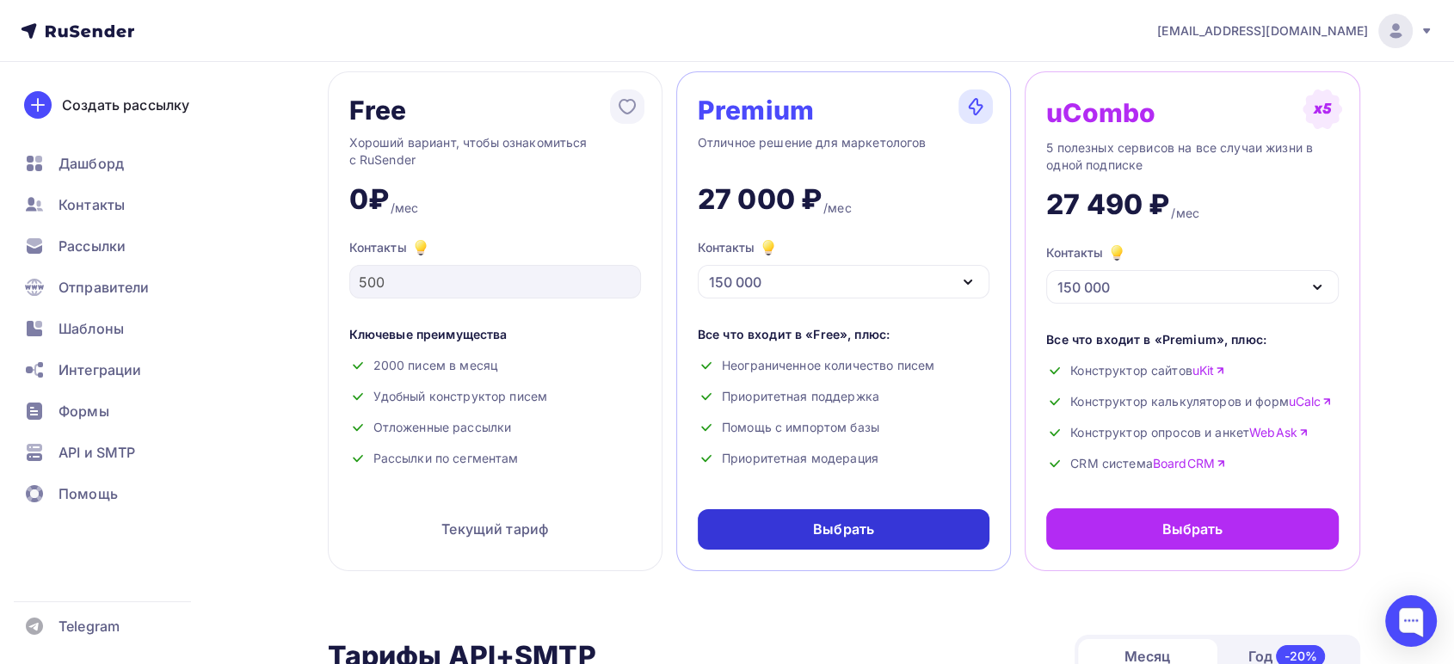
click at [816, 537] on div "Выбрать" at bounding box center [843, 529] width 61 height 20
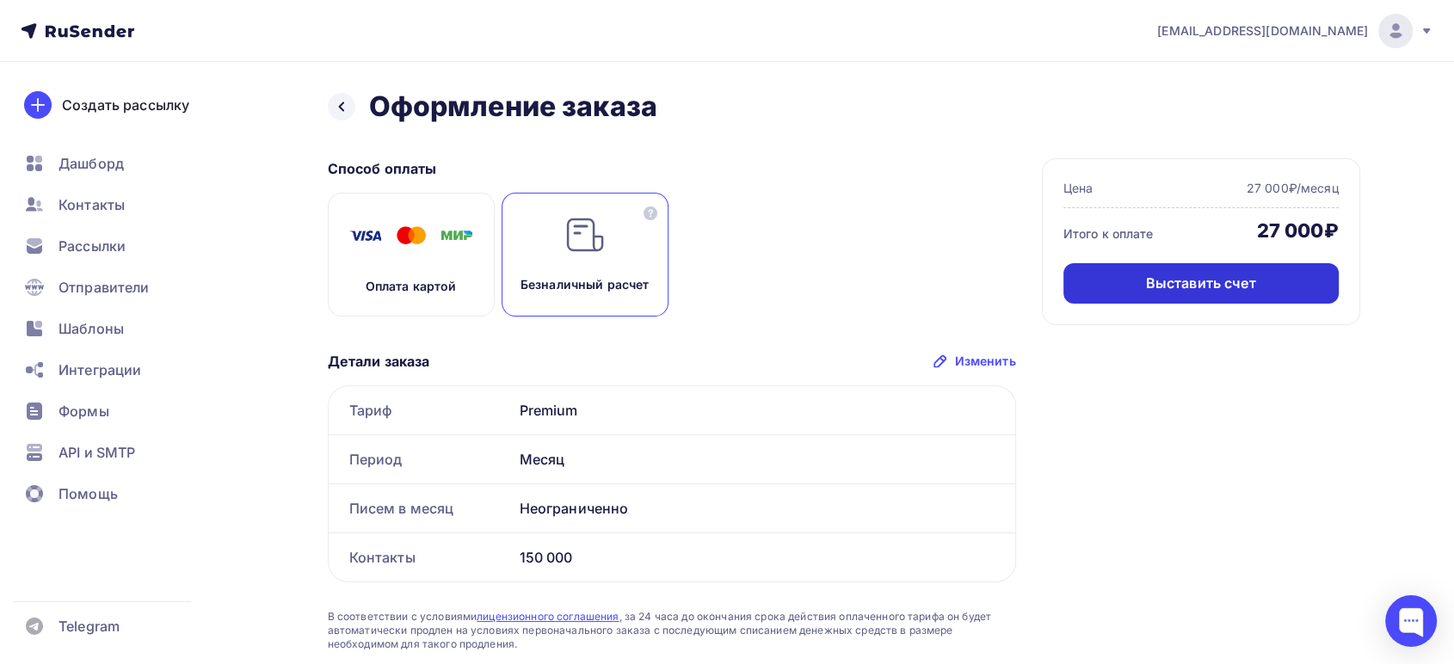
click at [1172, 277] on div "Выставить счет" at bounding box center [1201, 284] width 110 height 20
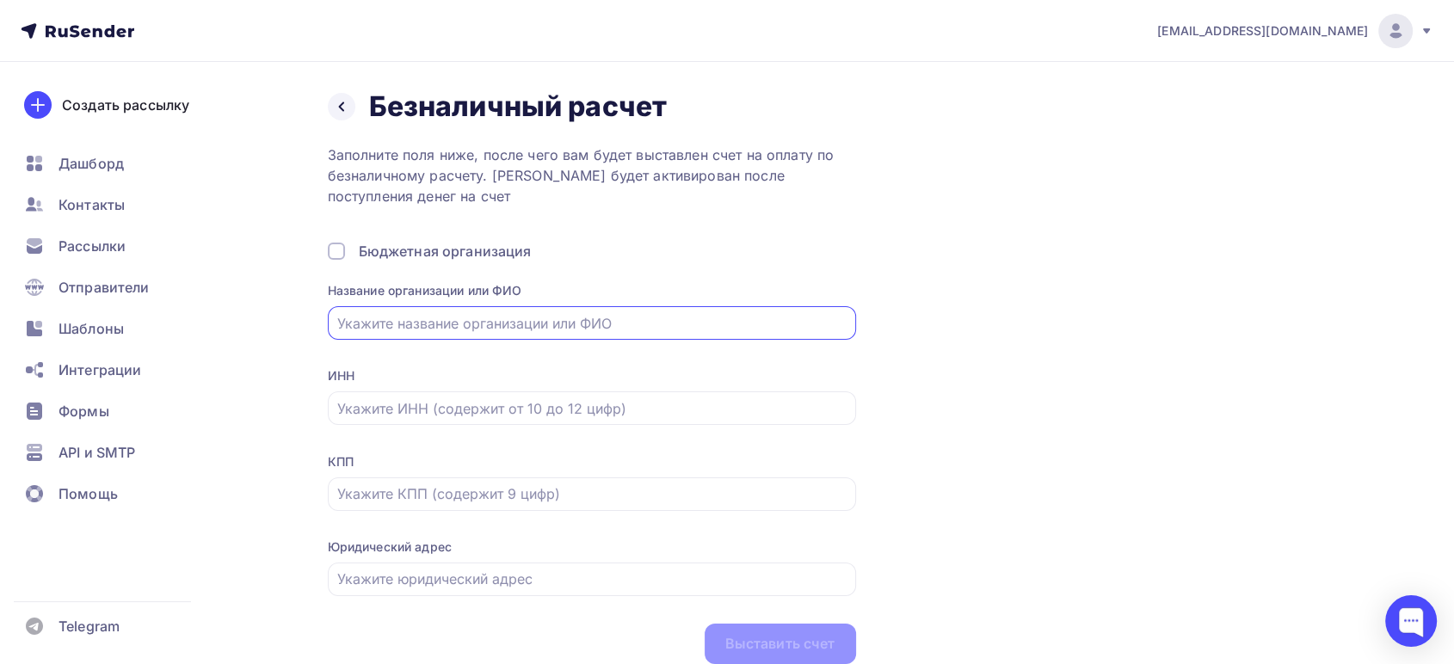
click at [501, 322] on input "text" at bounding box center [591, 323] width 508 height 21
click at [1003, 405] on div "Назад Безналичный расчет Безналичный расчет Заполните поля ниже, после чего вам…" at bounding box center [844, 376] width 1032 height 575
click at [511, 317] on input "text" at bounding box center [591, 323] width 508 height 21
type input "ООО Простые правила"
click at [369, 406] on input "text" at bounding box center [591, 408] width 508 height 21
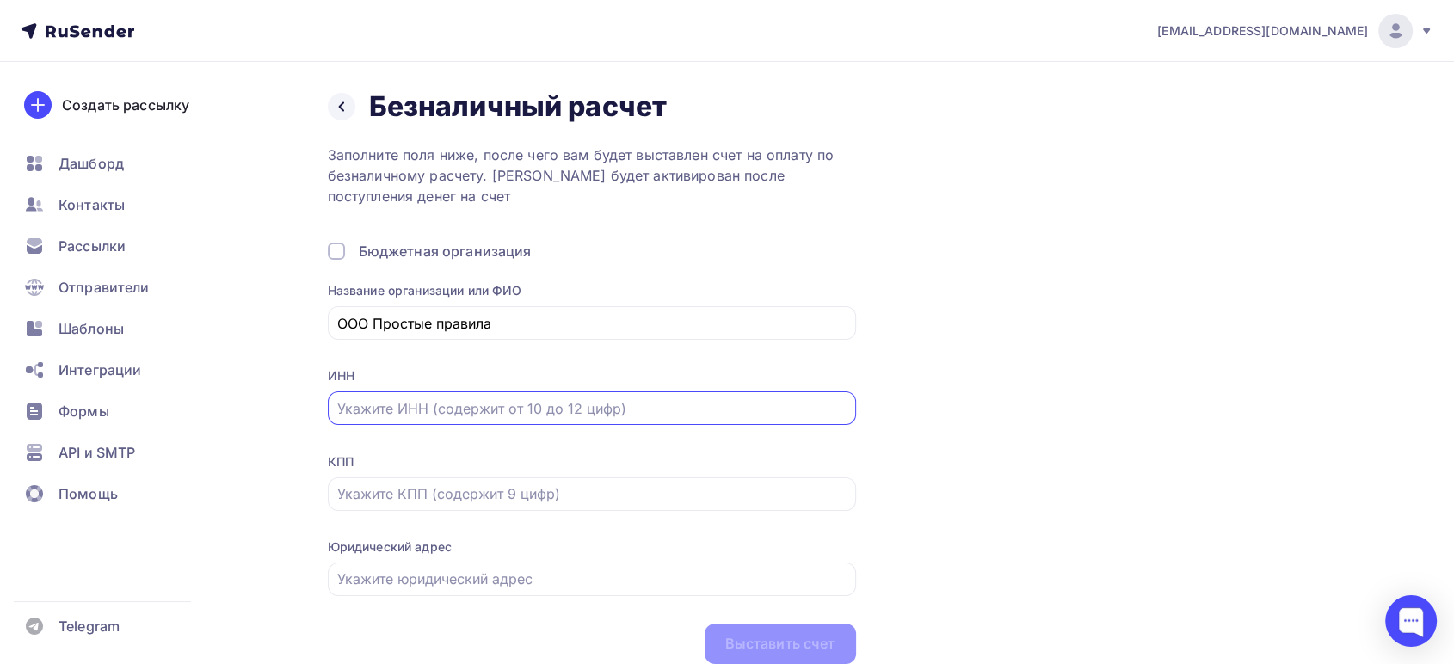
paste input "6950246229"
type input "6950246229"
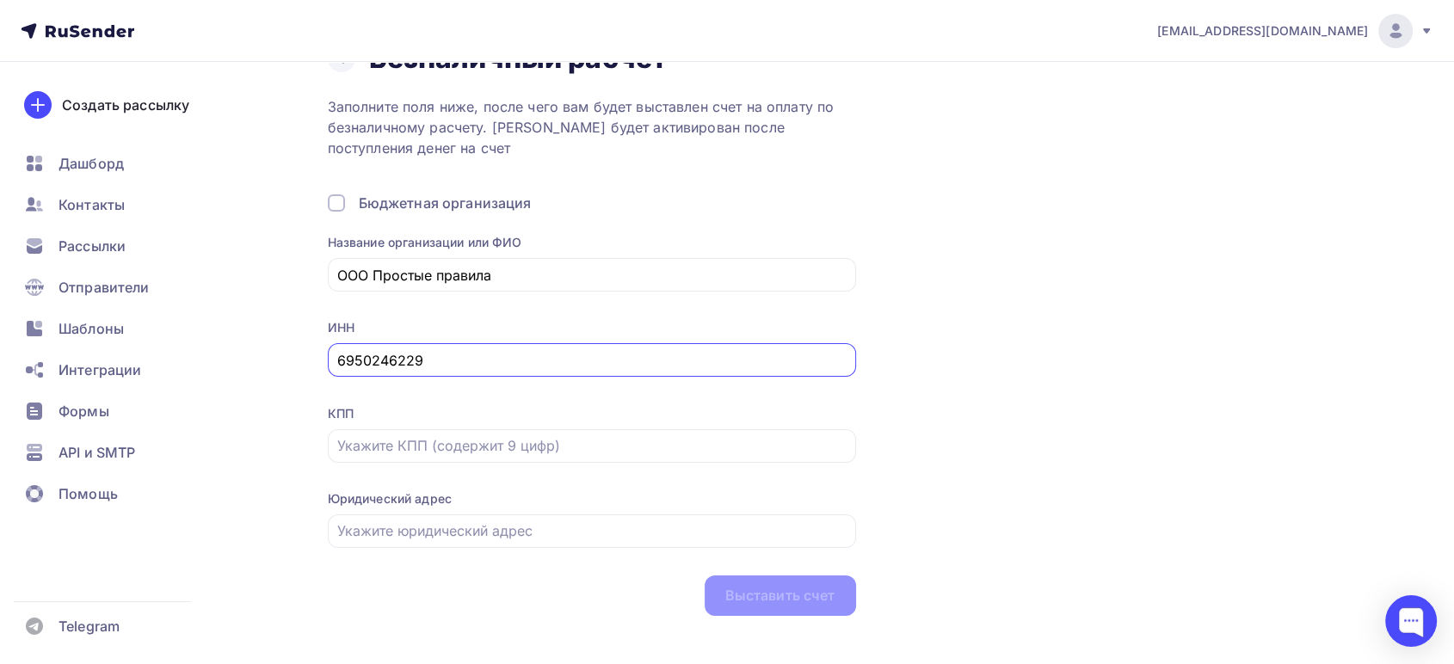
scroll to position [68, 0]
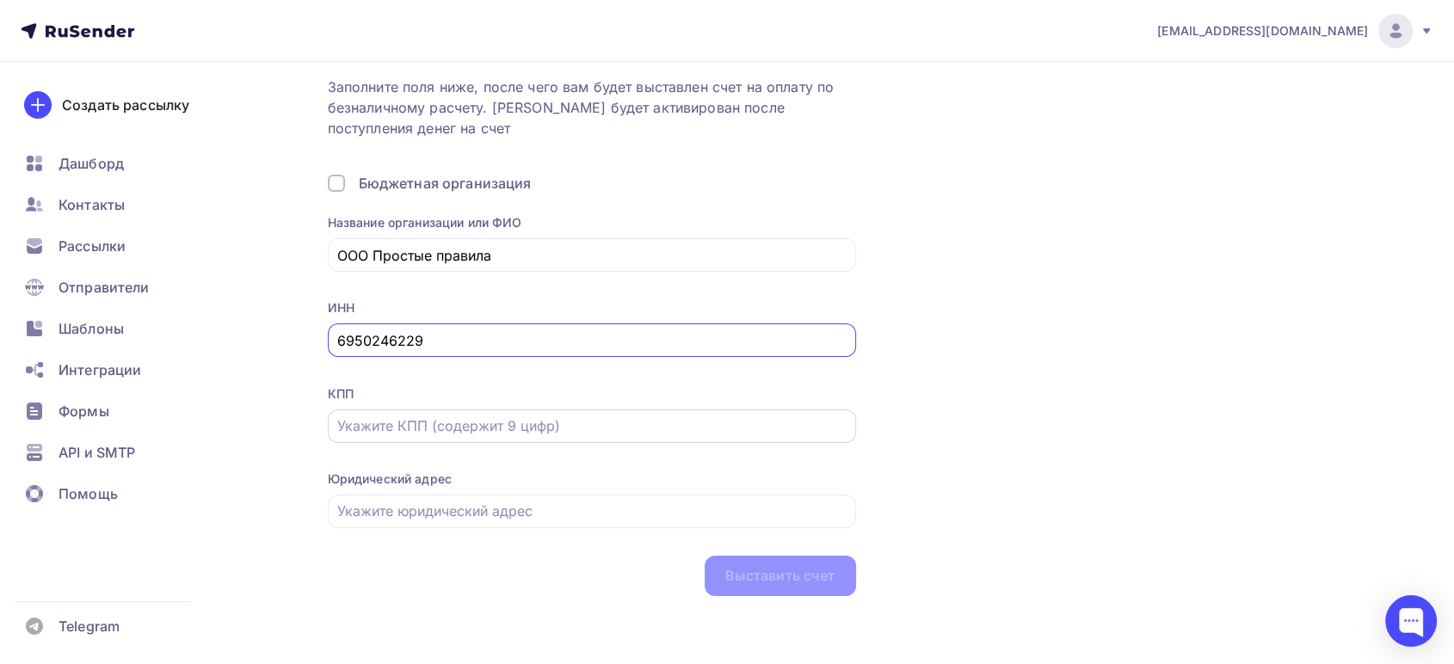
click at [380, 421] on input "text" at bounding box center [591, 425] width 508 height 21
paste input "695001001"
type input "695001001"
click at [409, 515] on input "text" at bounding box center [591, 511] width 508 height 21
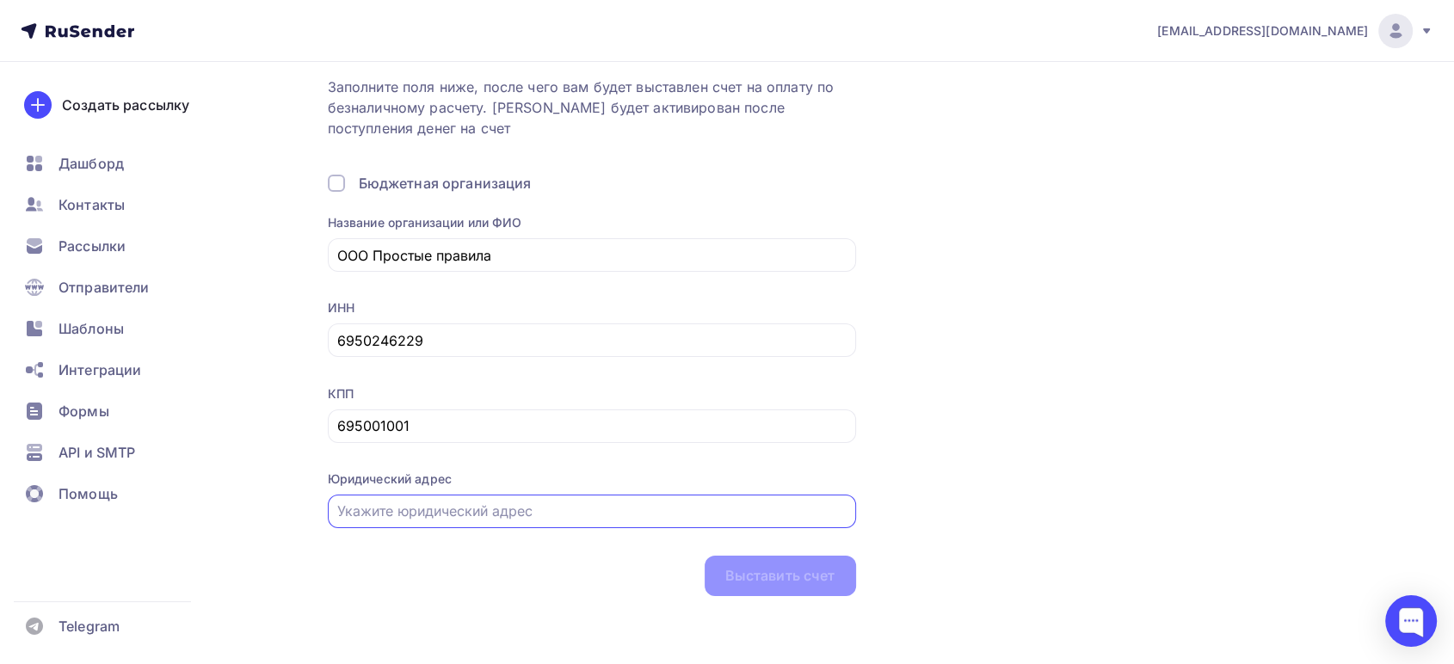
paste input "[STREET_ADDRESS] 237"
type input "[STREET_ADDRESS] 237"
click at [728, 569] on div "Выставить счет" at bounding box center [780, 576] width 110 height 20
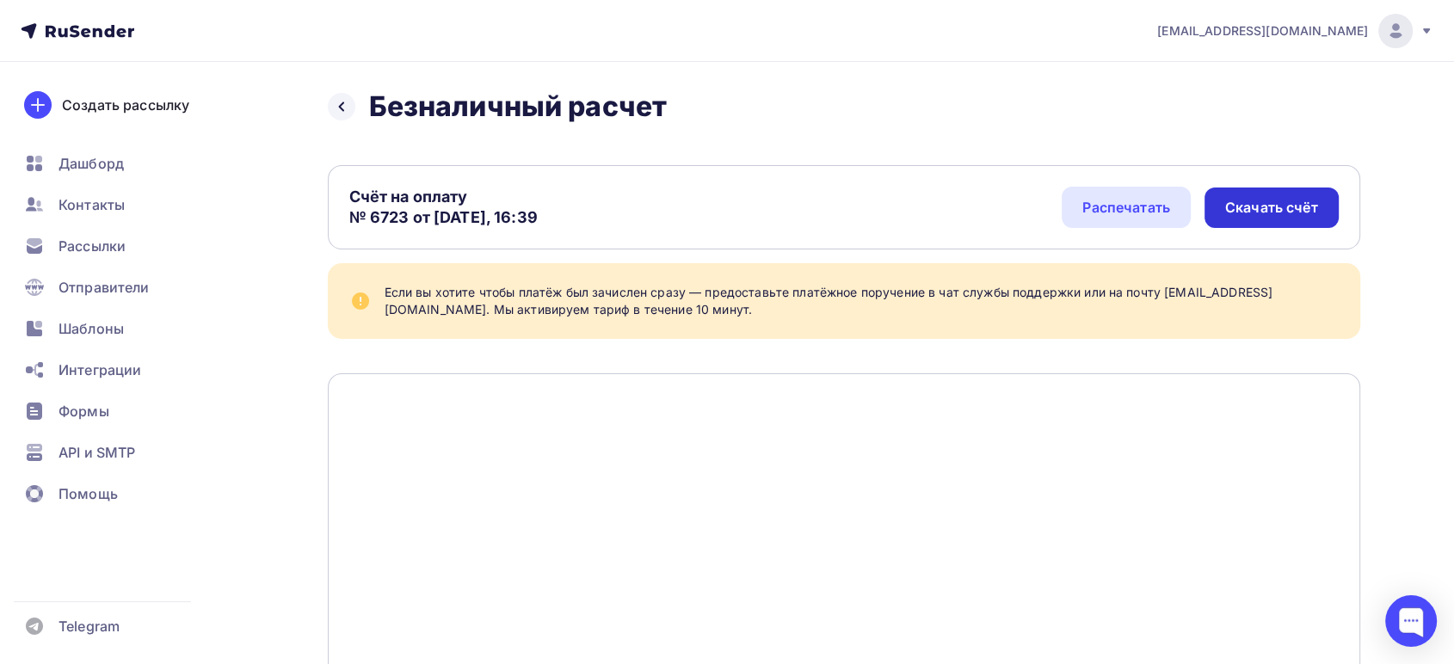
click at [1223, 197] on div "Скачать счёт" at bounding box center [1271, 207] width 134 height 40
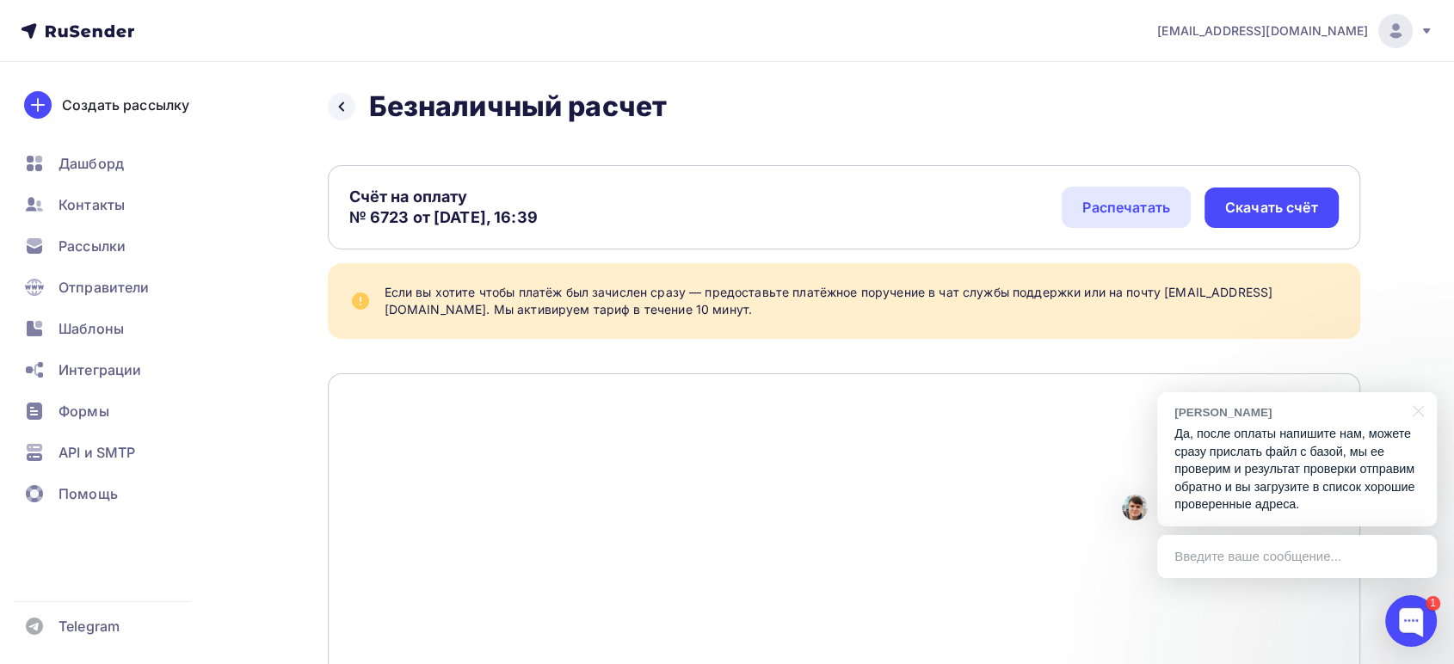
click at [1227, 563] on div "Введите ваше сообщение..." at bounding box center [1297, 556] width 280 height 43
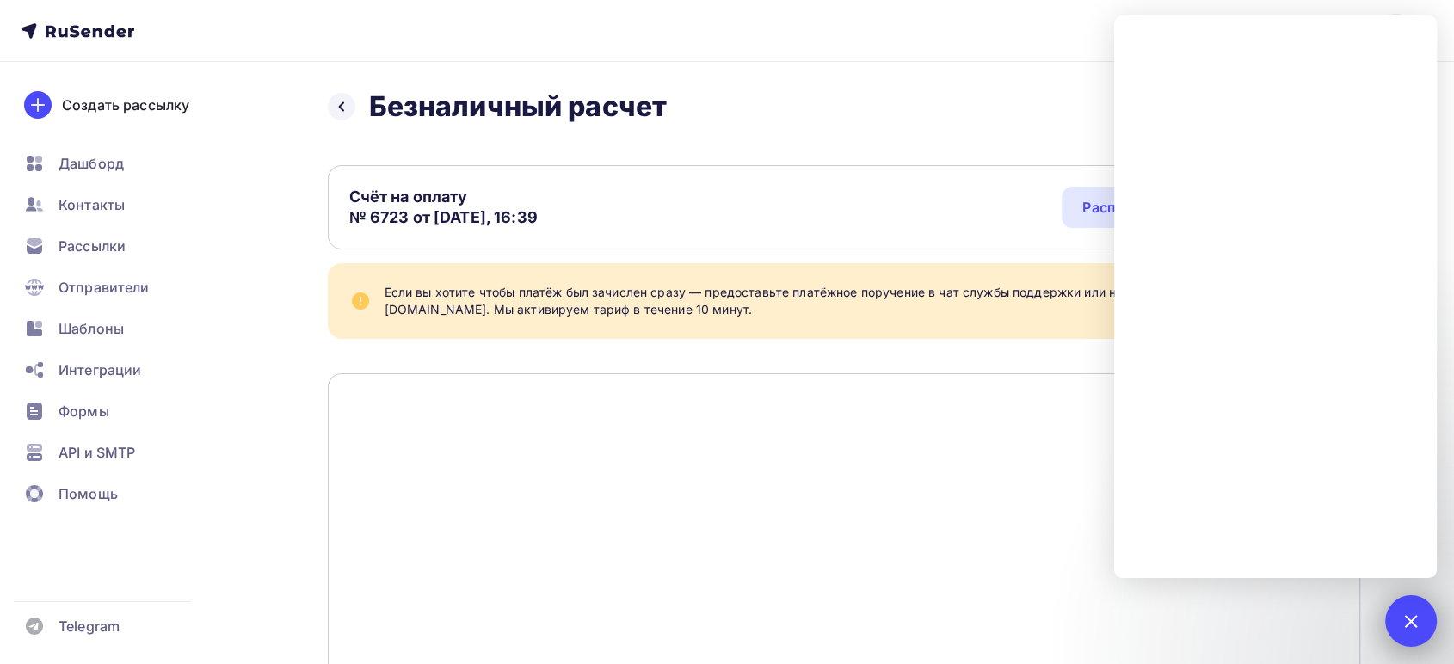
click at [1404, 619] on div at bounding box center [1409, 620] width 23 height 23
